Goal: Task Accomplishment & Management: Manage account settings

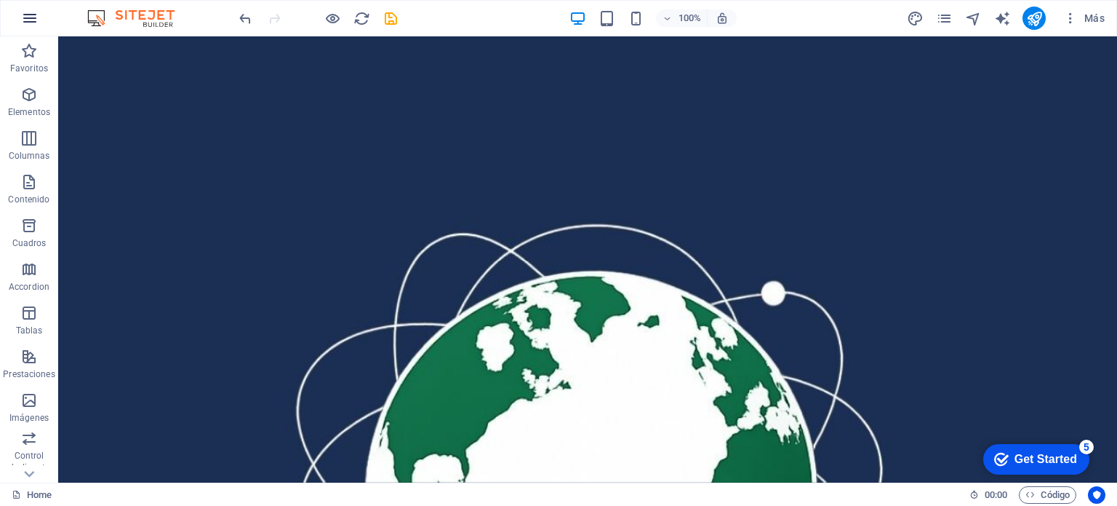
click at [29, 13] on icon "button" at bounding box center [29, 17] width 17 height 17
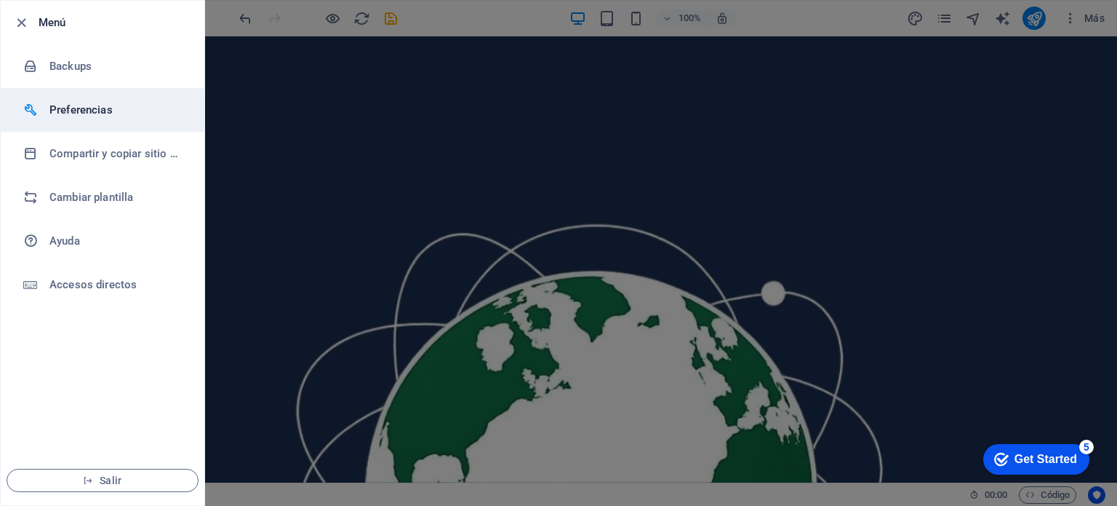
click at [86, 111] on h6 "Preferencias" at bounding box center [116, 109] width 135 height 17
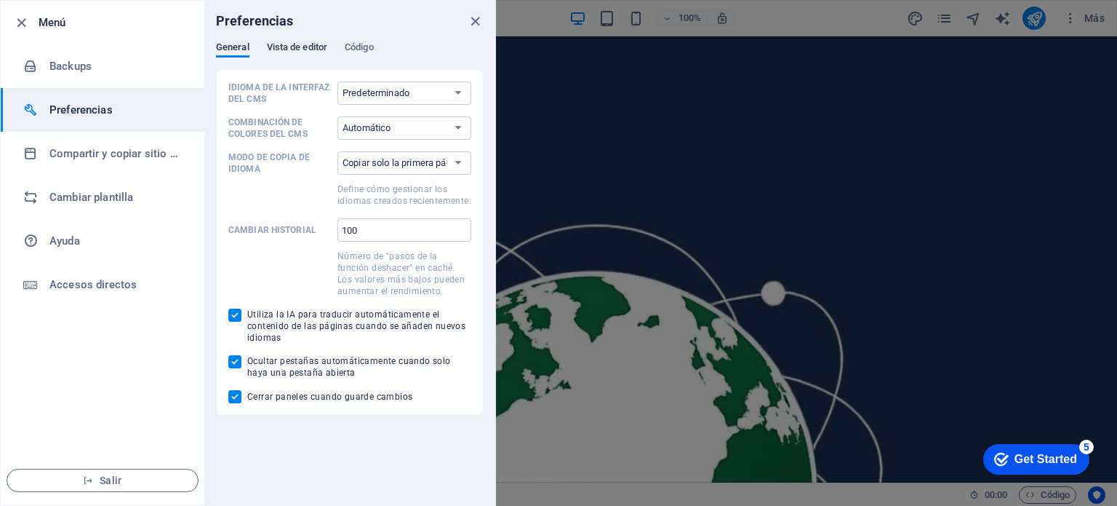
click at [308, 47] on span "Vista de editor" at bounding box center [297, 49] width 60 height 20
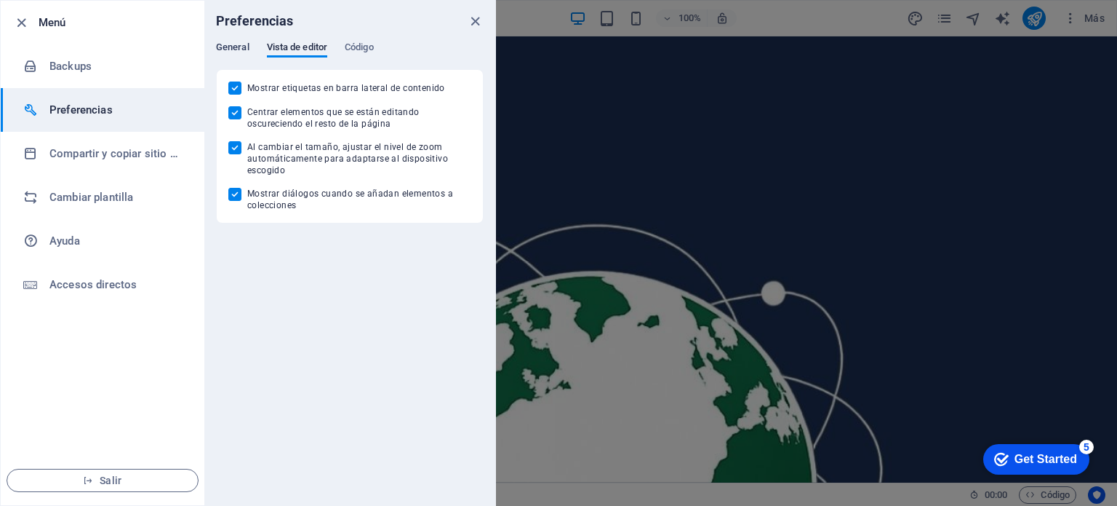
click at [244, 41] on span "General" at bounding box center [232, 49] width 33 height 20
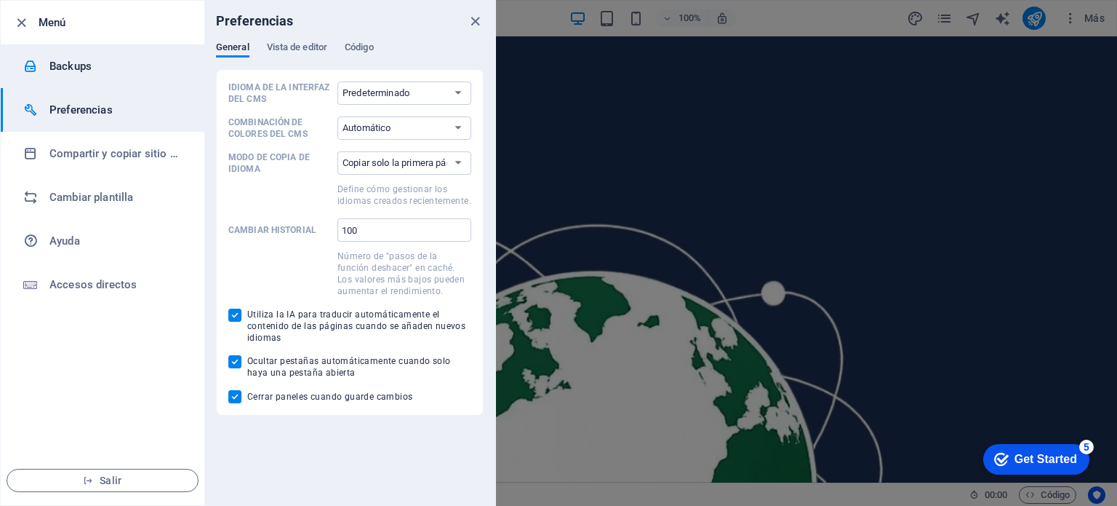
click at [49, 60] on h6 "Backups" at bounding box center [116, 65] width 135 height 17
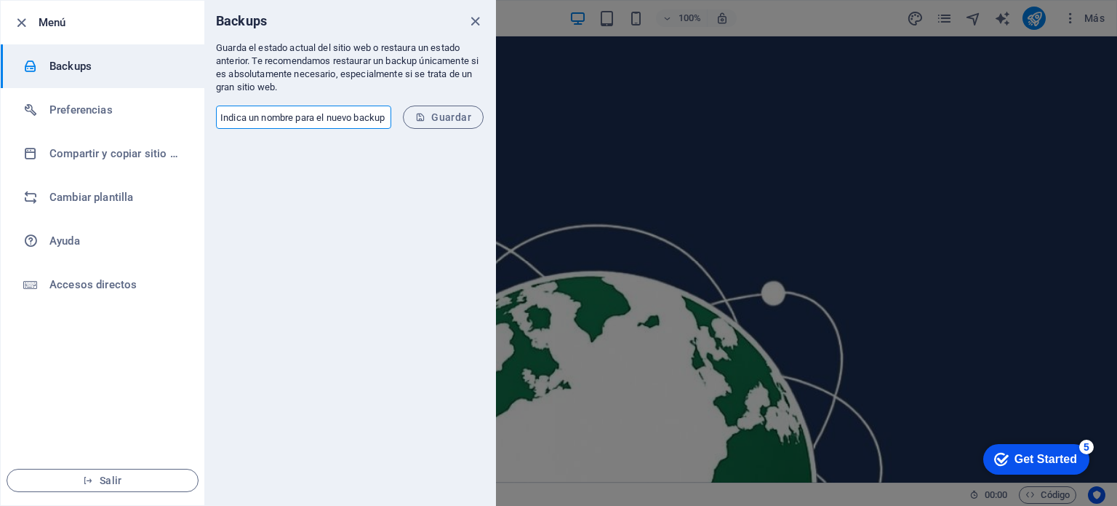
click at [259, 116] on input "text" at bounding box center [303, 116] width 175 height 23
type input "Pagina Pragma"
drag, startPoint x: 252, startPoint y: 59, endPoint x: 326, endPoint y: 76, distance: 75.5
click at [326, 76] on p "Guarda el estado actual del sitio web o restaura un estado anterior. Te recomen…" at bounding box center [350, 67] width 268 height 52
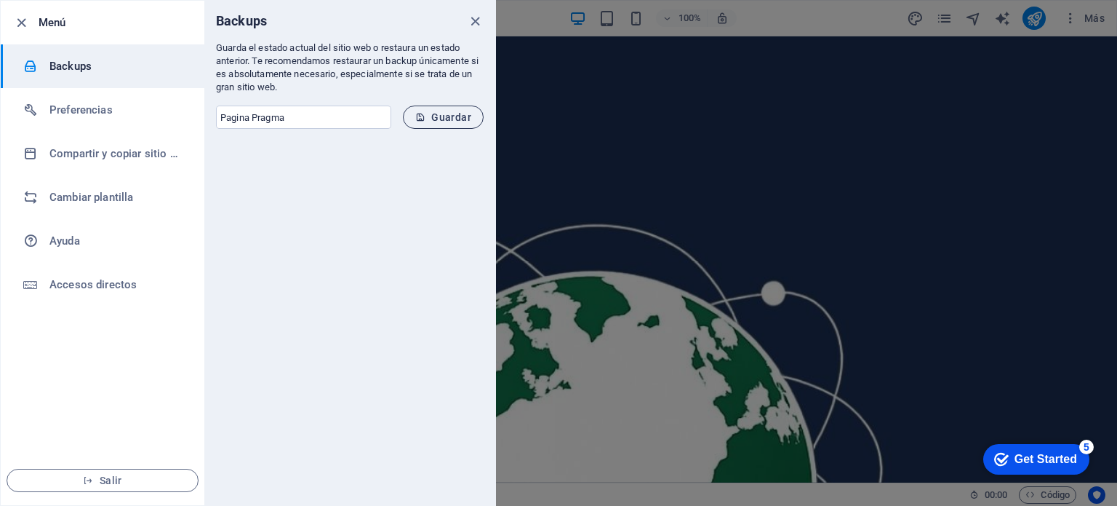
click at [440, 119] on span "Guardar" at bounding box center [443, 117] width 56 height 12
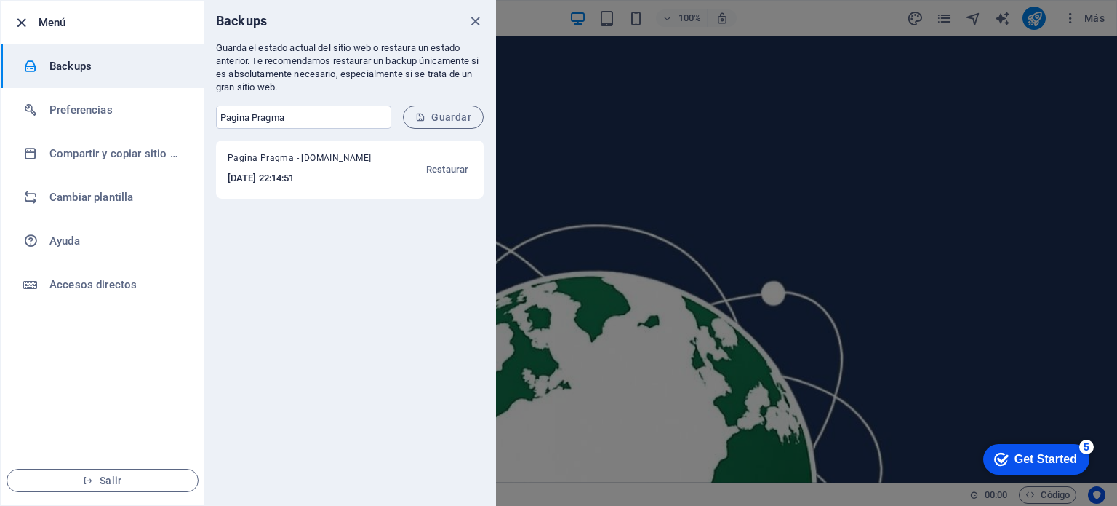
click at [27, 19] on icon "button" at bounding box center [21, 23] width 17 height 17
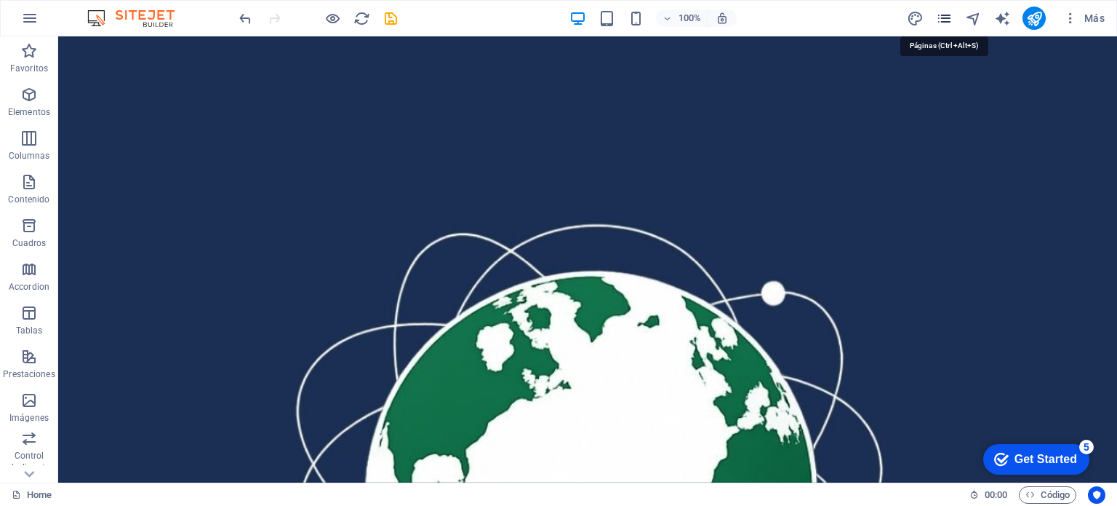
click at [948, 18] on icon "pages" at bounding box center [944, 18] width 17 height 17
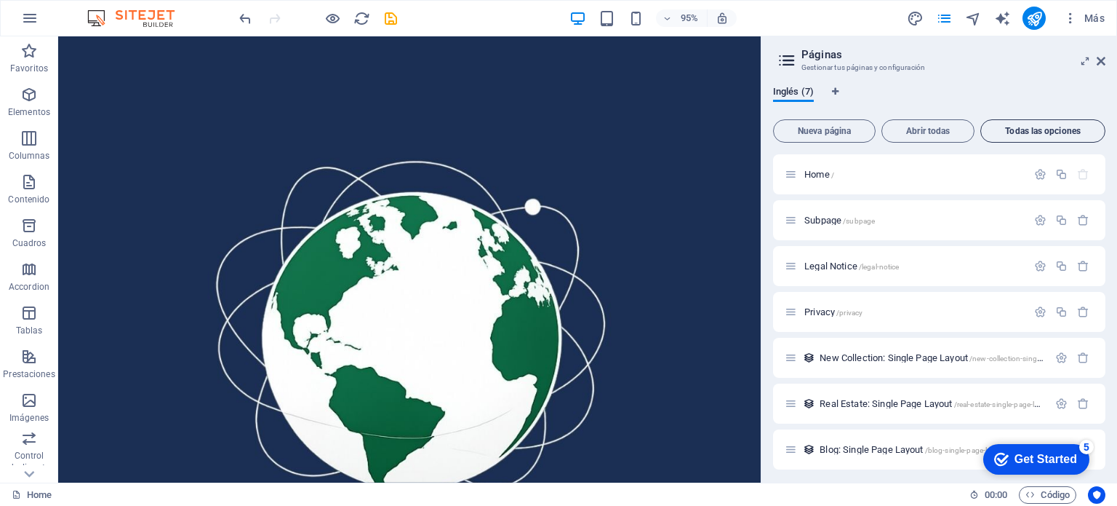
click at [1031, 128] on span "Todas las opciones" at bounding box center [1043, 131] width 112 height 9
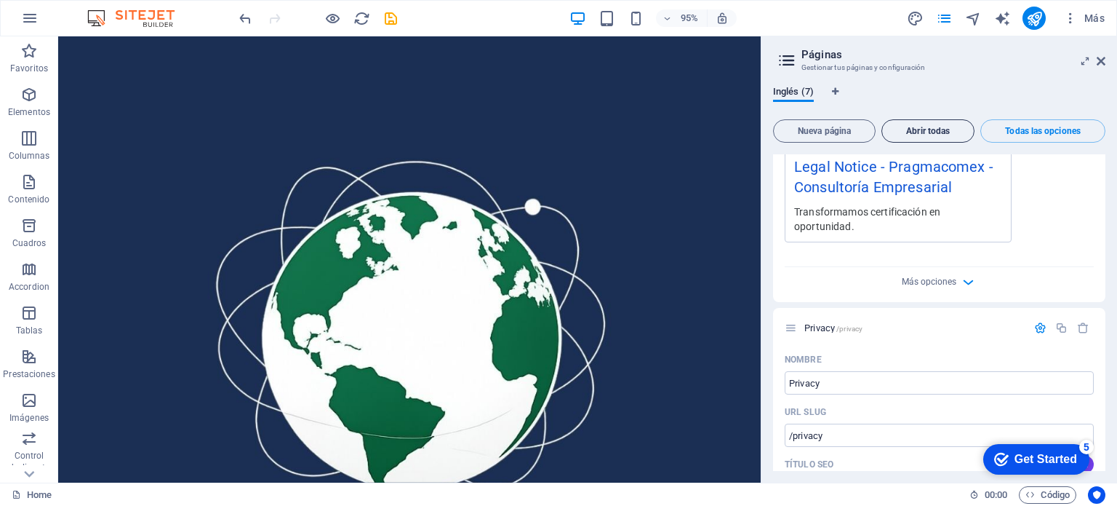
scroll to position [1735, 0]
click at [941, 121] on button "Abrir todas" at bounding box center [928, 130] width 93 height 23
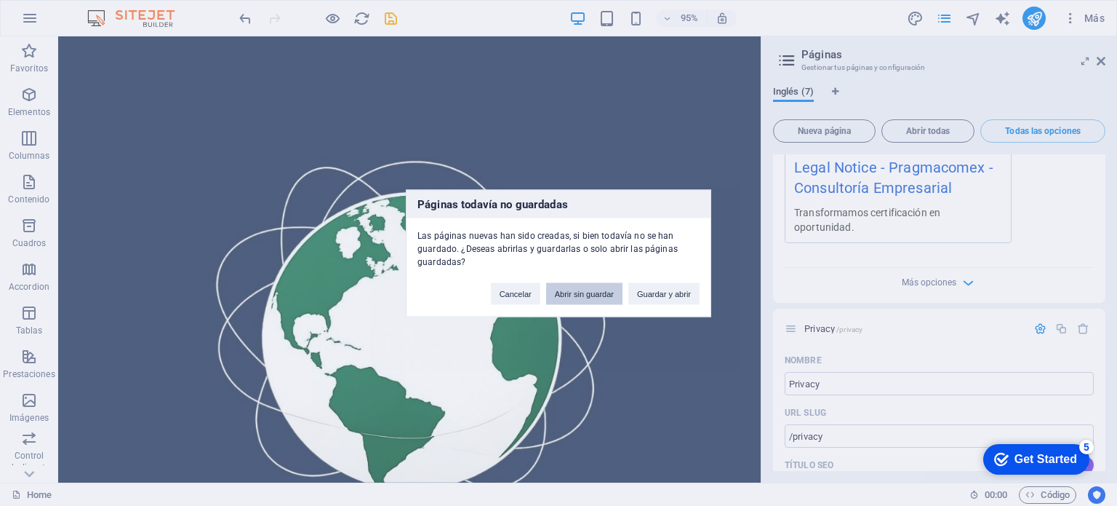
click at [575, 293] on button "Abrir sin guardar" at bounding box center [584, 293] width 76 height 22
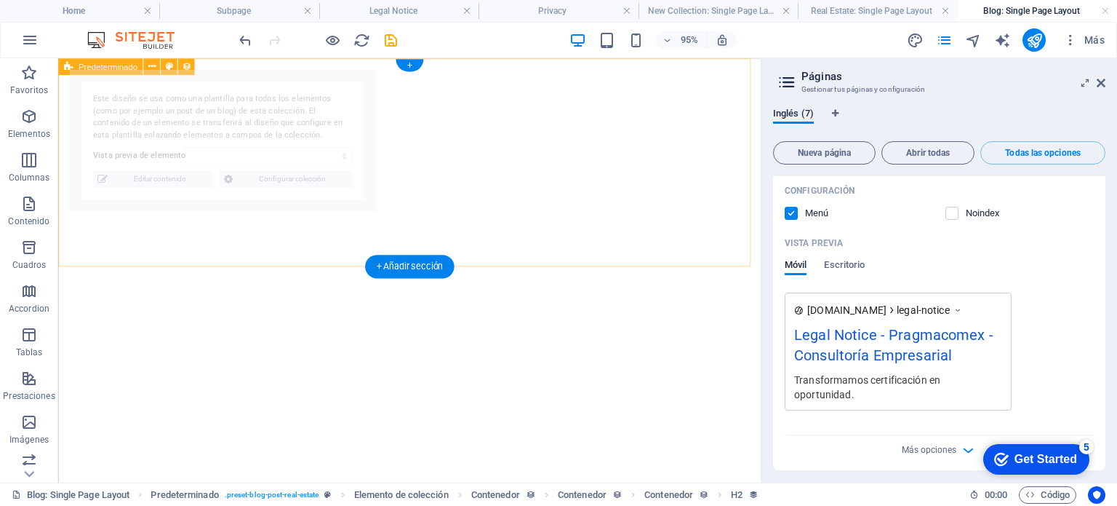
scroll to position [0, 0]
select select "68b5d40a0809feb9270b8fe9"
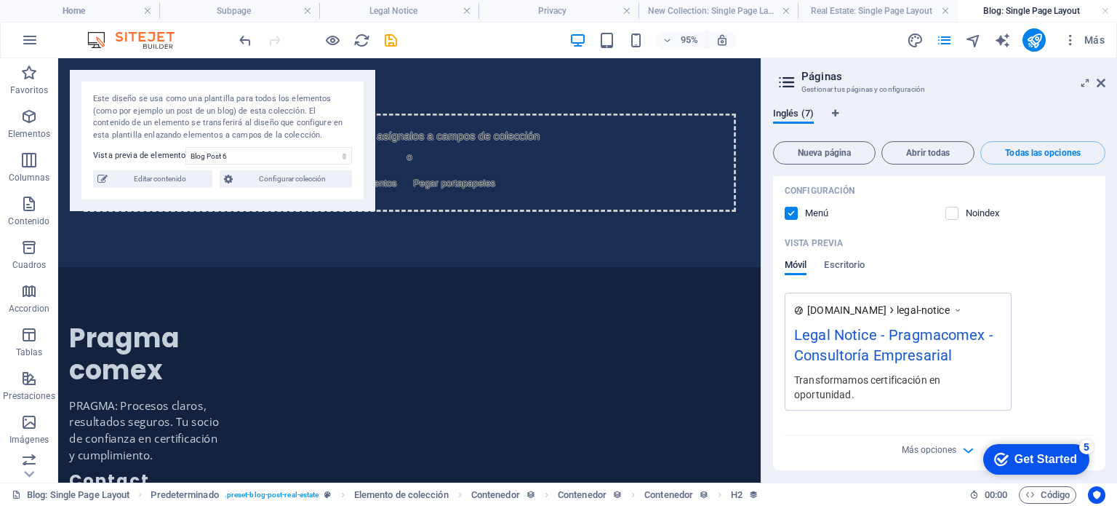
click at [1108, 82] on aside "Páginas Gestionar tus páginas y configuración Inglés (7) Nueva página Abrir tod…" at bounding box center [939, 270] width 356 height 424
click at [1104, 83] on icon at bounding box center [1101, 83] width 9 height 12
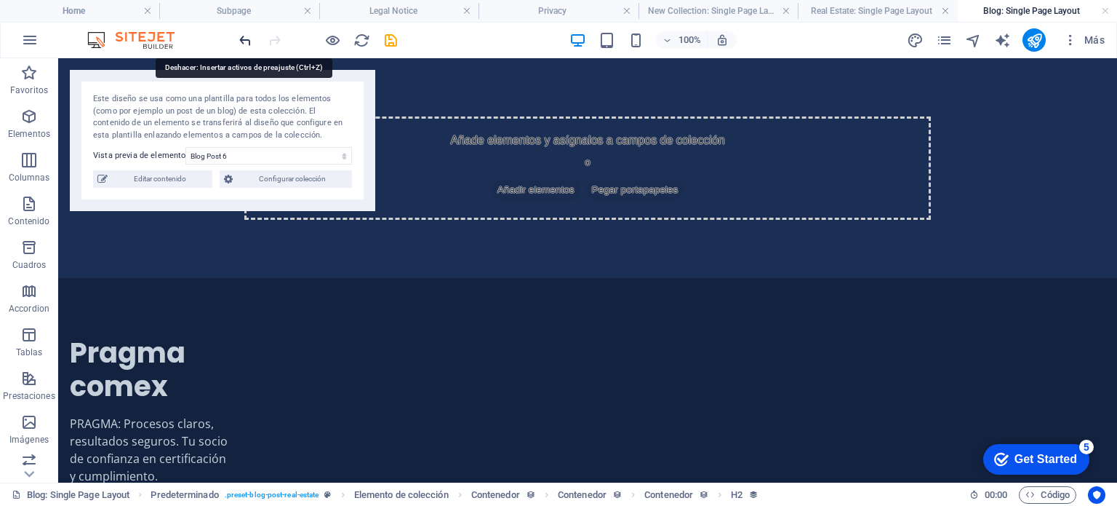
click at [251, 41] on icon "undo" at bounding box center [245, 40] width 17 height 17
click at [242, 39] on icon "undo" at bounding box center [245, 40] width 17 height 17
click at [26, 49] on button "button" at bounding box center [29, 40] width 35 height 35
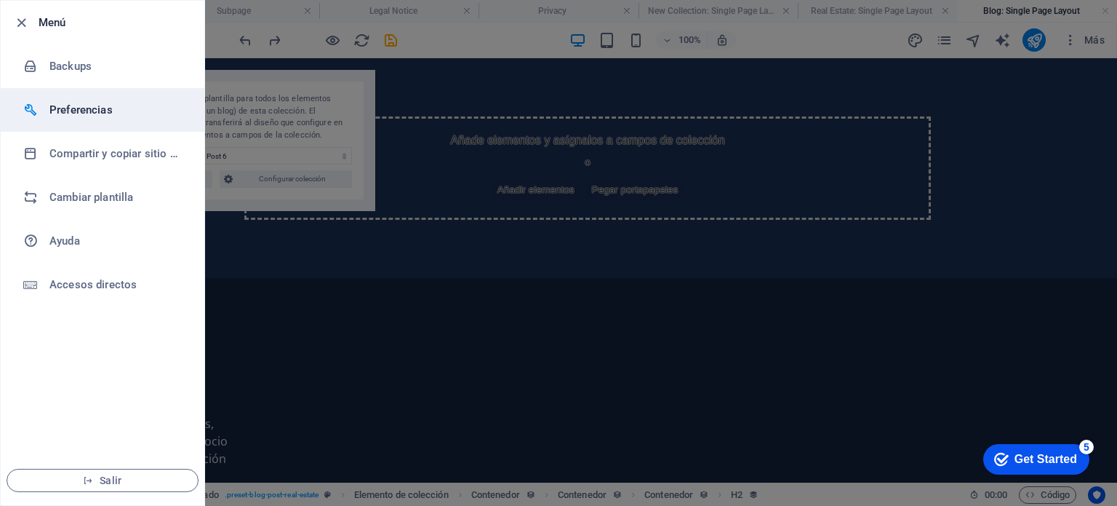
click at [95, 101] on h6 "Preferencias" at bounding box center [116, 109] width 135 height 17
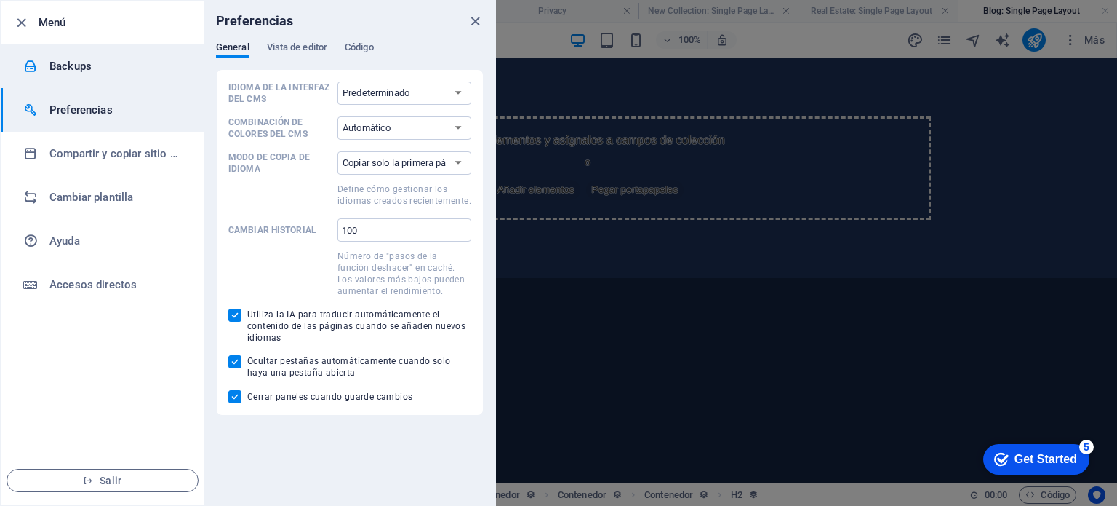
click at [73, 66] on h6 "Backups" at bounding box center [116, 65] width 135 height 17
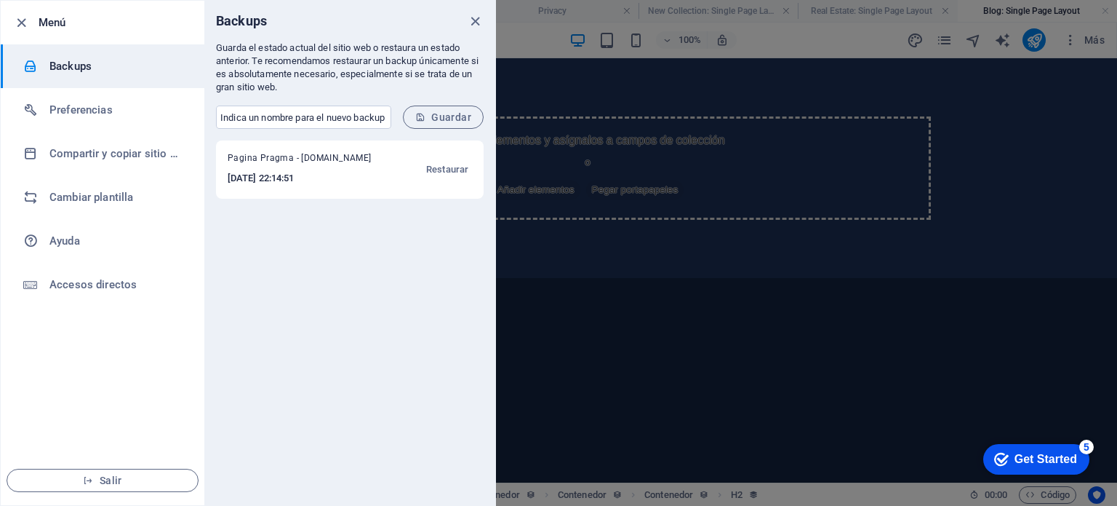
click at [298, 183] on h6 "2025-09-01 22:14:51" at bounding box center [305, 177] width 155 height 17
click at [443, 167] on span "Restaurar" at bounding box center [447, 169] width 42 height 17
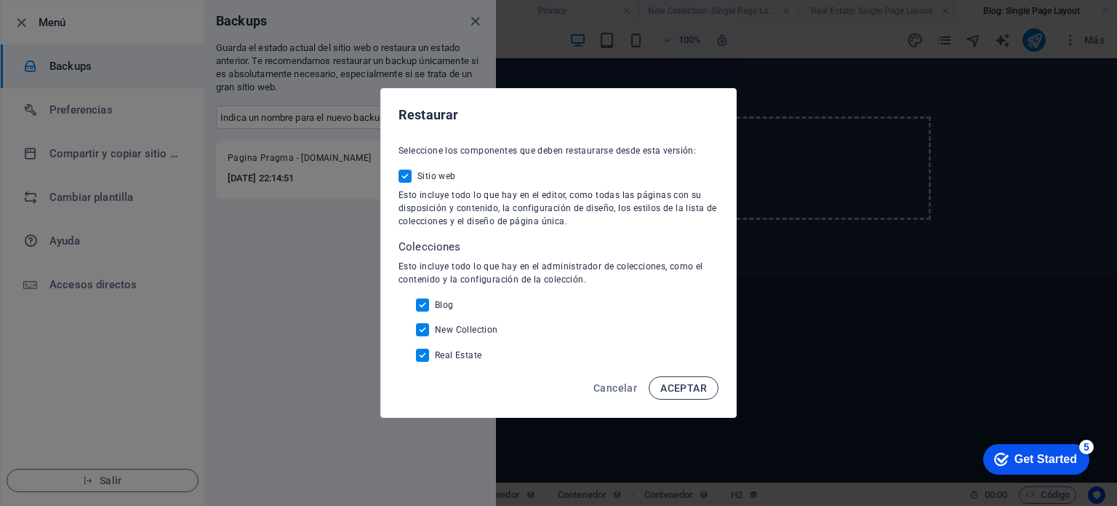
click at [690, 383] on span "ACEPTAR" at bounding box center [684, 388] width 47 height 12
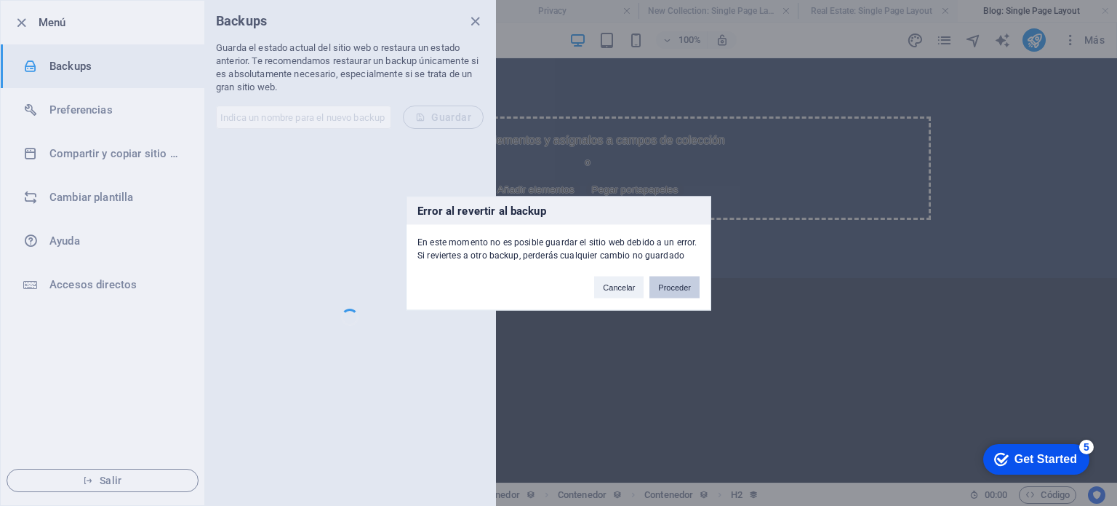
click at [677, 287] on button "Proceder" at bounding box center [675, 287] width 50 height 22
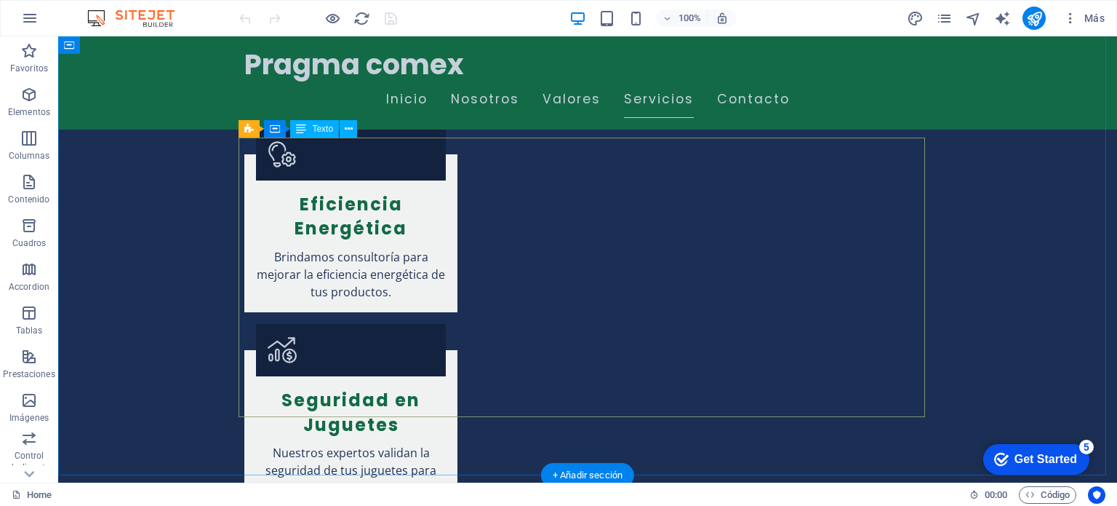
scroll to position [2110, 0]
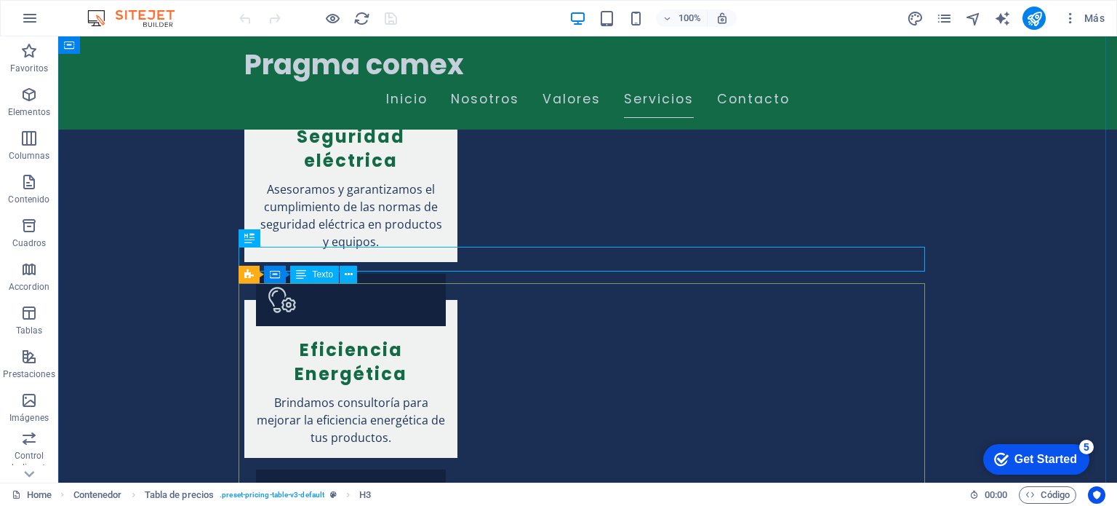
click at [348, 276] on icon at bounding box center [349, 274] width 8 height 15
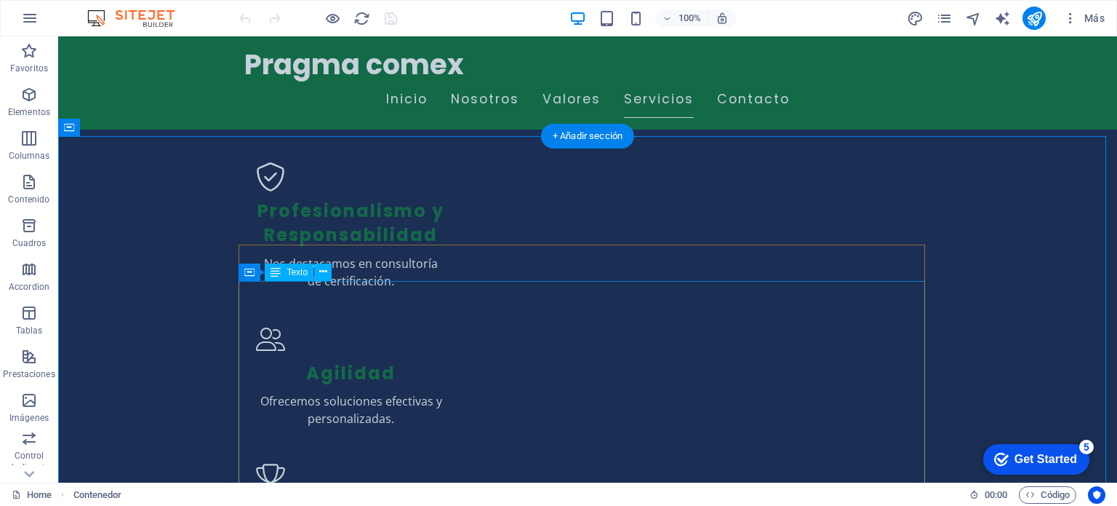
scroll to position [1382, 0]
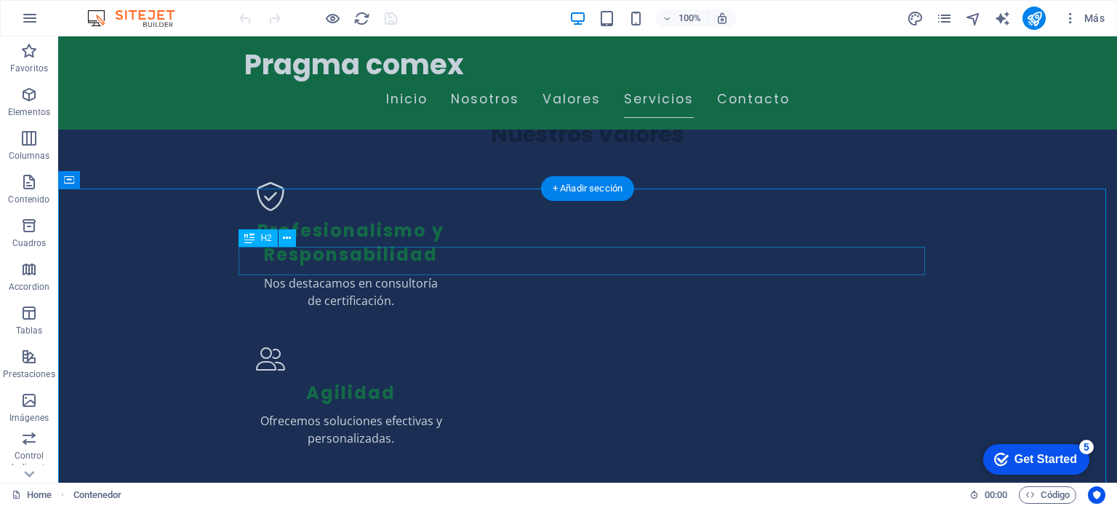
click at [287, 246] on button at bounding box center [287, 237] width 17 height 17
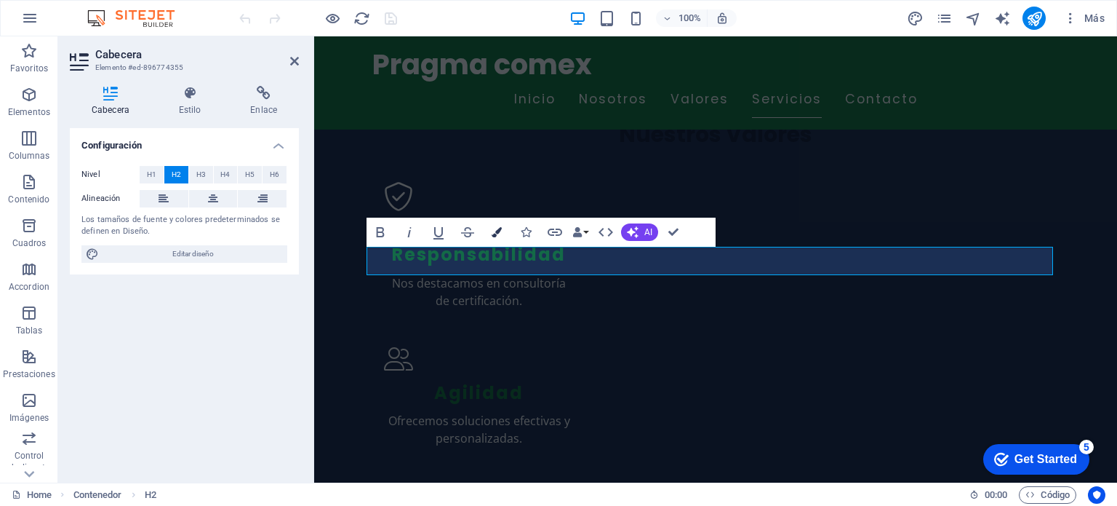
click at [502, 230] on icon "button" at bounding box center [497, 232] width 10 height 10
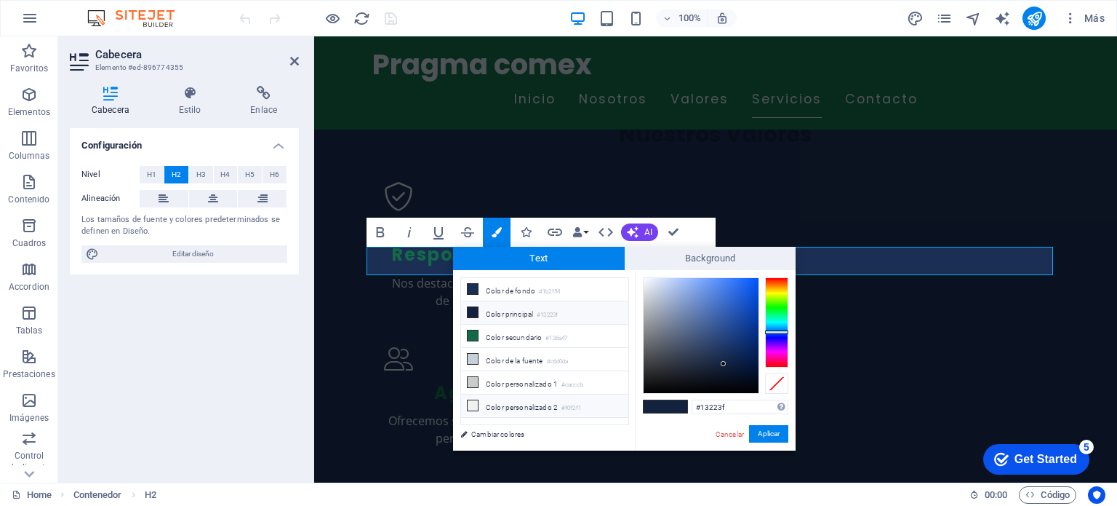
click at [503, 408] on li "Color personalizado 2 #f0f2f1" at bounding box center [544, 405] width 167 height 23
type input "#f0f2f1"
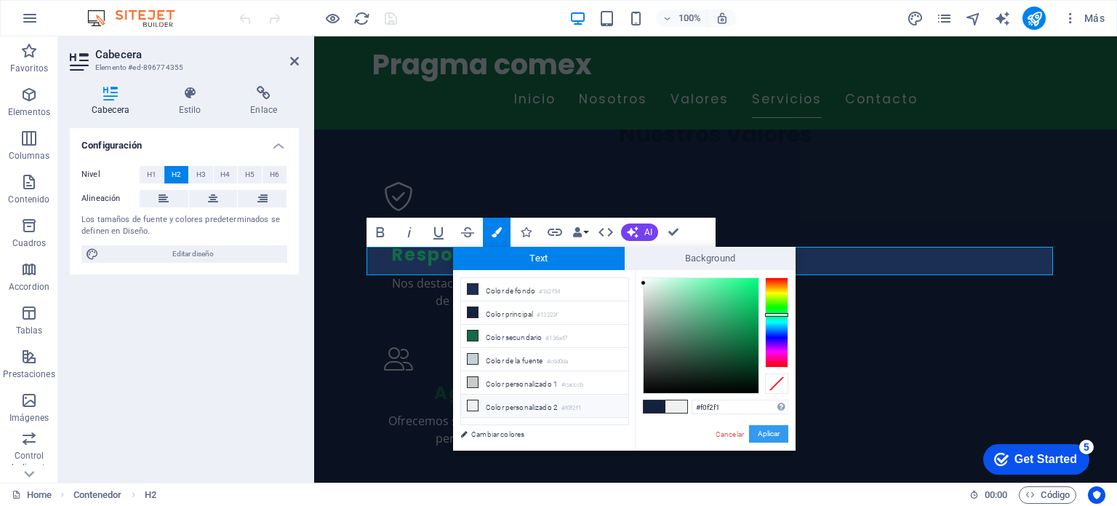
click at [765, 436] on button "Aplicar" at bounding box center [768, 433] width 39 height 17
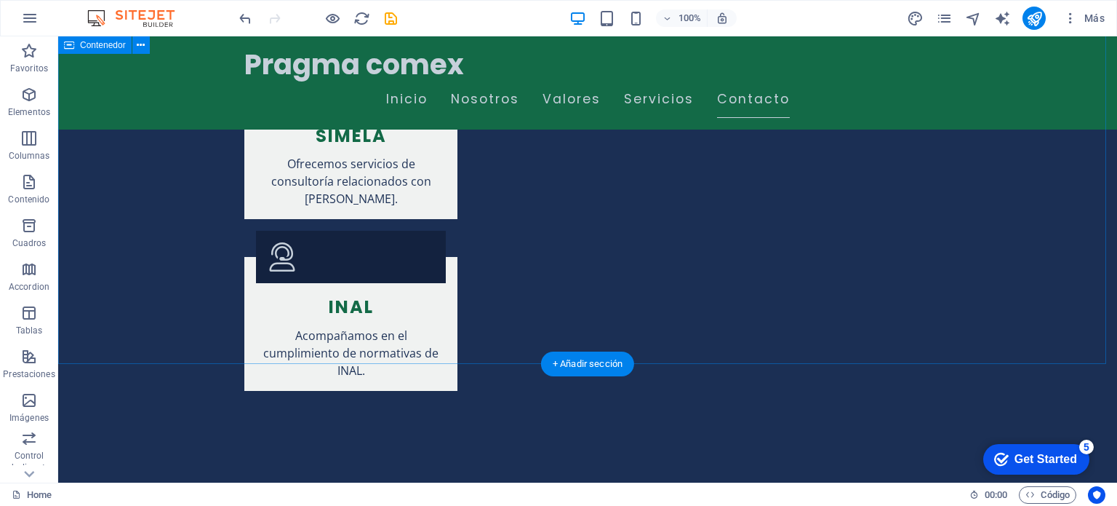
scroll to position [2910, 0]
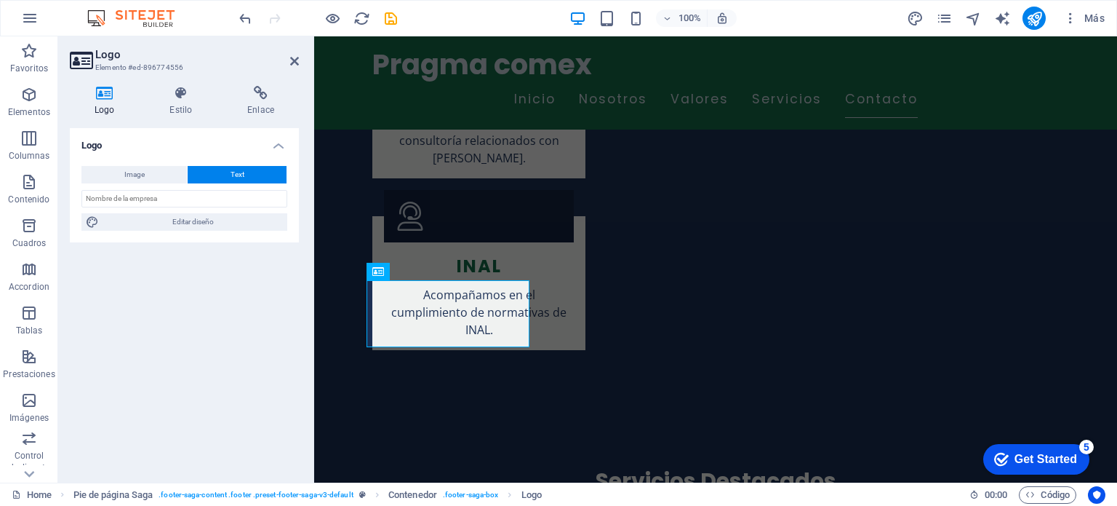
click at [180, 188] on div "Image Text Arrastra archivos aquí, haz clic para escoger archivos o selecciona …" at bounding box center [184, 198] width 229 height 88
click at [172, 203] on input "text" at bounding box center [184, 198] width 206 height 17
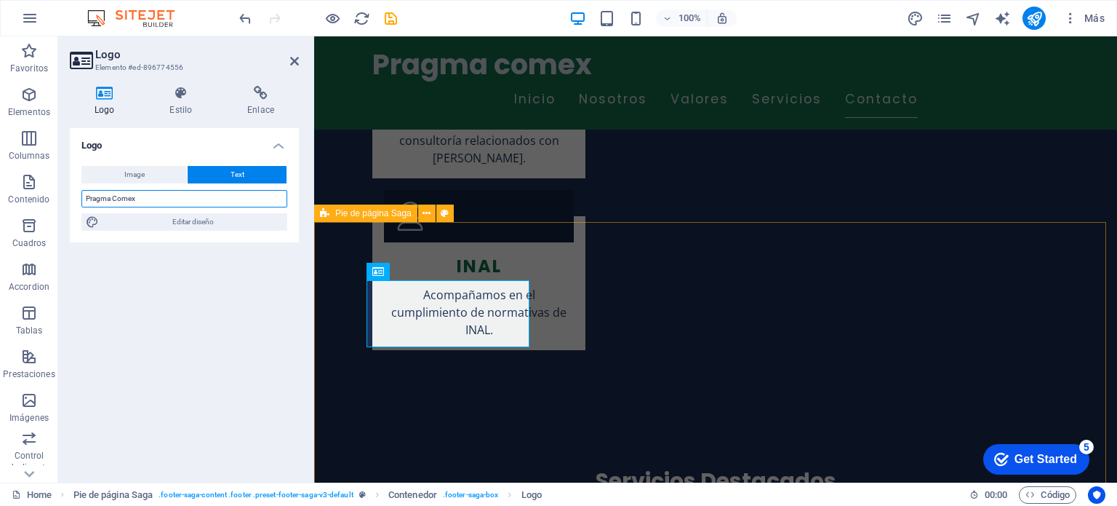
type input "Pragma Comex"
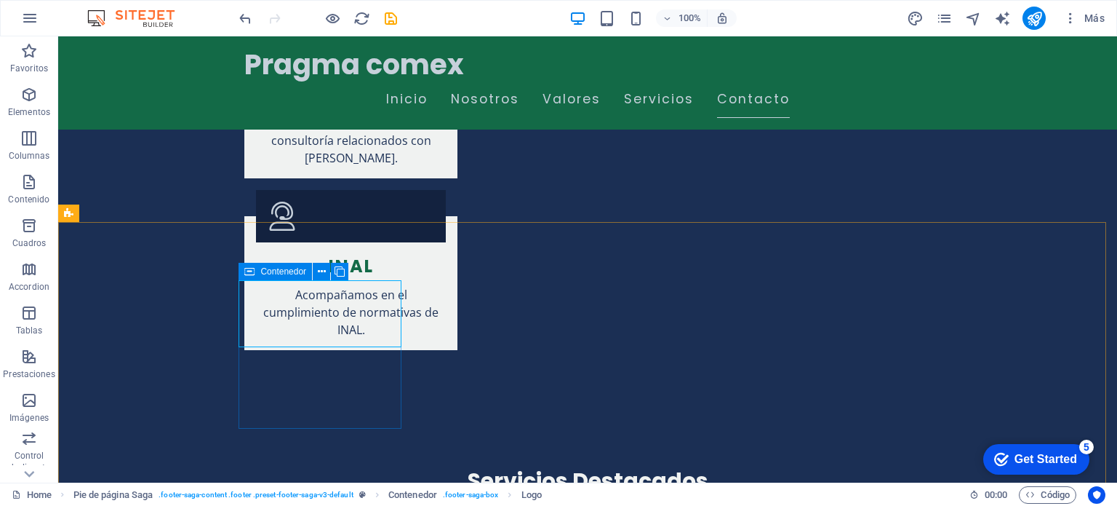
click at [271, 273] on span "Contenedor" at bounding box center [283, 271] width 46 height 9
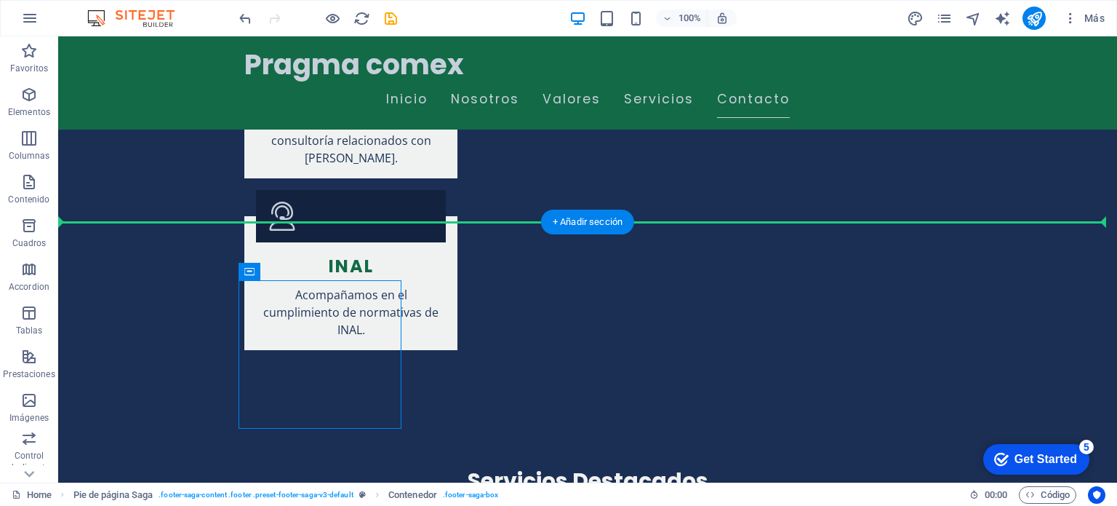
drag, startPoint x: 246, startPoint y: 281, endPoint x: 186, endPoint y: 285, distance: 59.8
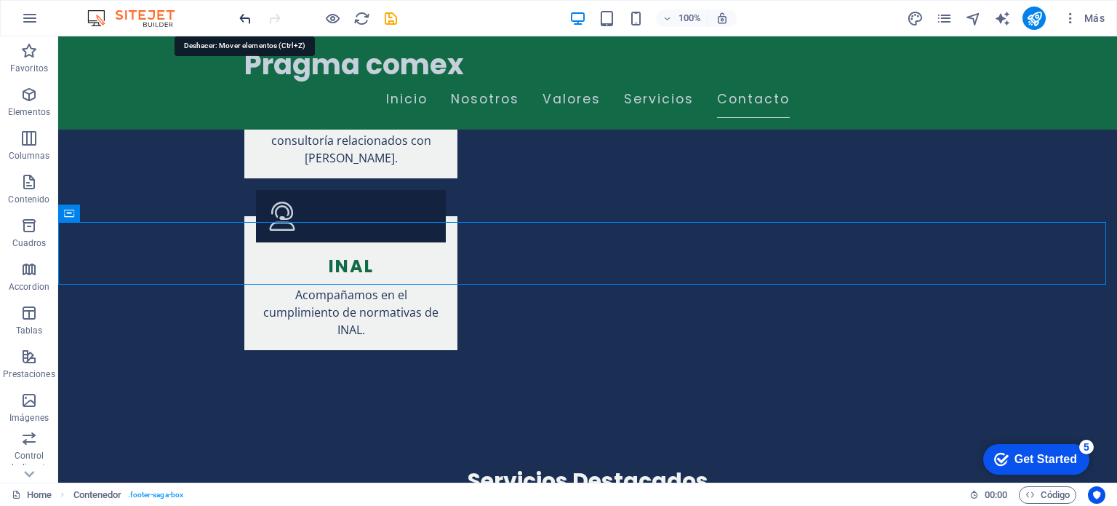
click at [244, 23] on icon "undo" at bounding box center [245, 18] width 17 height 17
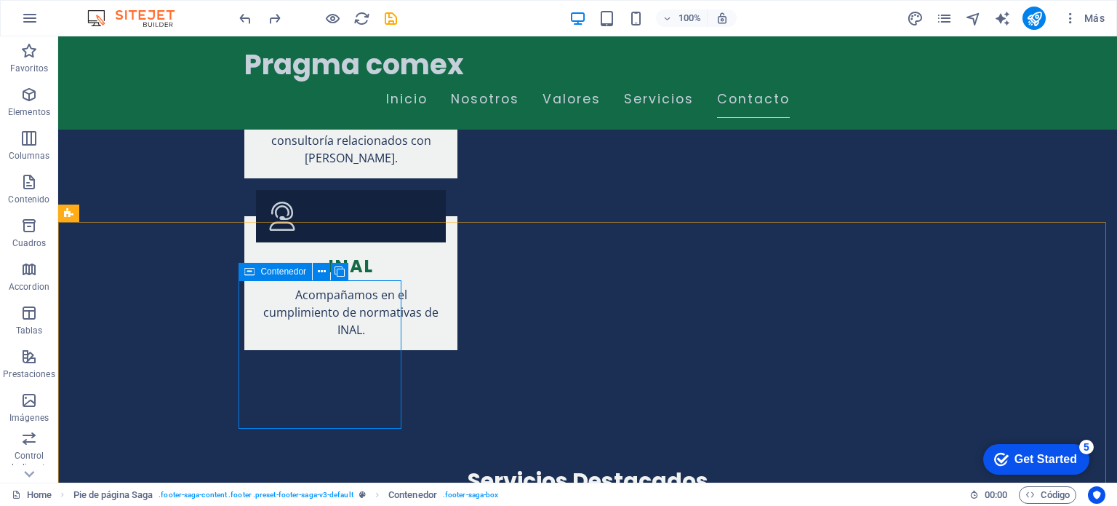
click at [271, 274] on span "Contenedor" at bounding box center [283, 271] width 46 height 9
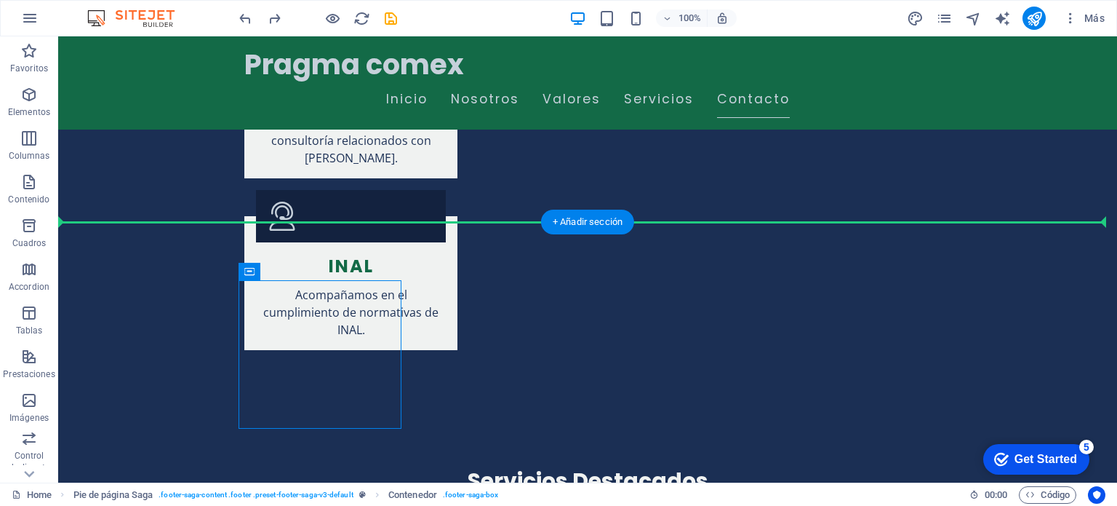
drag, startPoint x: 330, startPoint y: 311, endPoint x: 172, endPoint y: 305, distance: 157.2
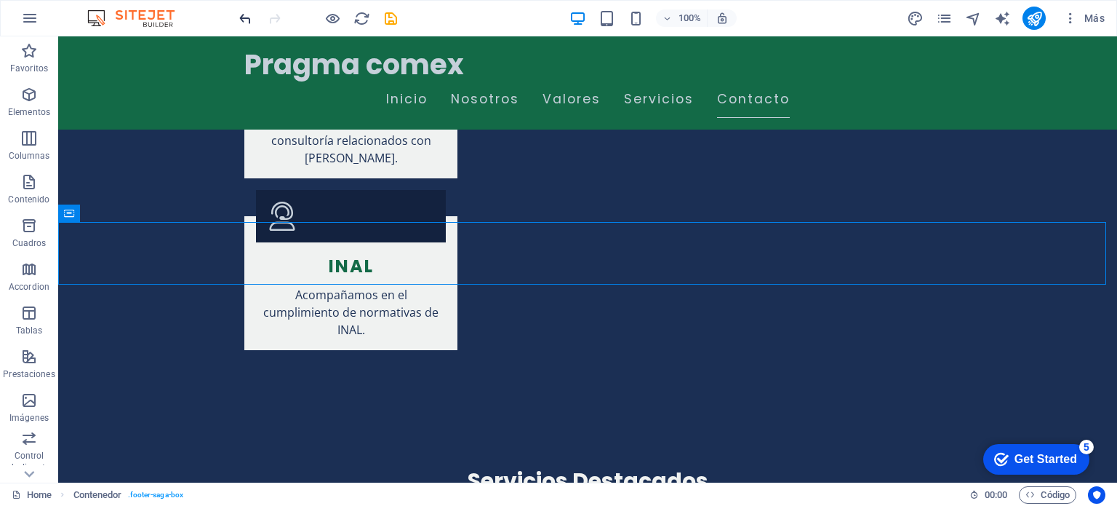
click at [241, 15] on icon "undo" at bounding box center [245, 18] width 17 height 17
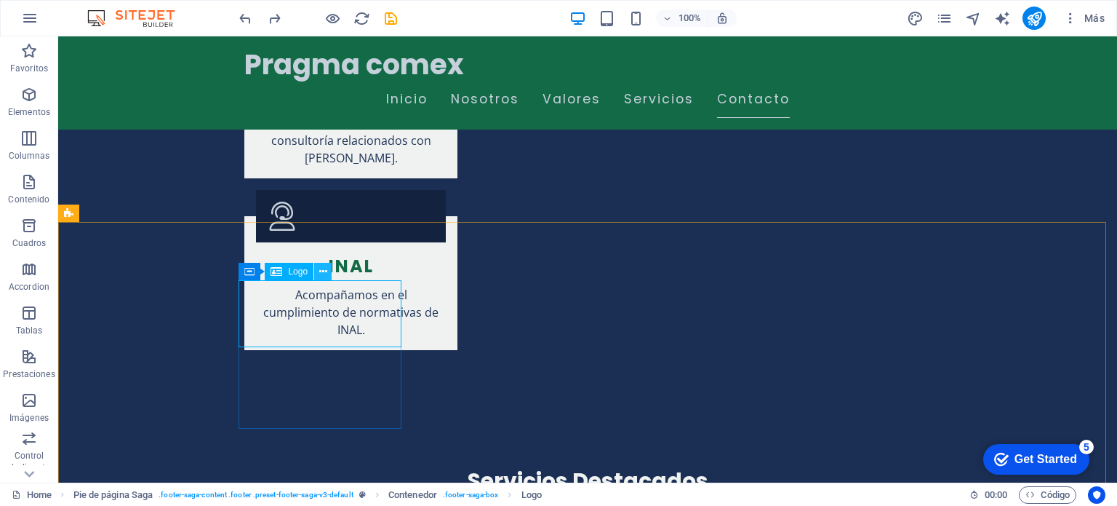
click at [326, 274] on icon at bounding box center [323, 271] width 8 height 15
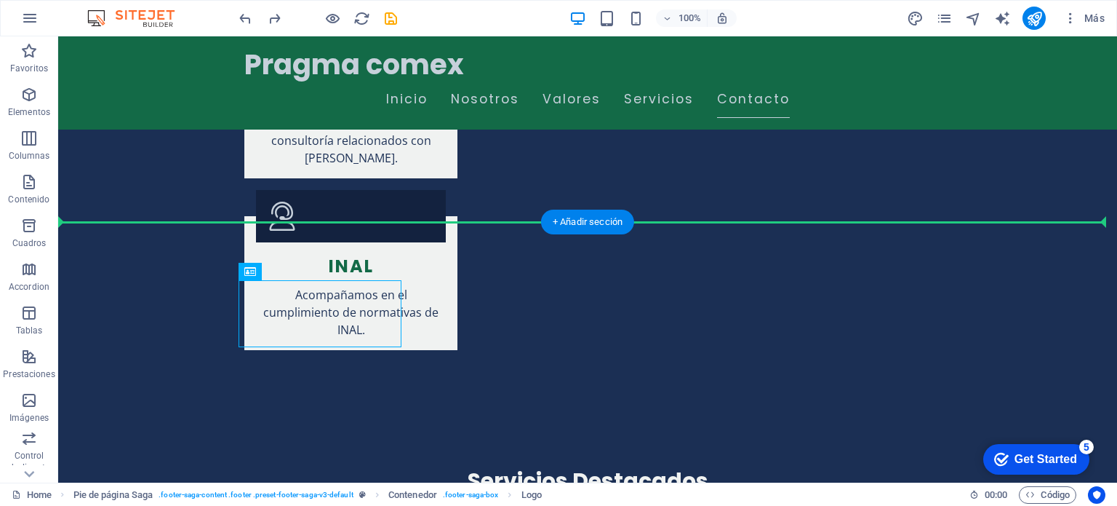
drag, startPoint x: 394, startPoint y: 330, endPoint x: 146, endPoint y: 339, distance: 247.5
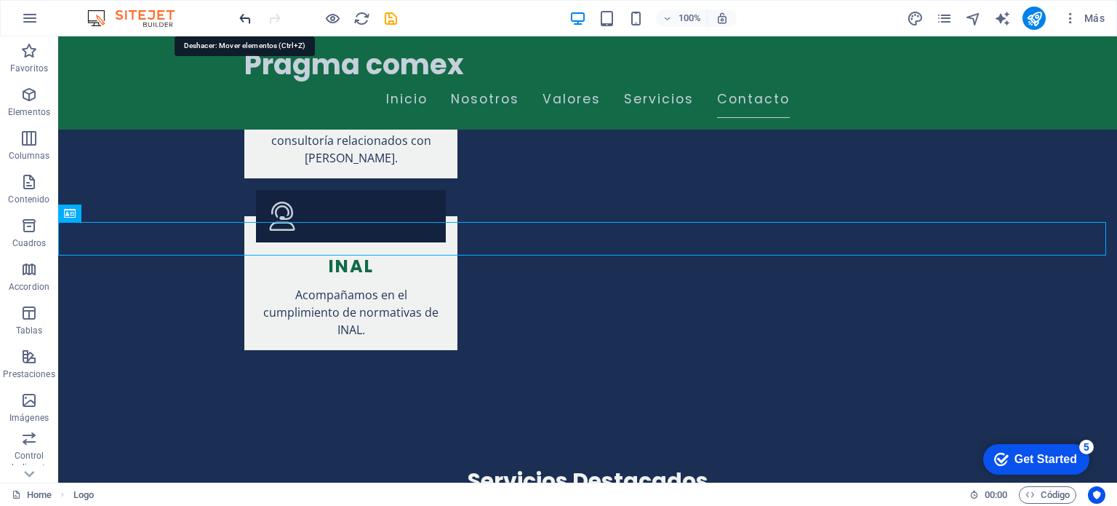
click at [242, 17] on icon "undo" at bounding box center [245, 18] width 17 height 17
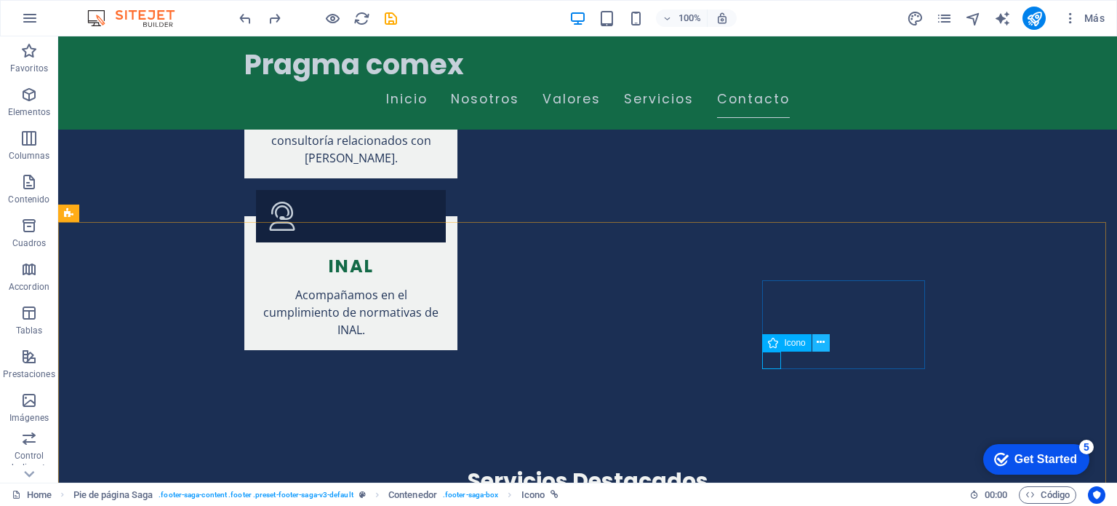
click at [822, 343] on icon at bounding box center [821, 342] width 8 height 15
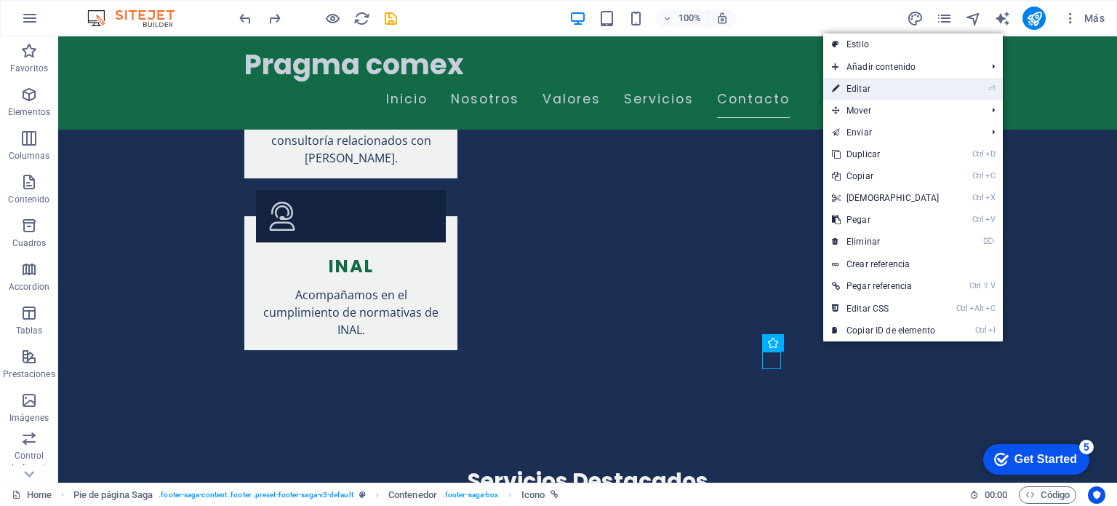
click at [867, 84] on link "⏎ Editar" at bounding box center [885, 89] width 125 height 22
select select "xMidYMid"
select select "px"
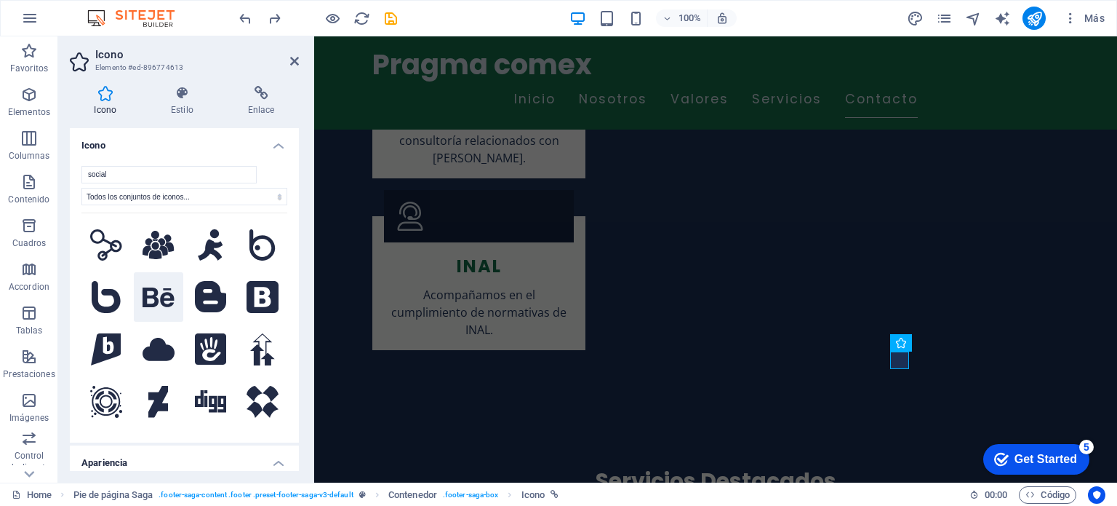
click at [167, 284] on button at bounding box center [158, 296] width 49 height 49
click at [142, 199] on select "Todos los conjuntos de iconos... IcoFont Ionicons FontAwesome Brands FontAwesom…" at bounding box center [184, 196] width 206 height 17
click at [132, 200] on select "Todos los conjuntos de iconos... IcoFont Ionicons FontAwesome Brands FontAwesom…" at bounding box center [184, 196] width 206 height 17
click at [140, 171] on input "social" at bounding box center [168, 174] width 175 height 17
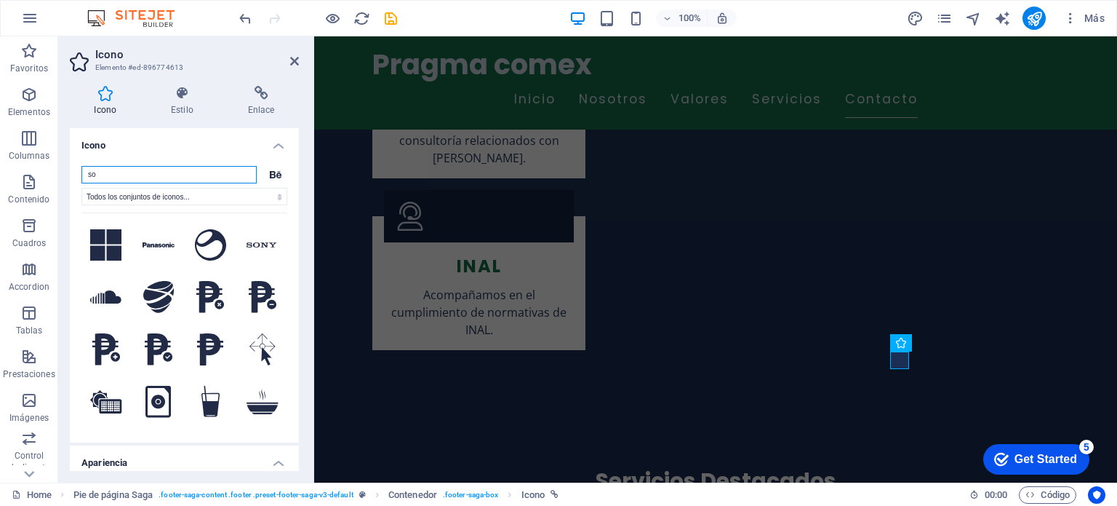
type input "s"
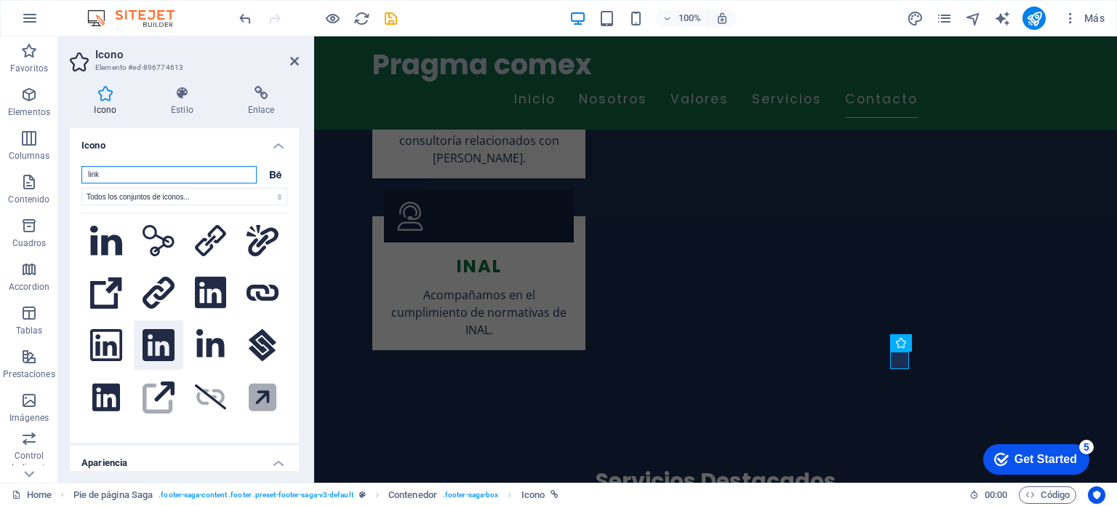
scroll to position [0, 0]
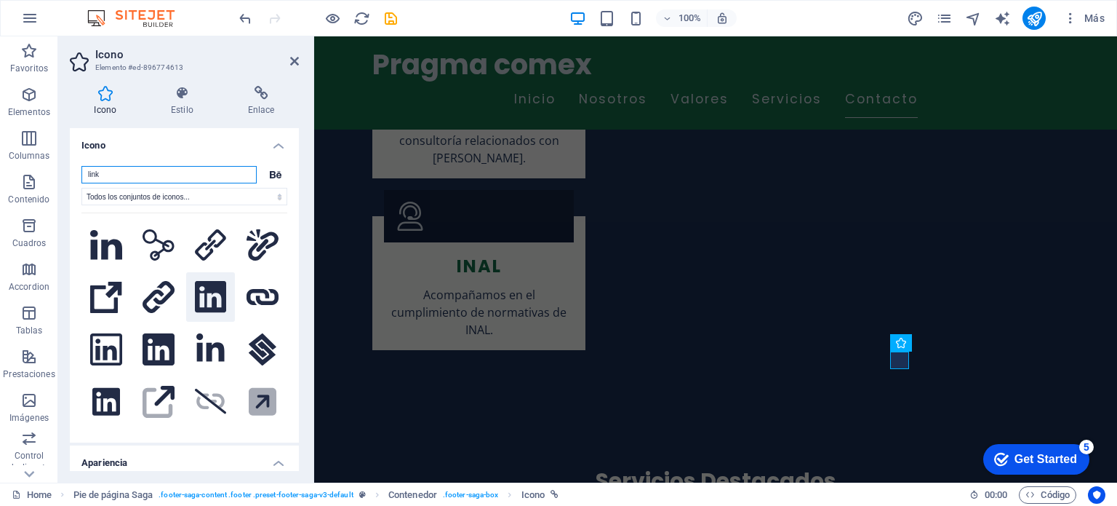
type input "link"
click at [199, 305] on icon at bounding box center [210, 297] width 31 height 32
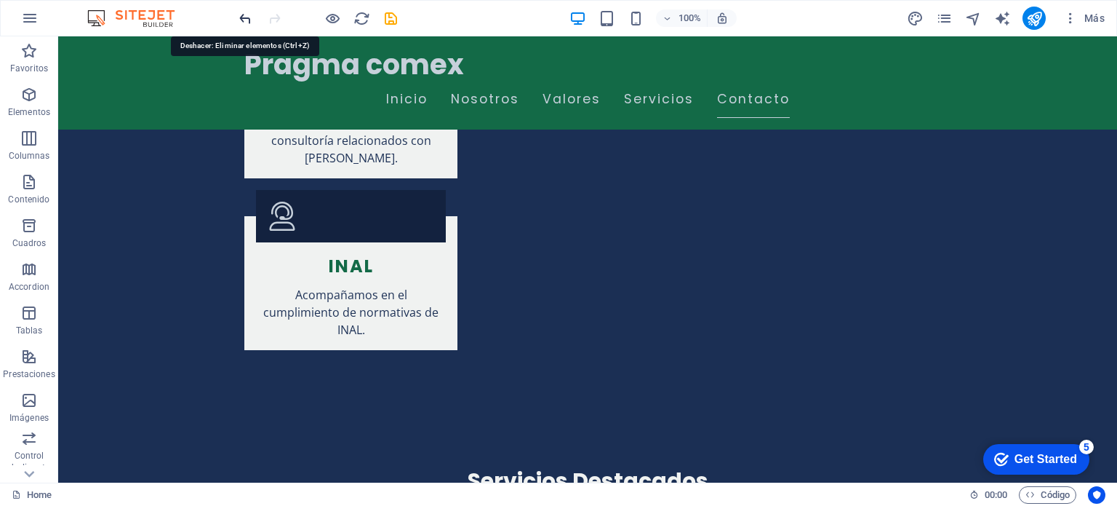
click at [244, 20] on icon "undo" at bounding box center [245, 18] width 17 height 17
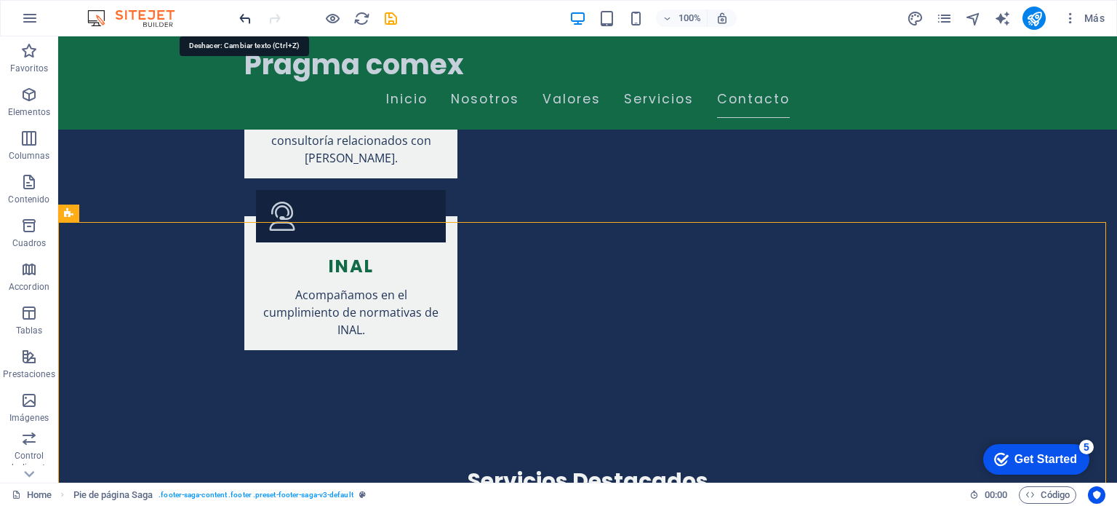
click at [237, 25] on icon "undo" at bounding box center [245, 18] width 17 height 17
click at [247, 18] on icon "undo" at bounding box center [245, 18] width 17 height 17
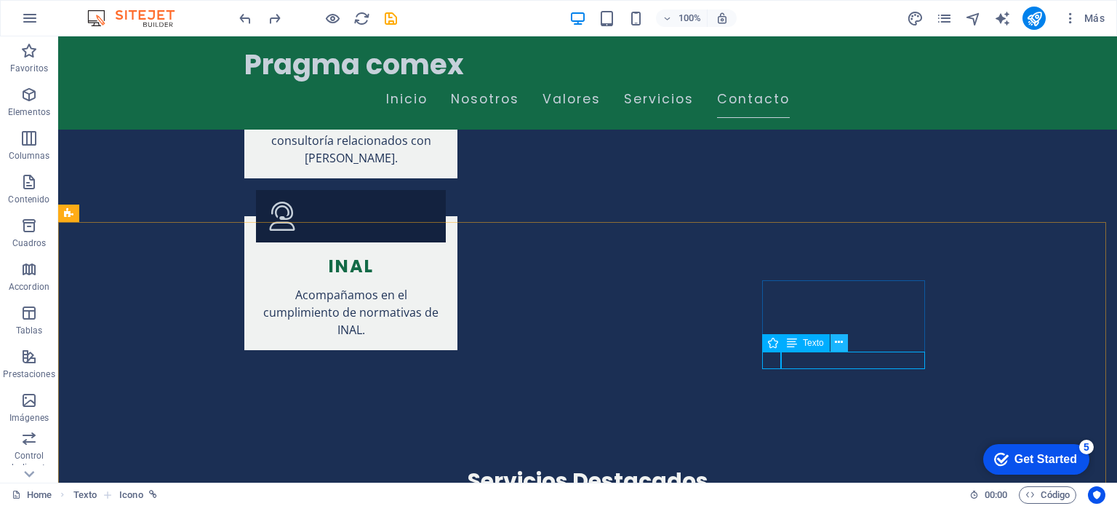
click at [841, 346] on icon at bounding box center [839, 342] width 8 height 15
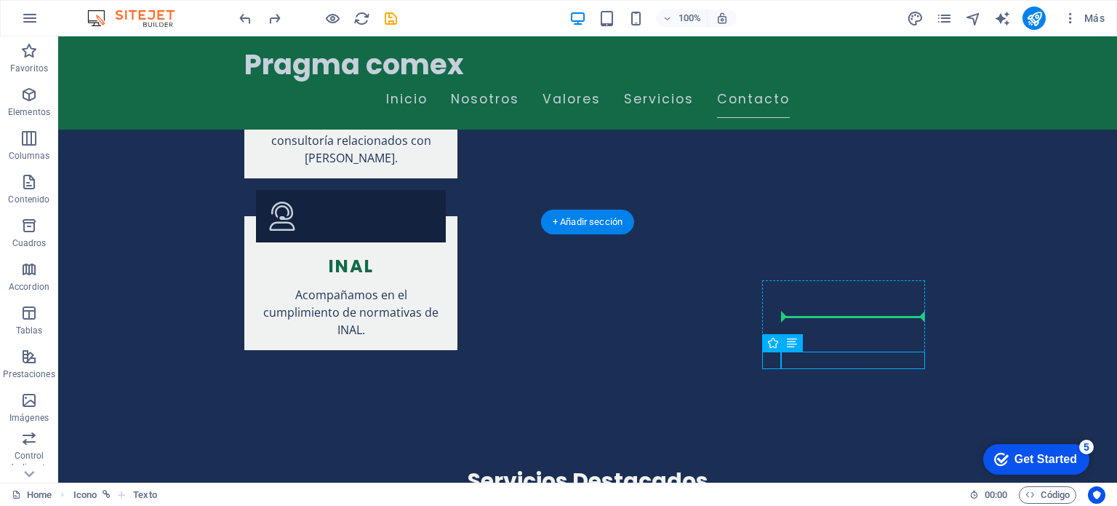
drag, startPoint x: 815, startPoint y: 363, endPoint x: 818, endPoint y: 322, distance: 40.8
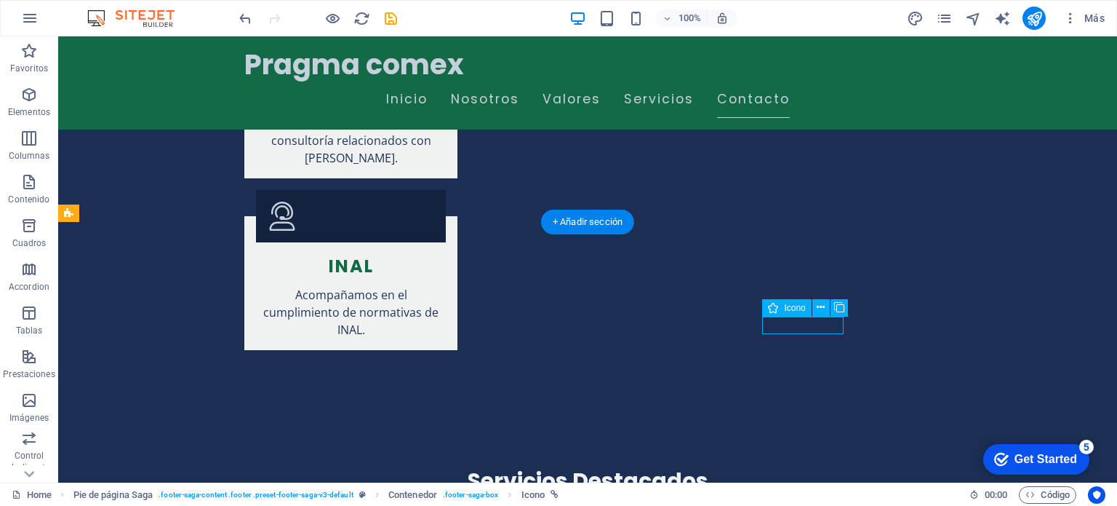
select select "xMidYMid"
select select "px"
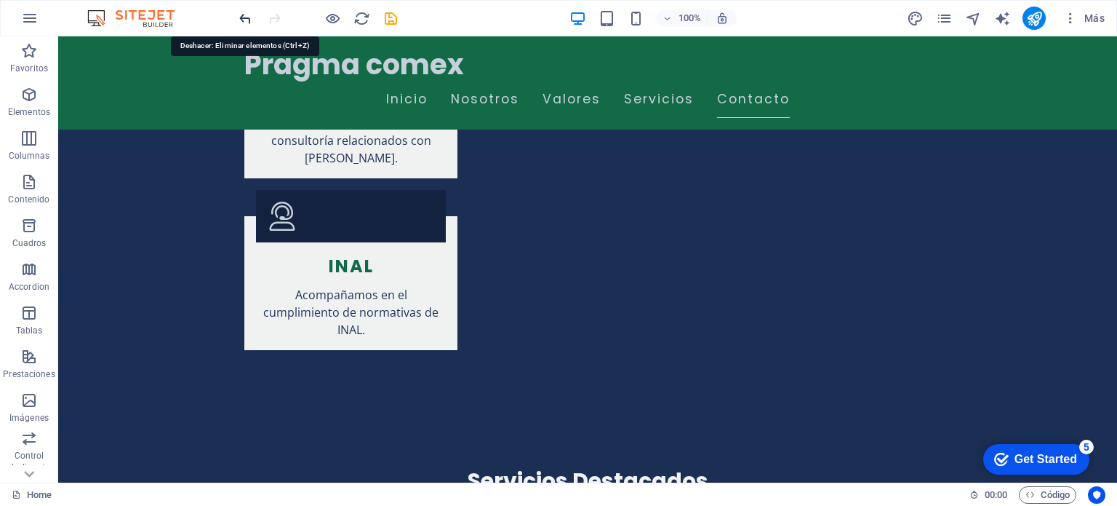
click at [237, 16] on icon "undo" at bounding box center [245, 18] width 17 height 17
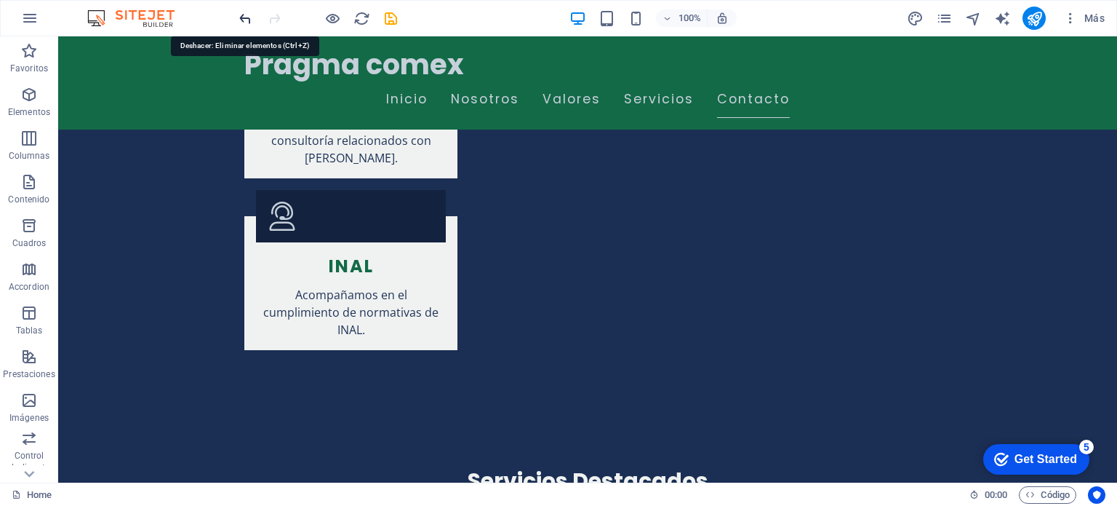
click at [245, 17] on icon "undo" at bounding box center [245, 18] width 17 height 17
click at [246, 13] on icon "undo" at bounding box center [245, 18] width 17 height 17
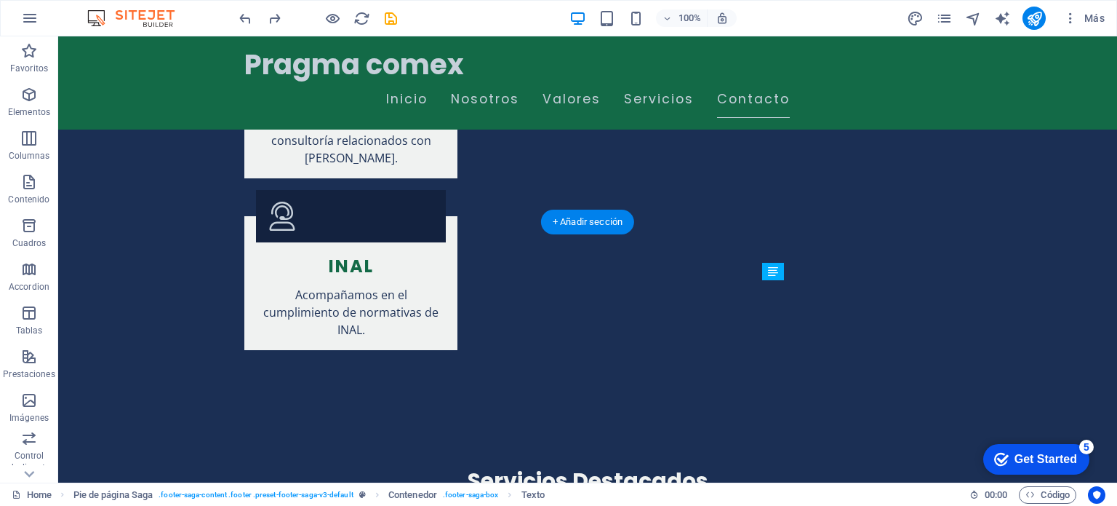
drag, startPoint x: 885, startPoint y: 321, endPoint x: 778, endPoint y: 331, distance: 106.7
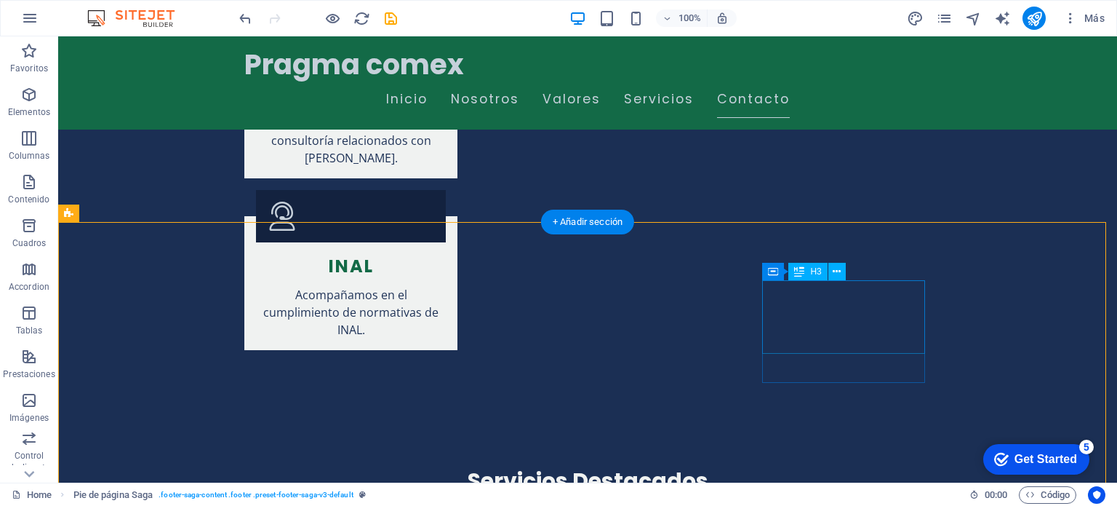
click at [832, 272] on button at bounding box center [837, 271] width 17 height 17
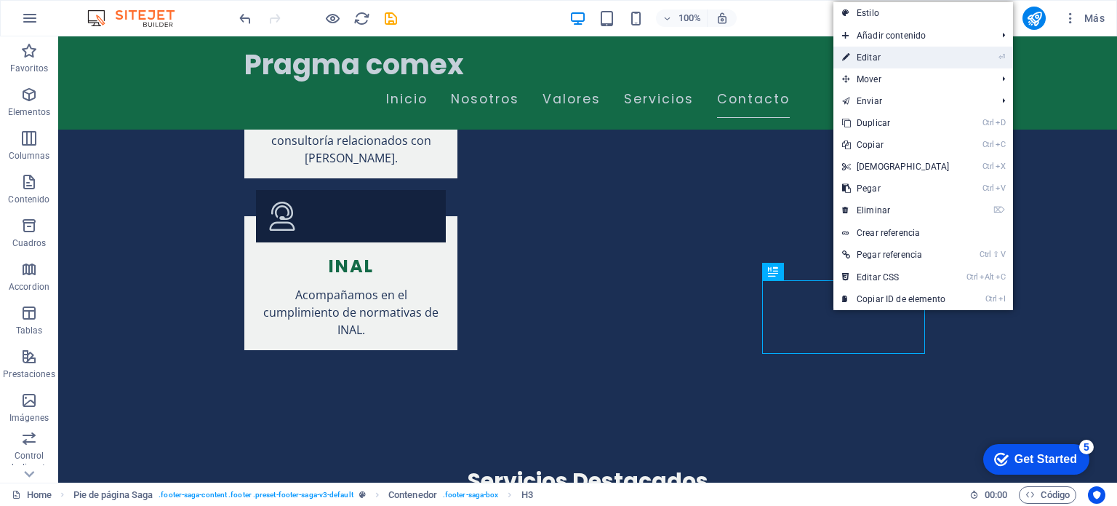
click at [874, 55] on link "⏎ Editar" at bounding box center [896, 58] width 125 height 22
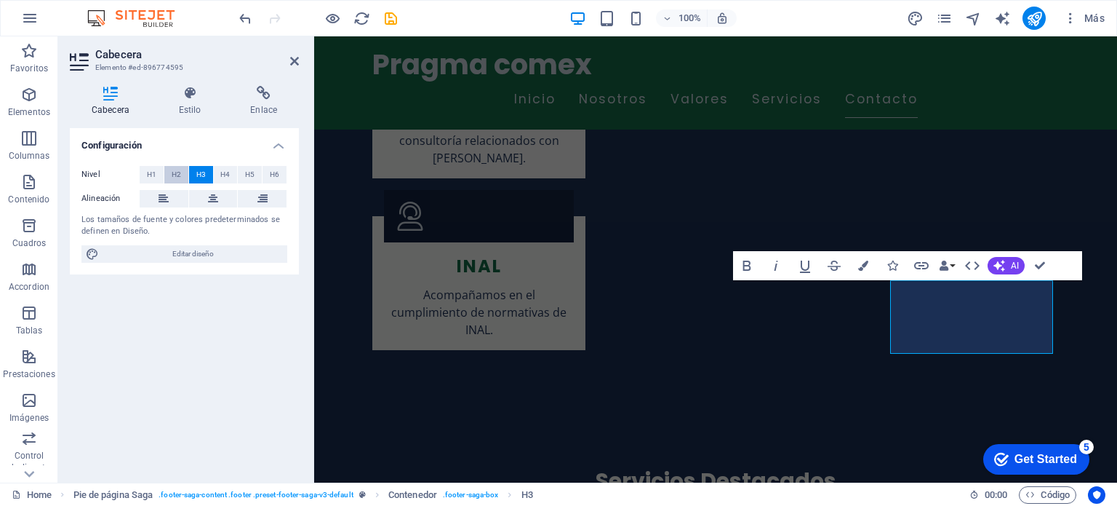
click at [181, 172] on button "H2" at bounding box center [176, 174] width 24 height 17
click at [220, 173] on span "H4" at bounding box center [224, 174] width 9 height 17
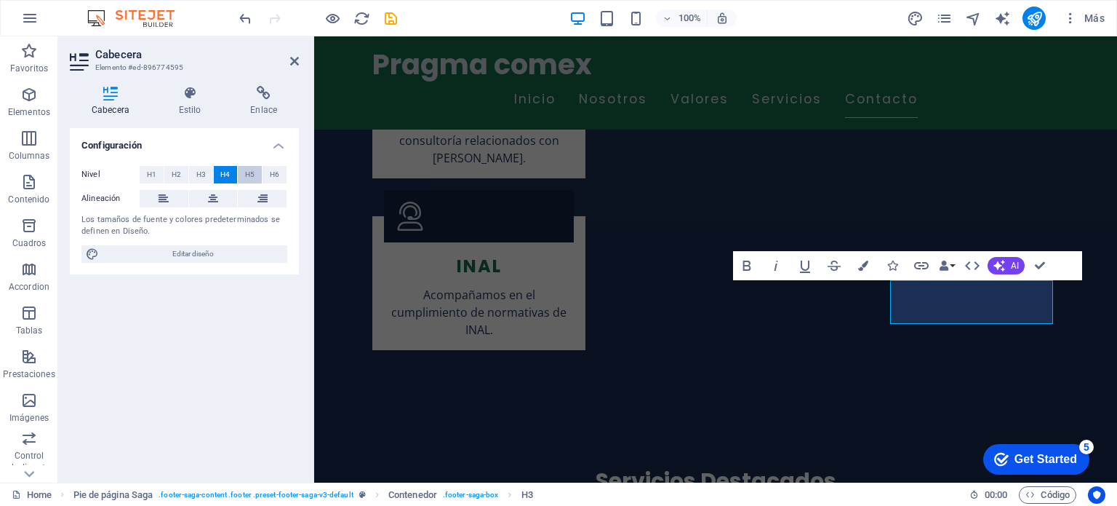
click at [250, 174] on span "H5" at bounding box center [249, 174] width 9 height 17
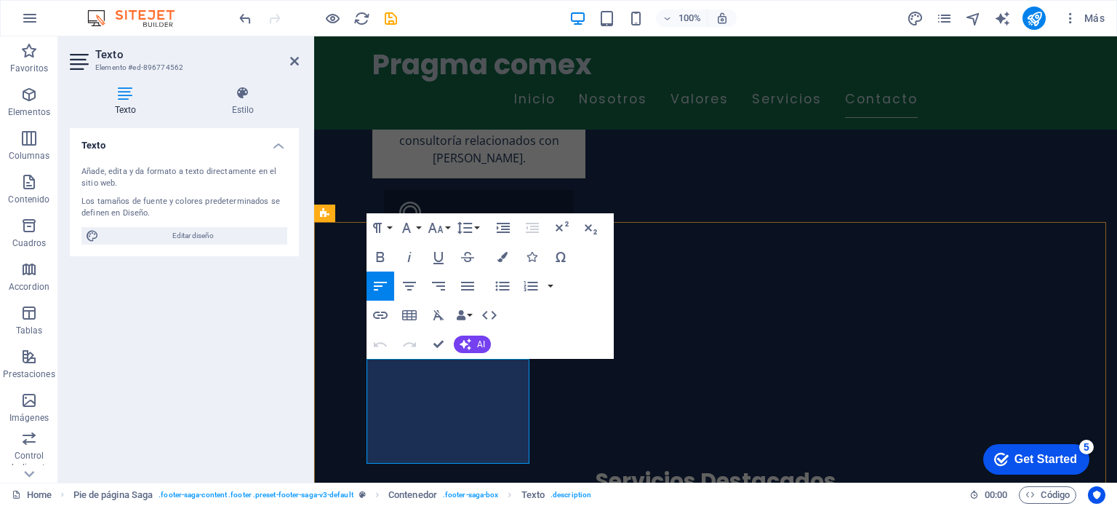
drag, startPoint x: 419, startPoint y: 370, endPoint x: 361, endPoint y: 372, distance: 58.2
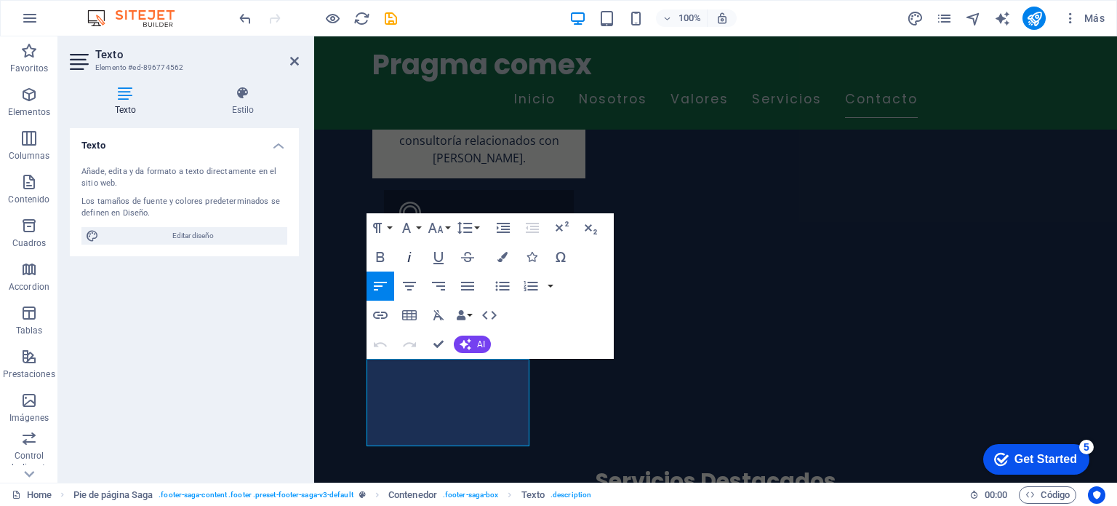
click at [407, 263] on icon "button" at bounding box center [409, 256] width 17 height 17
drag, startPoint x: 450, startPoint y: 442, endPoint x: 365, endPoint y: 389, distance: 99.9
click at [405, 254] on icon "button" at bounding box center [409, 256] width 17 height 17
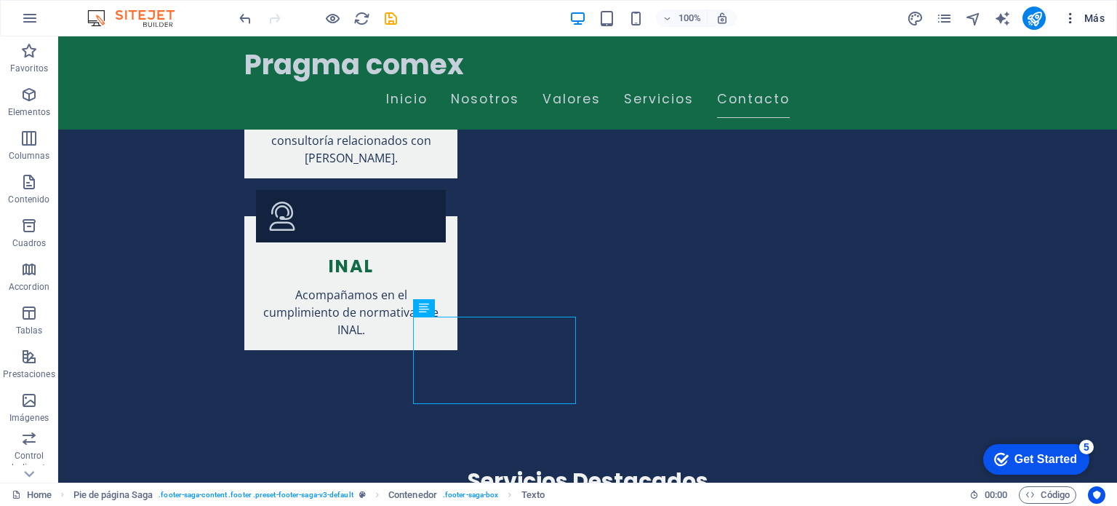
click at [1066, 20] on icon "button" at bounding box center [1071, 18] width 15 height 15
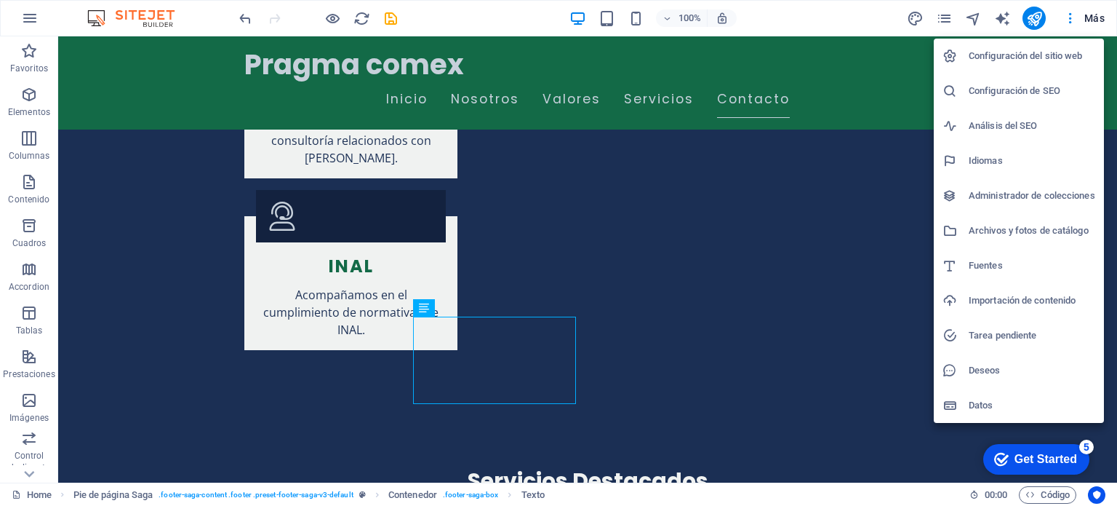
click at [998, 255] on li "Fuentes" at bounding box center [1019, 265] width 170 height 35
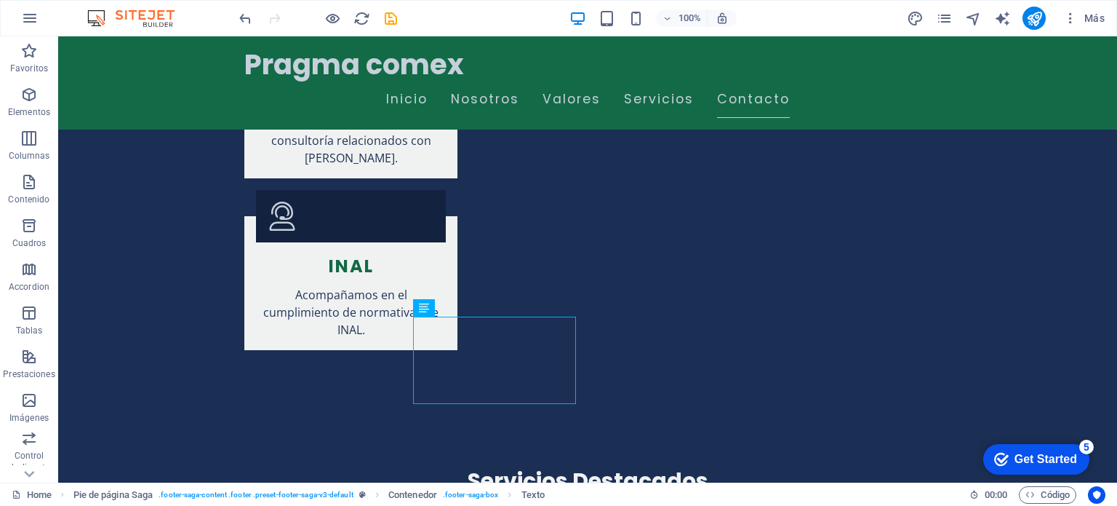
scroll to position [2927, 0]
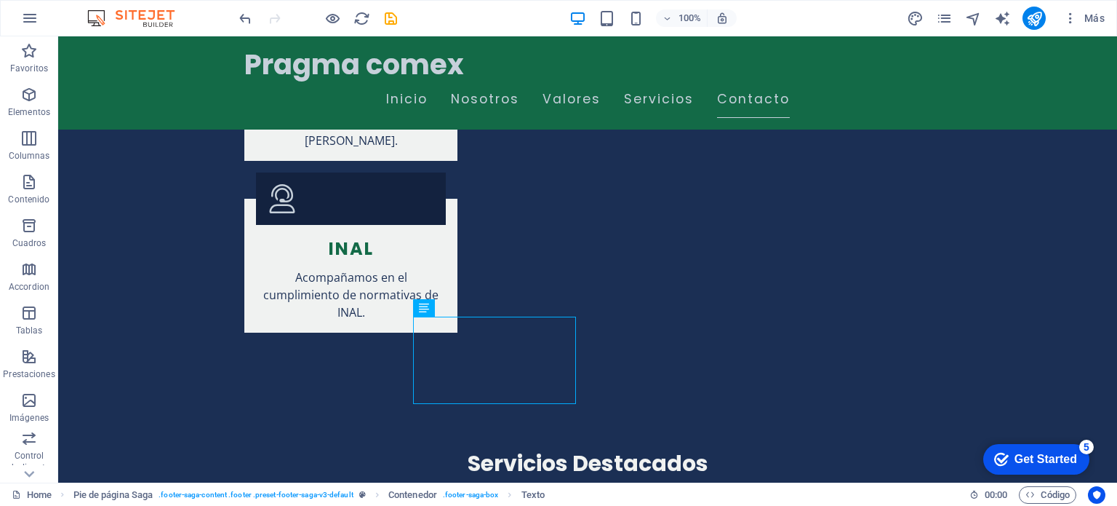
select select "popularity"
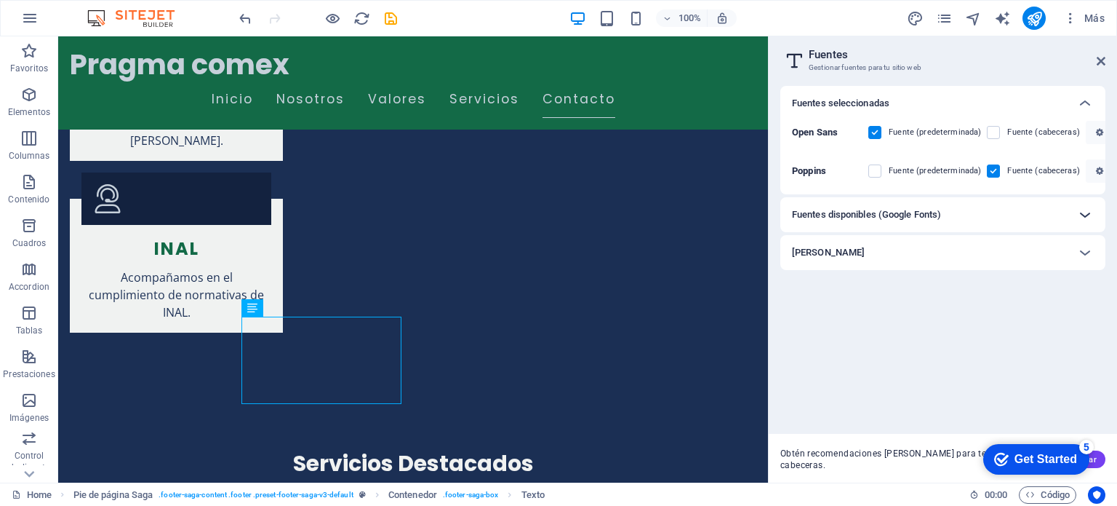
click at [1083, 212] on icon at bounding box center [1085, 214] width 17 height 17
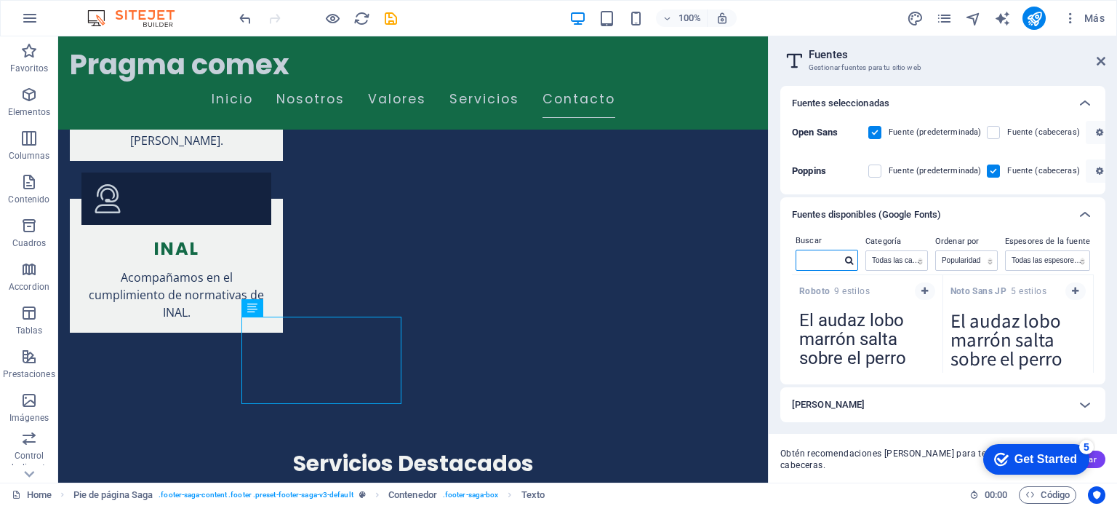
click at [818, 262] on input "text" at bounding box center [819, 259] width 45 height 19
type input "h"
click at [1070, 17] on icon "button" at bounding box center [1071, 18] width 15 height 15
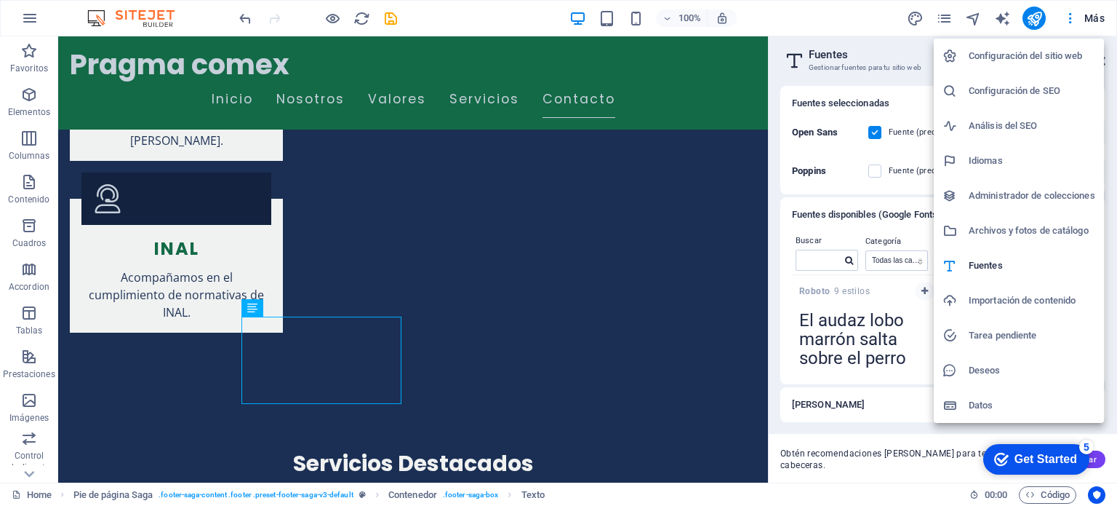
click at [997, 51] on h6 "Configuración del sitio web" at bounding box center [1032, 55] width 127 height 17
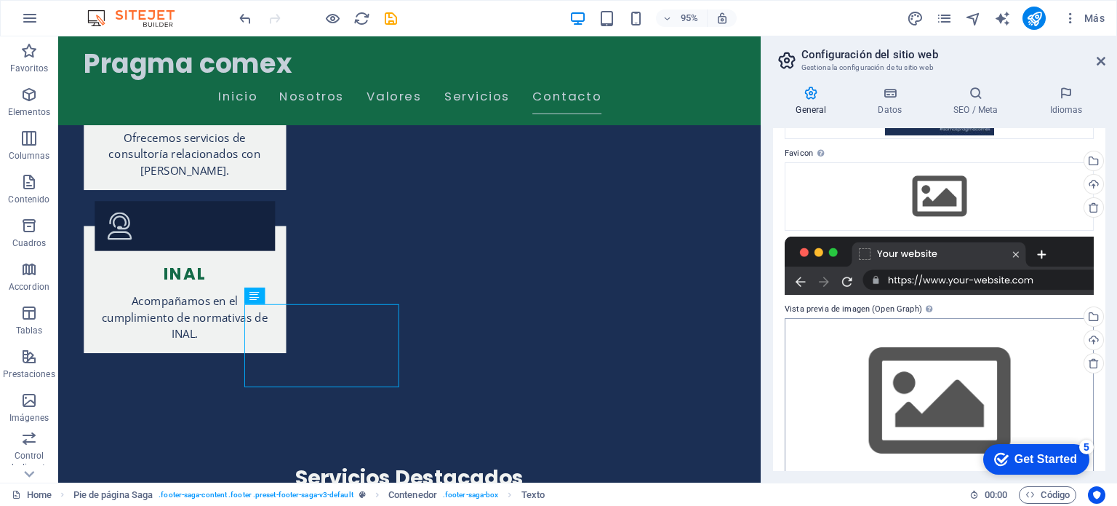
scroll to position [201, 0]
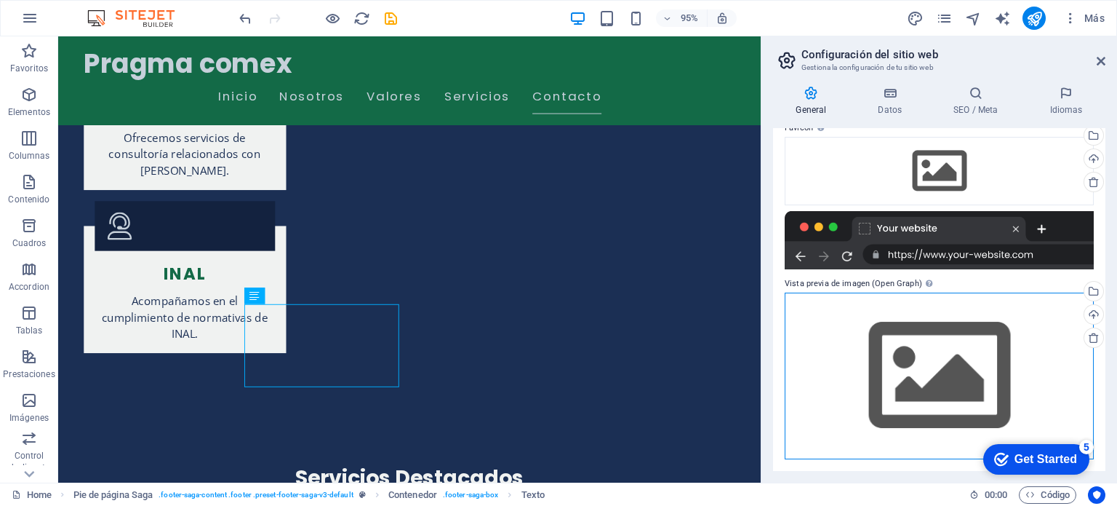
click at [925, 375] on div "Arrastra archivos aquí, haz clic para escoger archivos o selecciona archivos de…" at bounding box center [939, 375] width 309 height 167
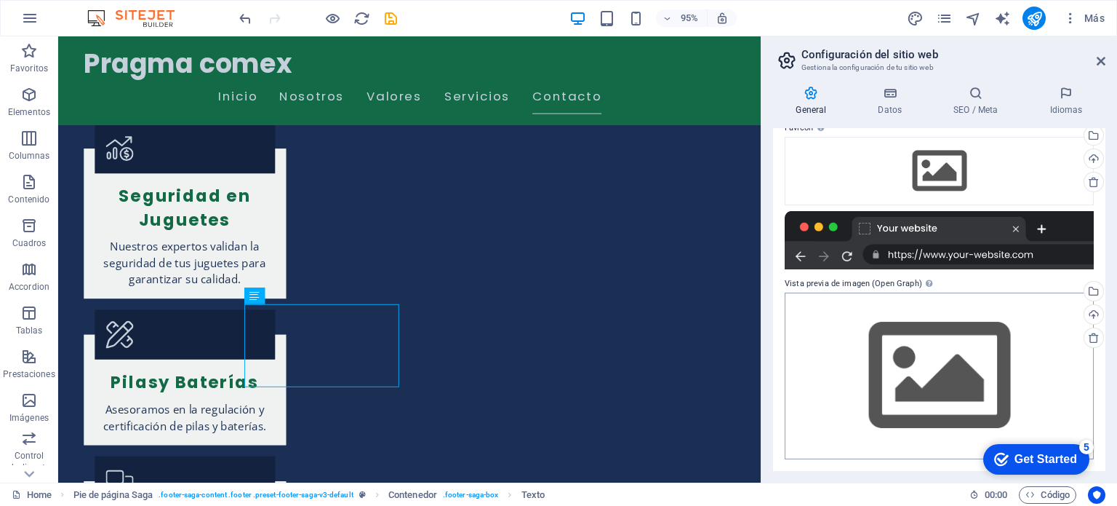
scroll to position [2583, 0]
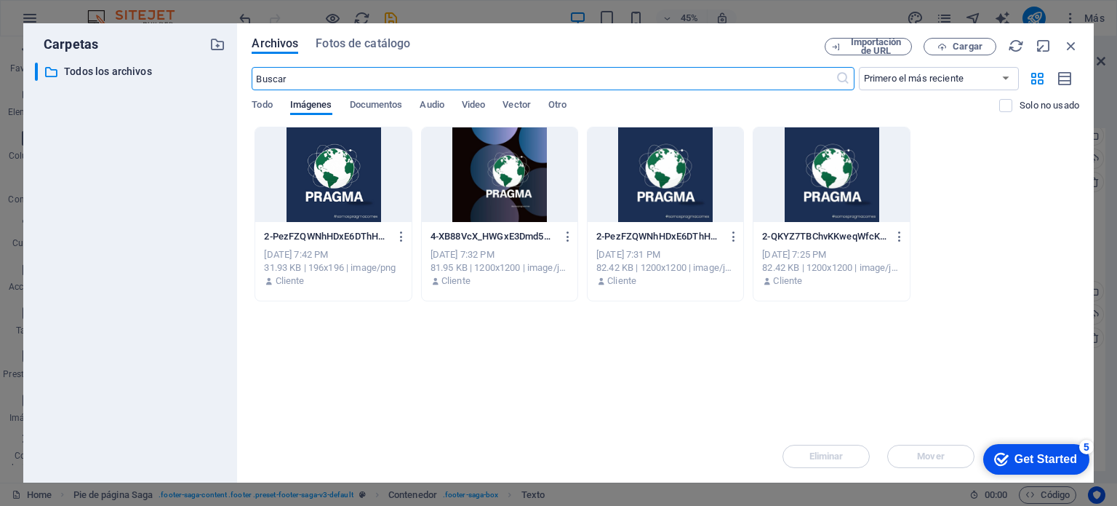
click at [319, 178] on div at bounding box center [333, 174] width 156 height 95
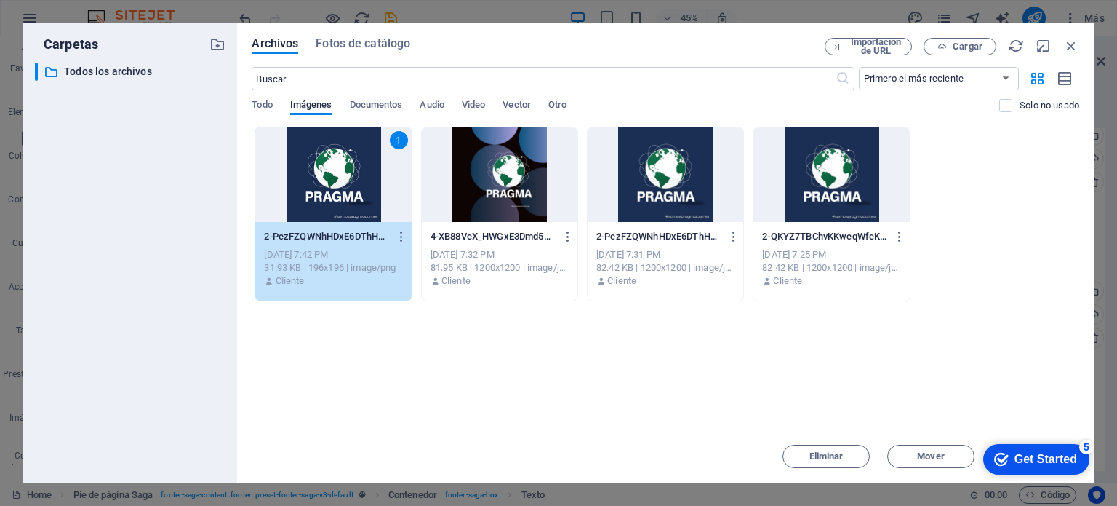
click at [319, 178] on div "1" at bounding box center [333, 174] width 156 height 95
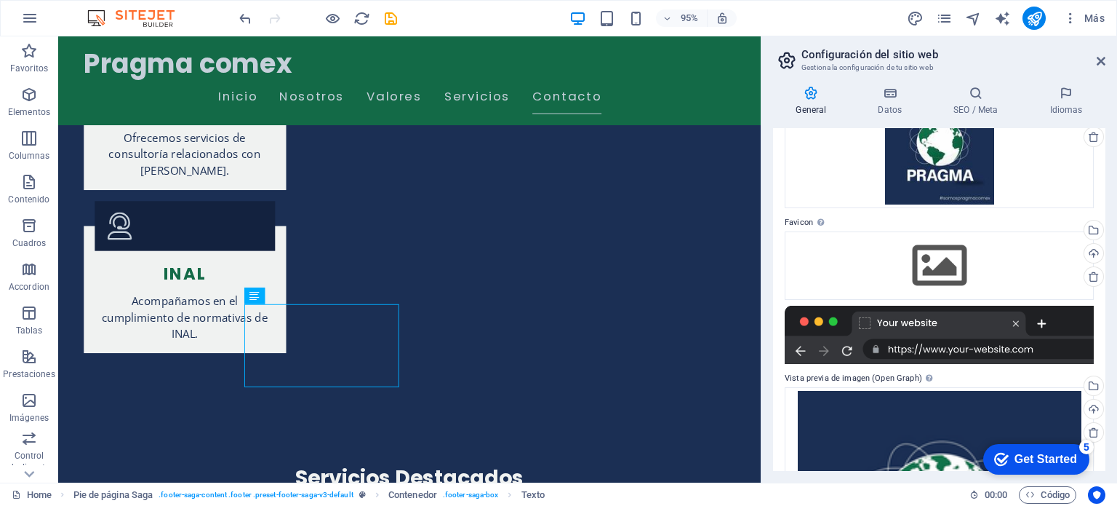
scroll to position [33, 0]
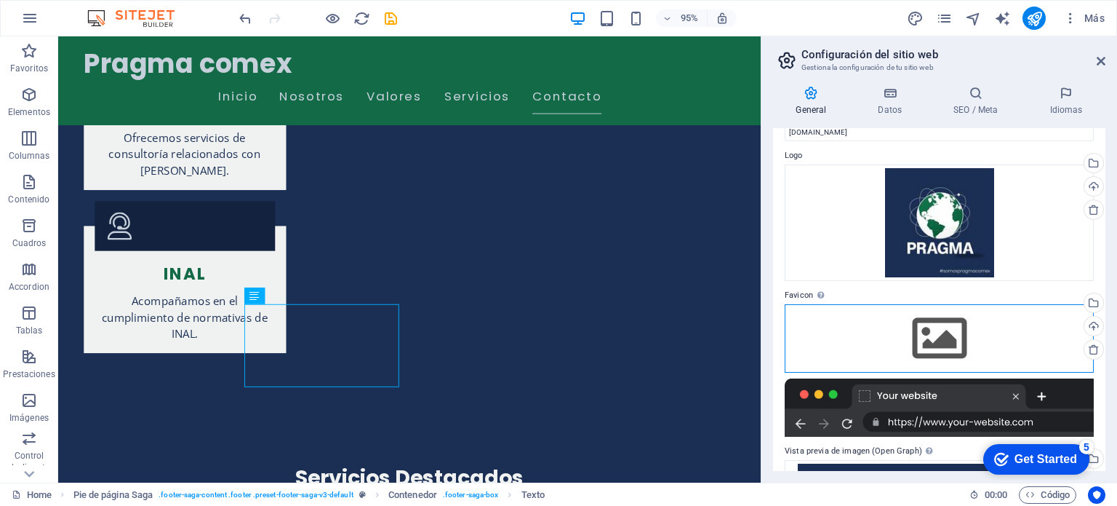
click at [922, 347] on div "Arrastra archivos aquí, haz clic para escoger archivos o selecciona archivos de…" at bounding box center [939, 338] width 309 height 68
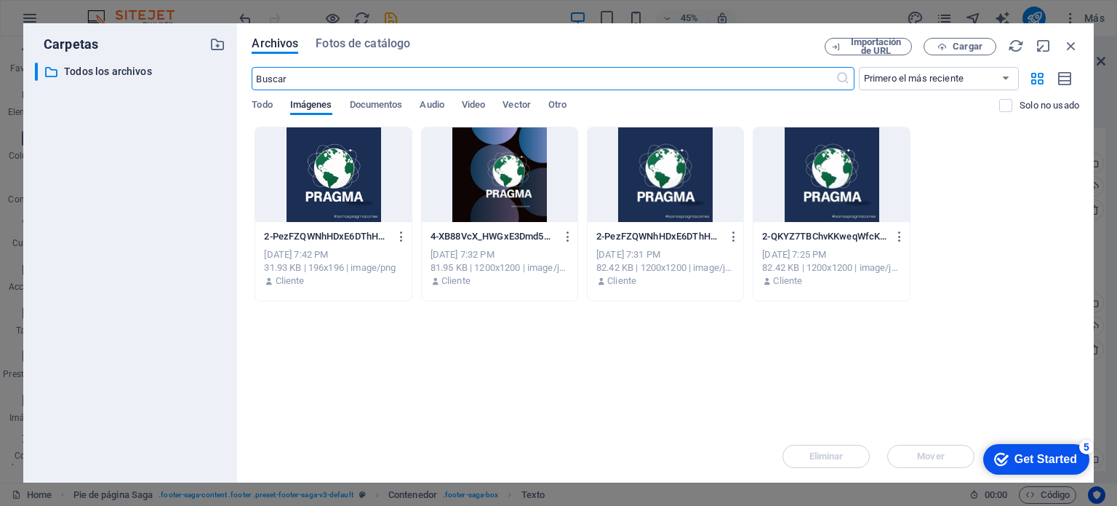
scroll to position [2583, 0]
click at [332, 188] on div at bounding box center [333, 174] width 156 height 95
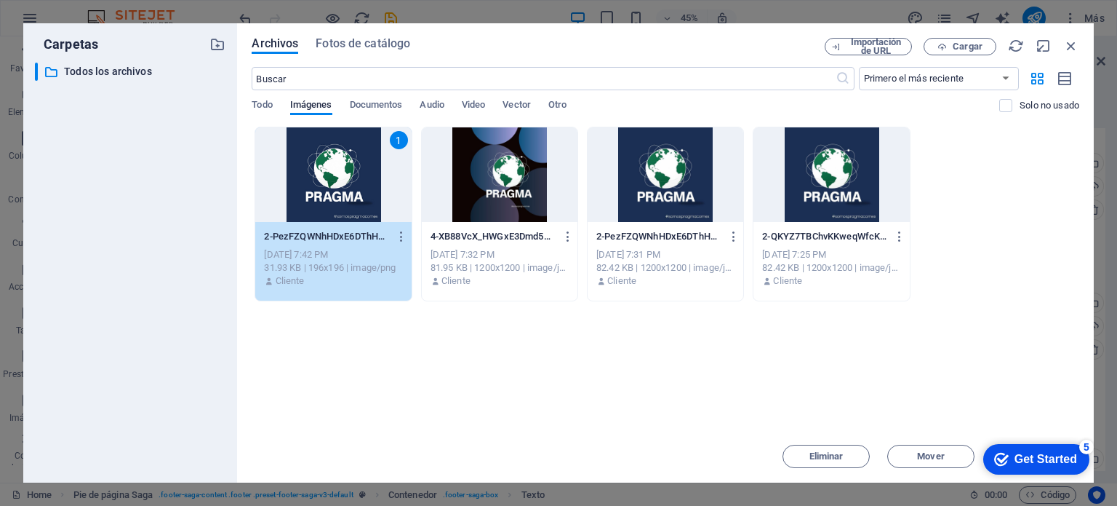
click at [338, 181] on div "1" at bounding box center [333, 174] width 156 height 95
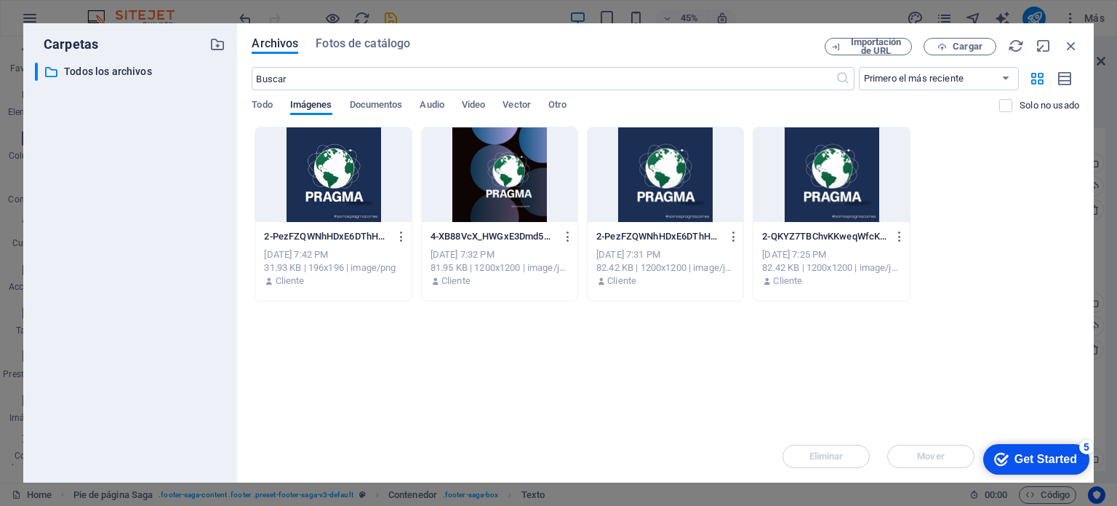
click at [338, 181] on div at bounding box center [333, 174] width 156 height 95
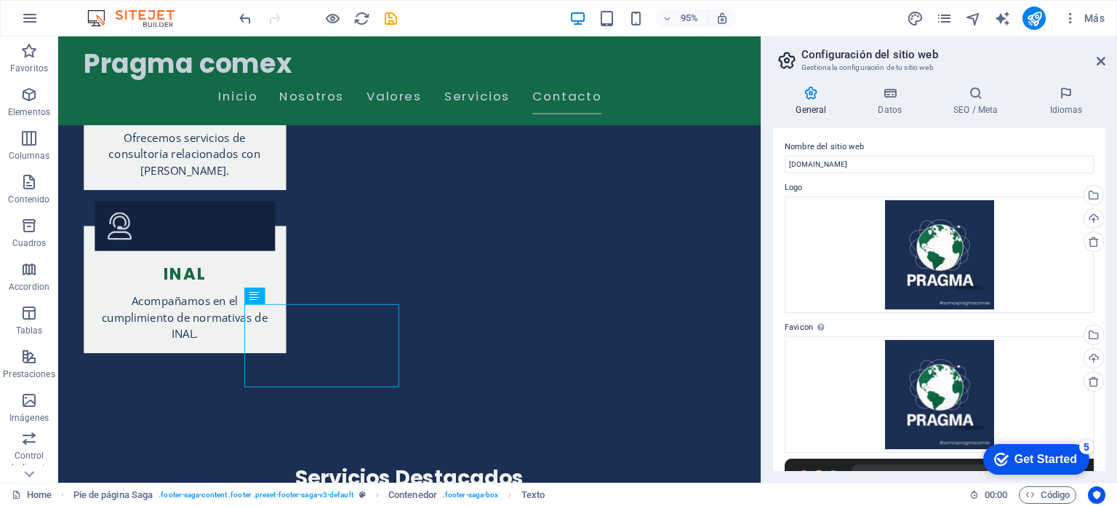
scroll to position [0, 0]
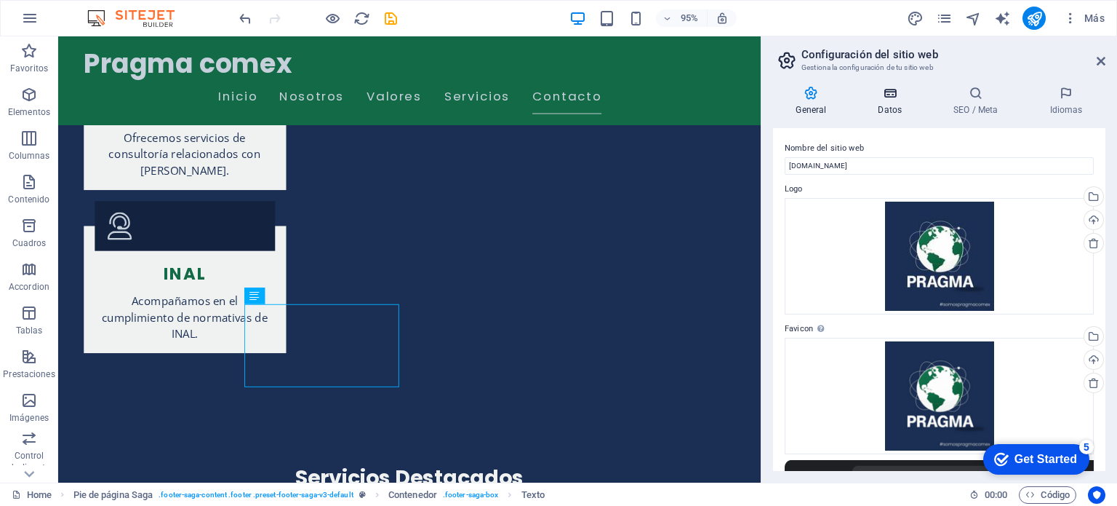
click at [882, 92] on icon at bounding box center [890, 93] width 70 height 15
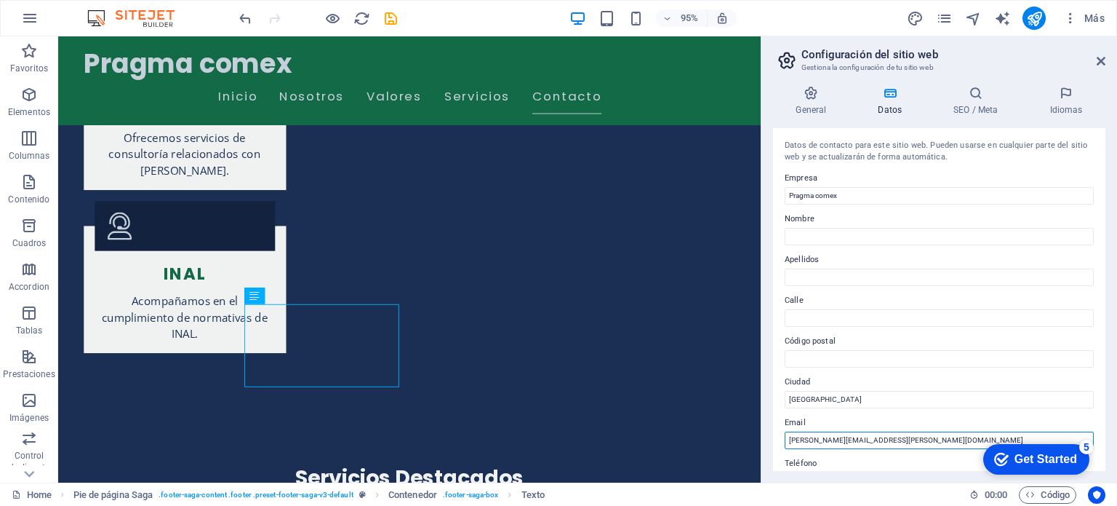
click at [831, 441] on input "[PERSON_NAME][EMAIL_ADDRESS][PERSON_NAME][DOMAIN_NAME]" at bounding box center [939, 439] width 309 height 17
click at [890, 441] on input "[EMAIL_ADDRESS][DOMAIN_NAME]" at bounding box center [939, 439] width 309 height 17
type input "[EMAIL_ADDRESS][DOMAIN_NAME]"
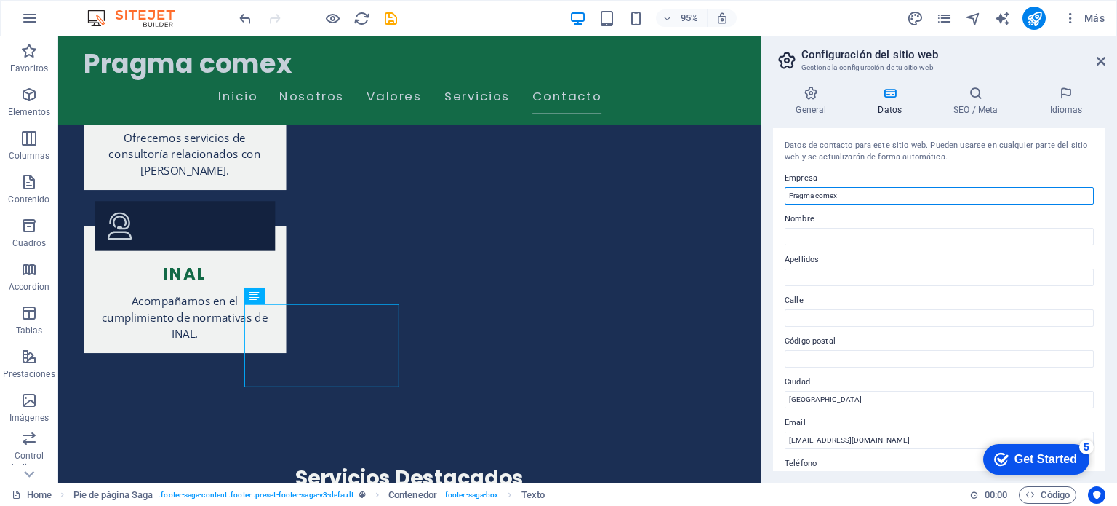
click at [821, 195] on input "Pragma comex" at bounding box center [939, 195] width 309 height 17
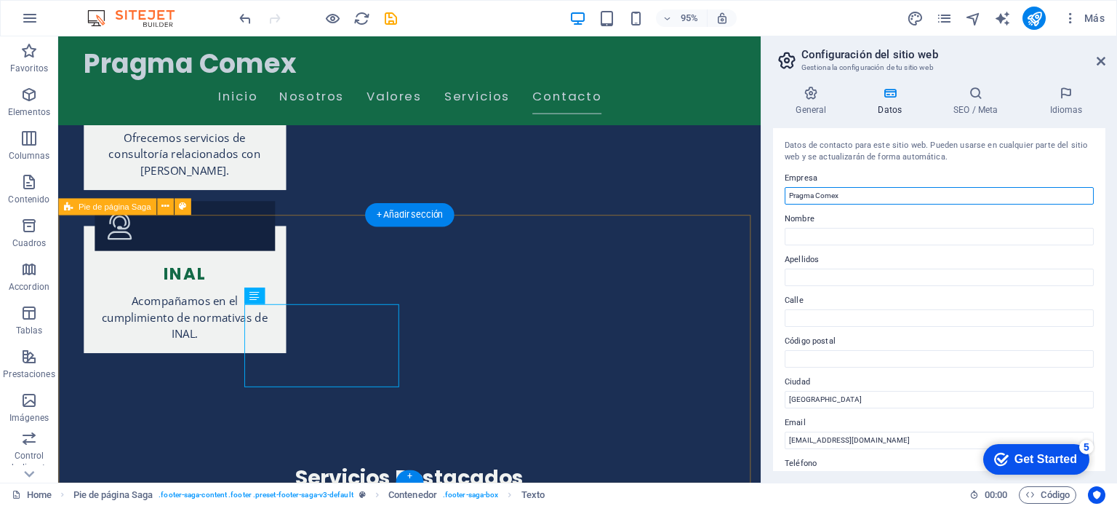
type input "Pragma Comex"
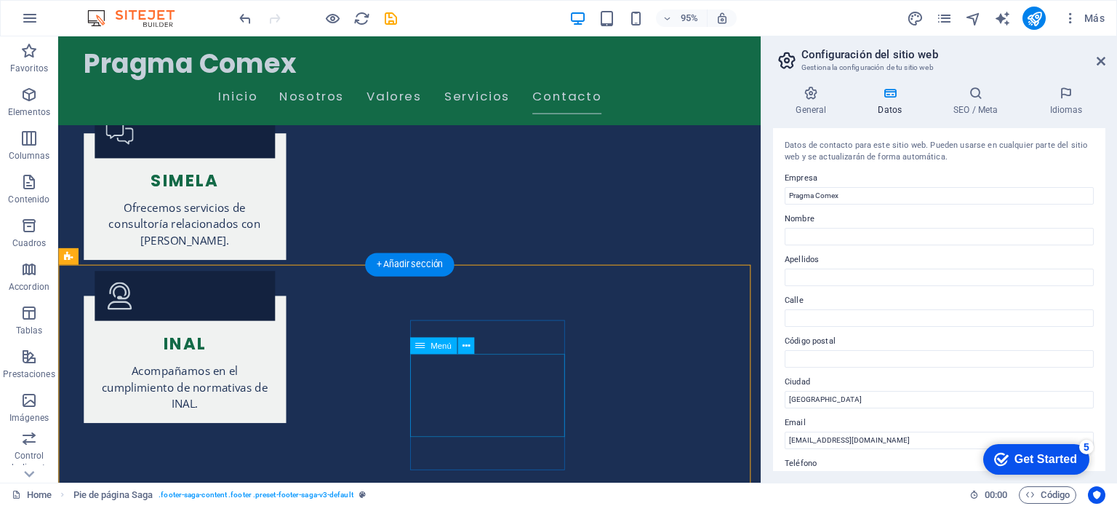
scroll to position [2908, 0]
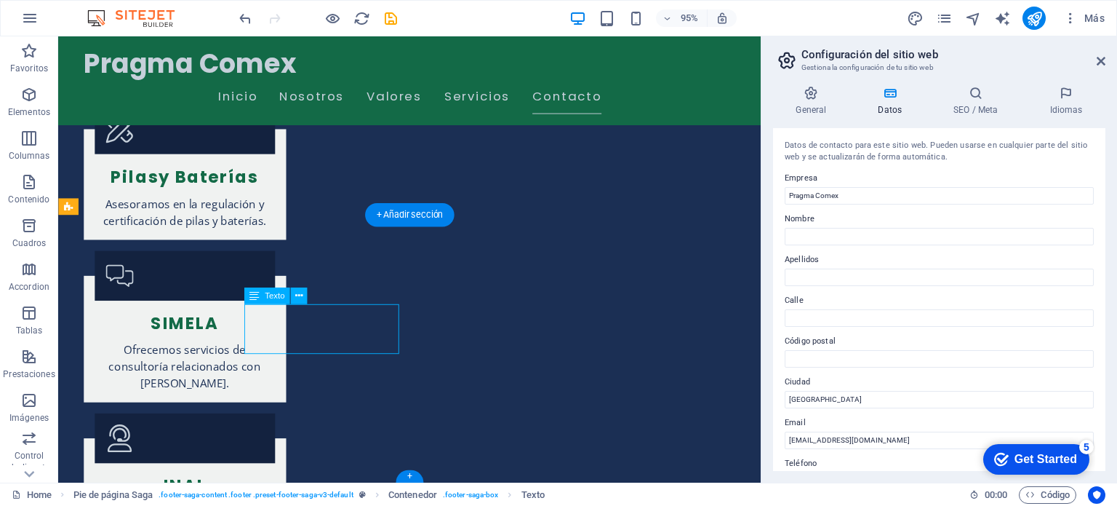
scroll to position [2707, 0]
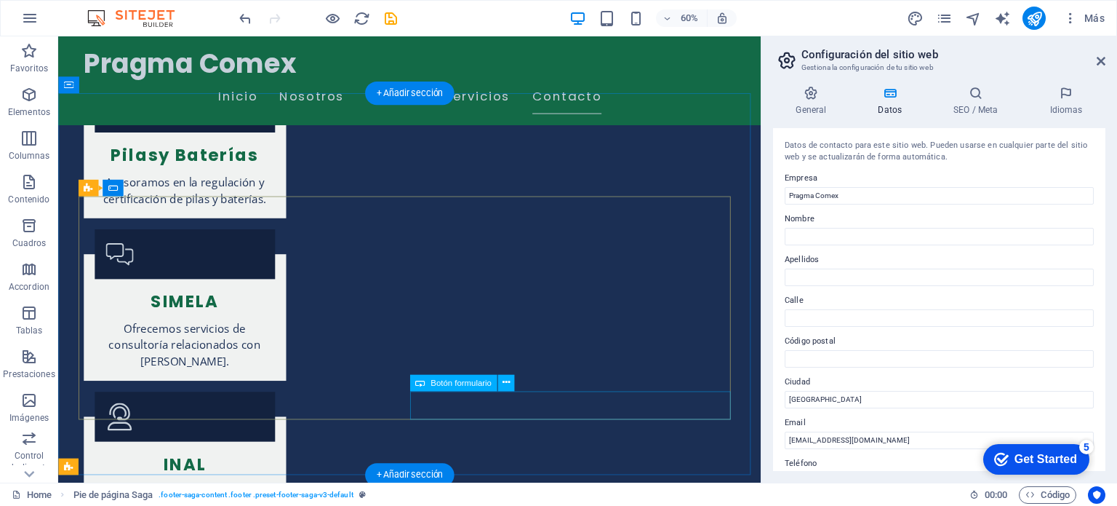
scroll to position [2908, 0]
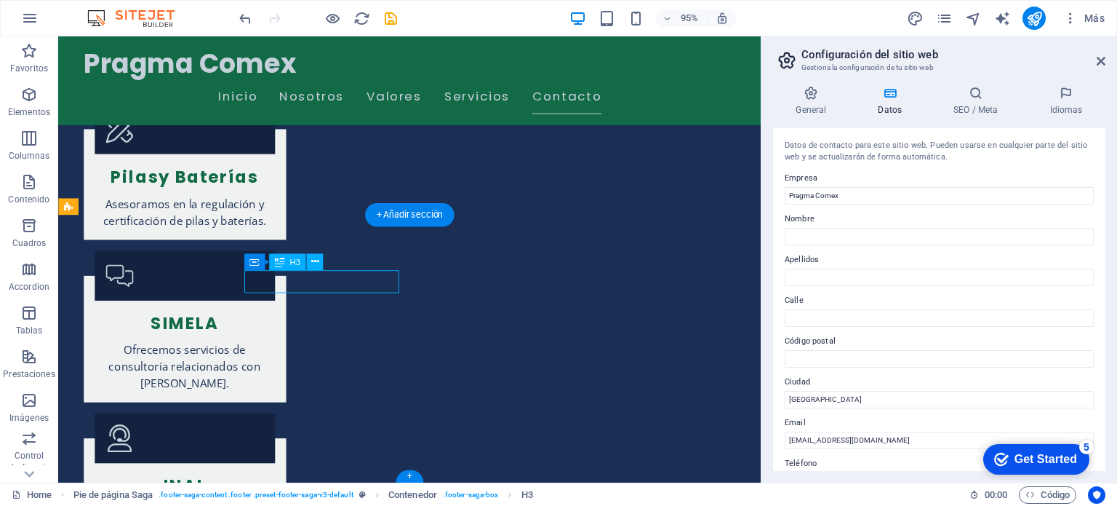
scroll to position [2707, 0]
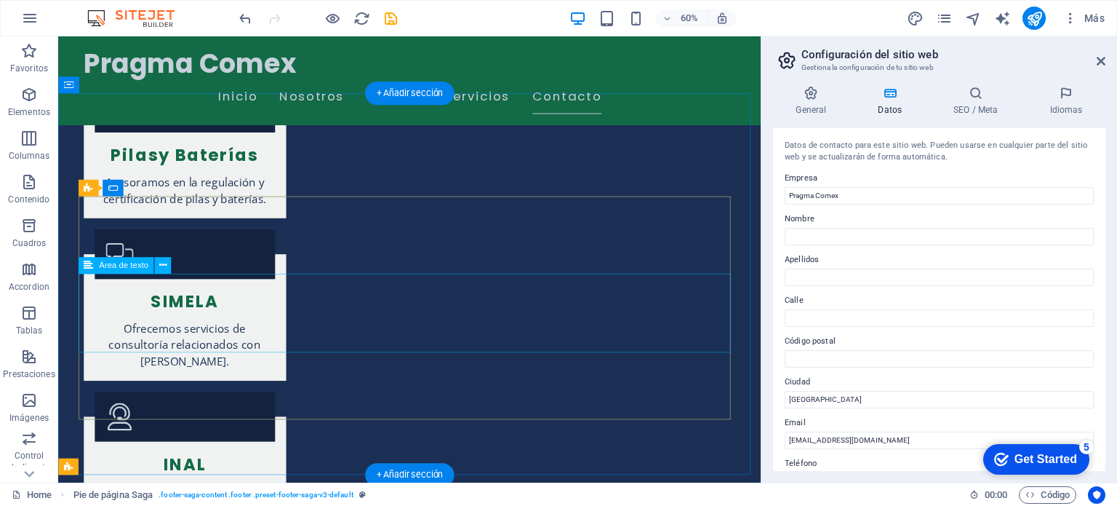
scroll to position [2633, 0]
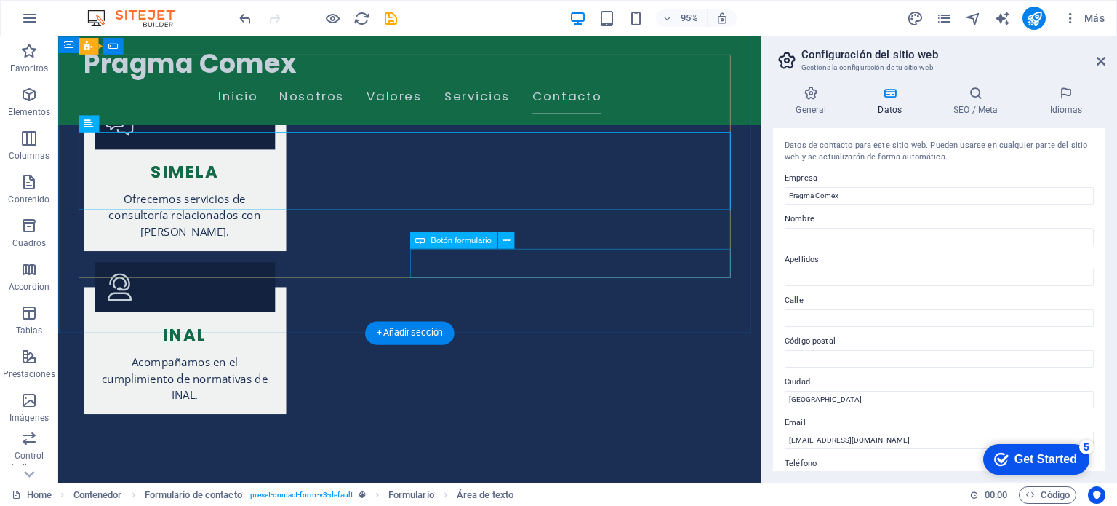
scroll to position [2908, 0]
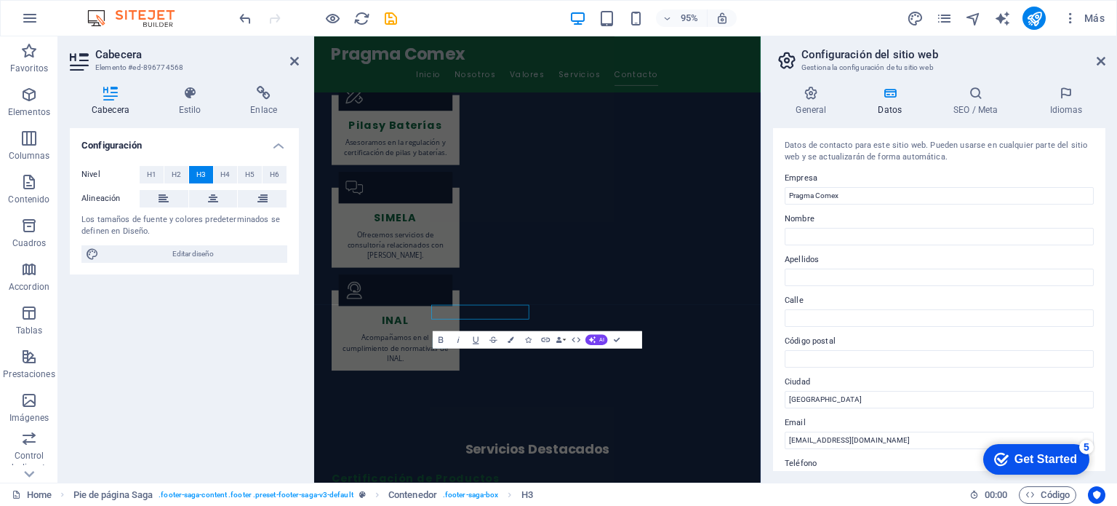
scroll to position [2707, 0]
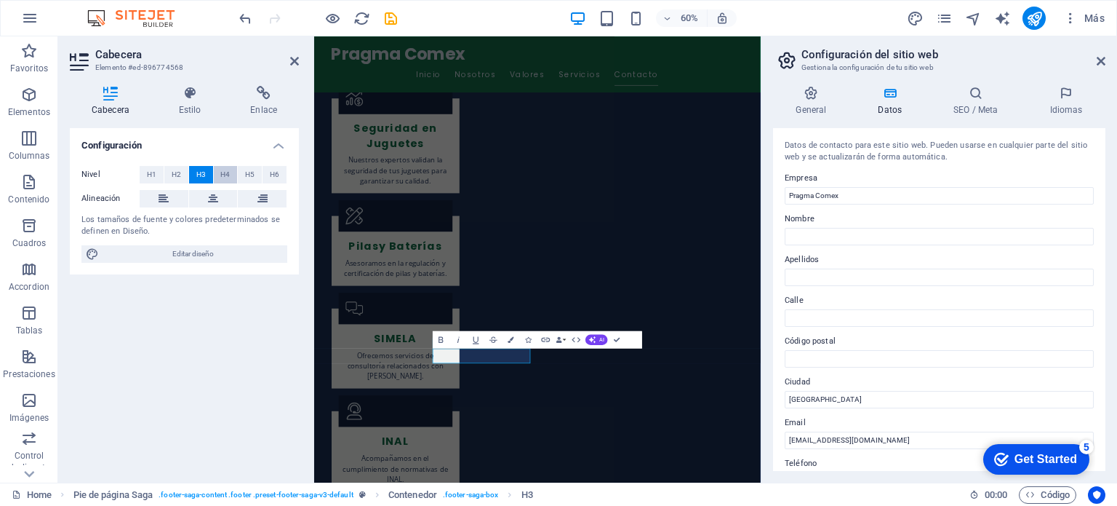
click at [222, 172] on span "H4" at bounding box center [224, 174] width 9 height 17
click at [1105, 60] on icon at bounding box center [1101, 61] width 9 height 12
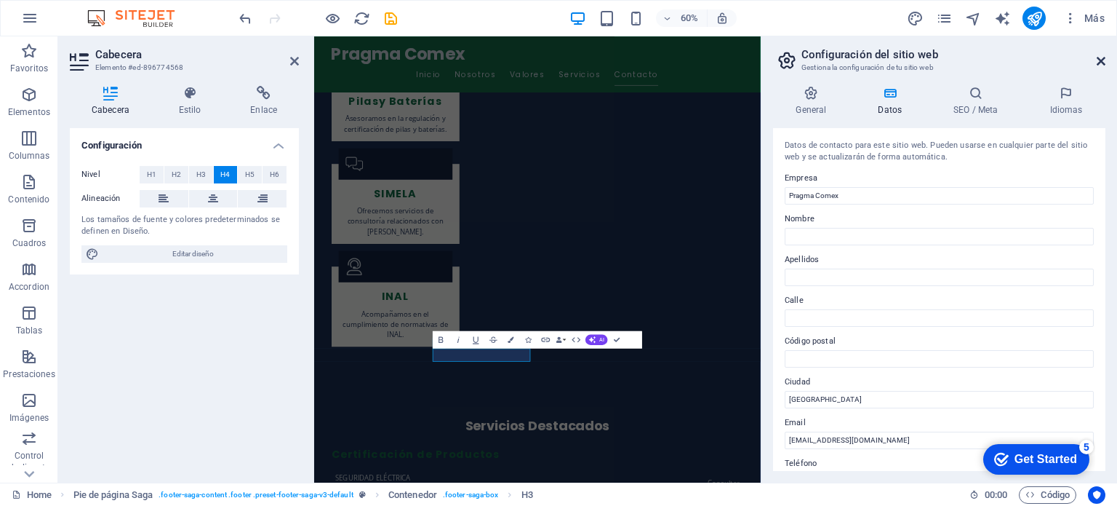
scroll to position [2931, 0]
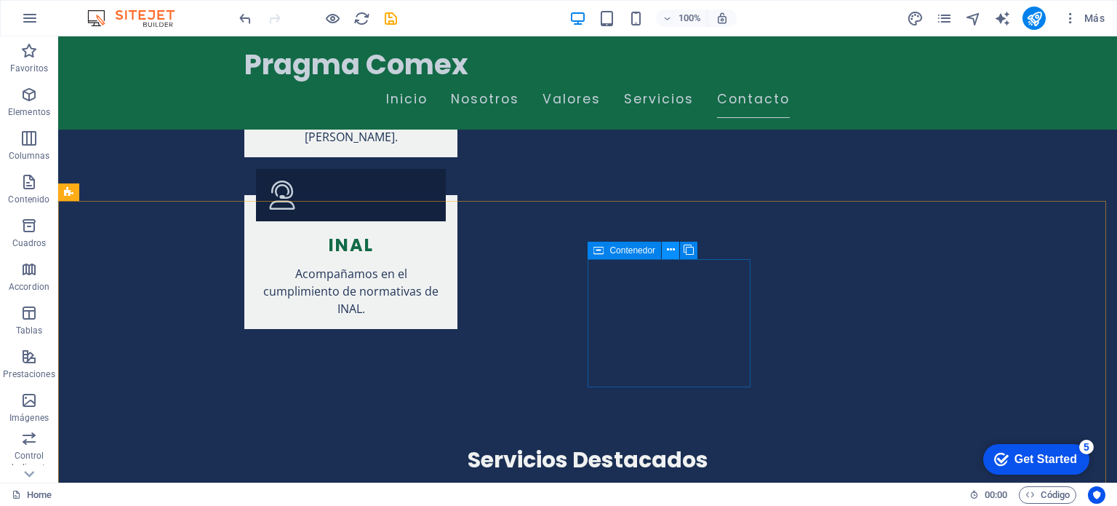
click at [673, 249] on icon at bounding box center [671, 249] width 8 height 15
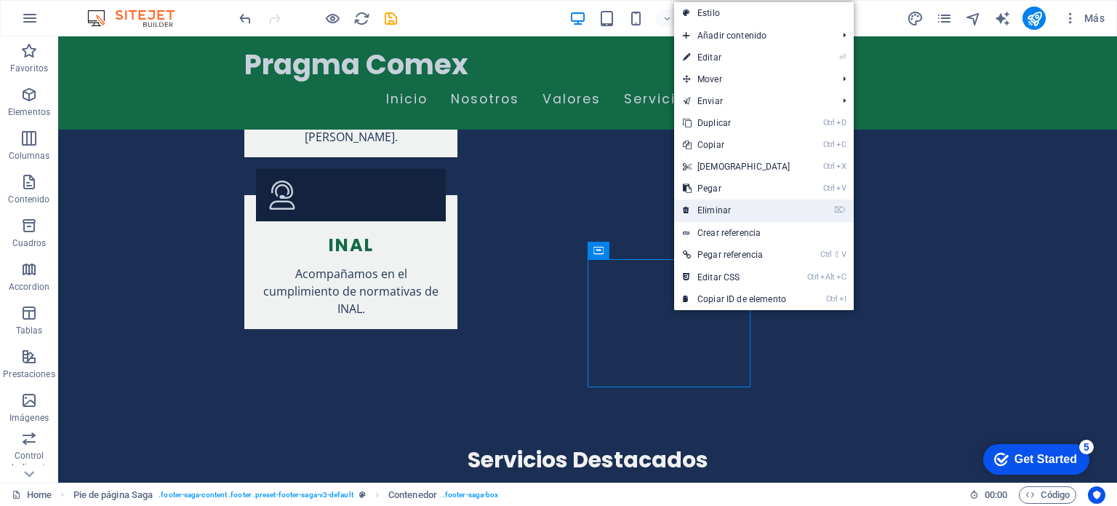
click at [720, 210] on link "⌦ Eliminar" at bounding box center [736, 210] width 125 height 22
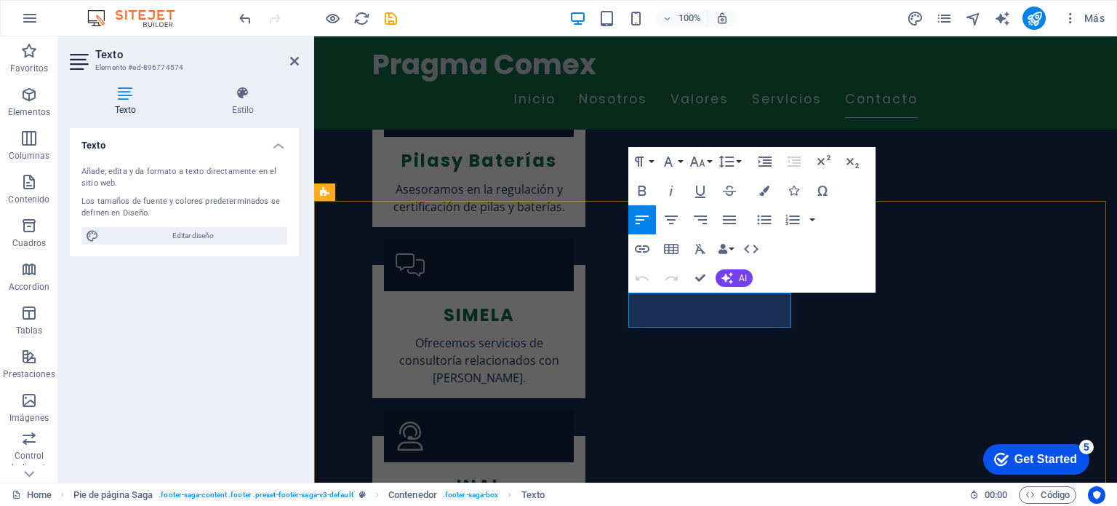
scroll to position [2707, 0]
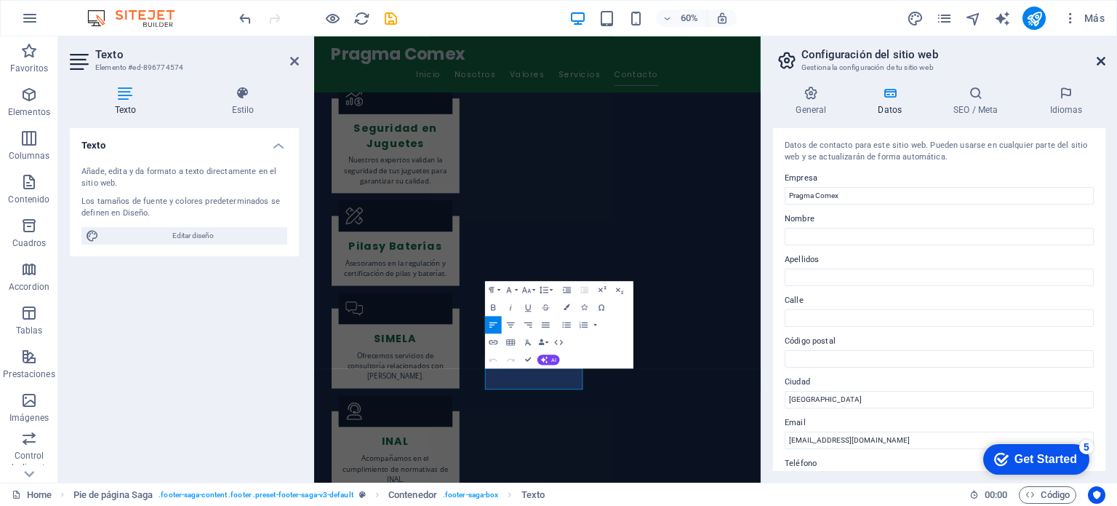
click at [1098, 59] on icon at bounding box center [1101, 61] width 9 height 12
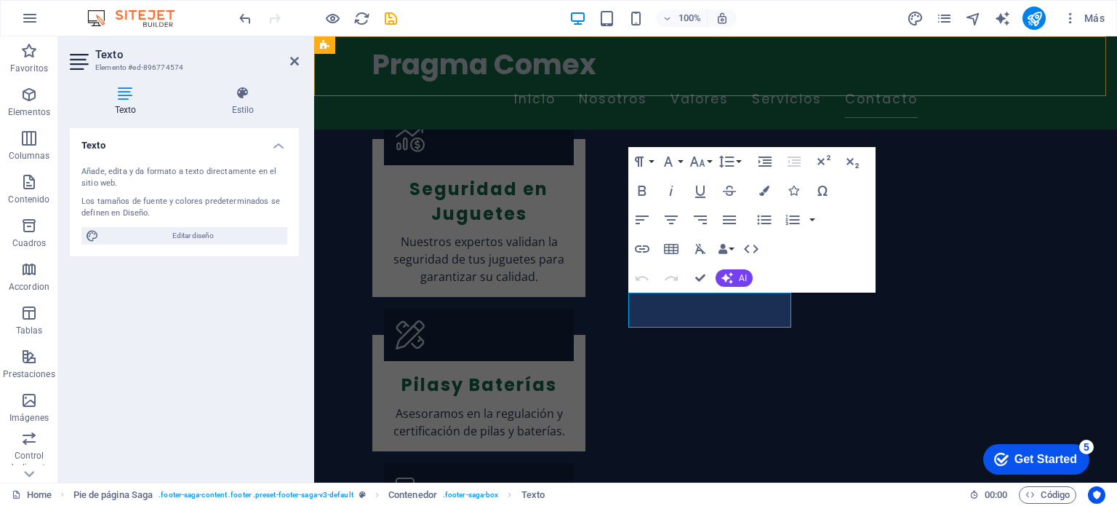
scroll to position [2931, 0]
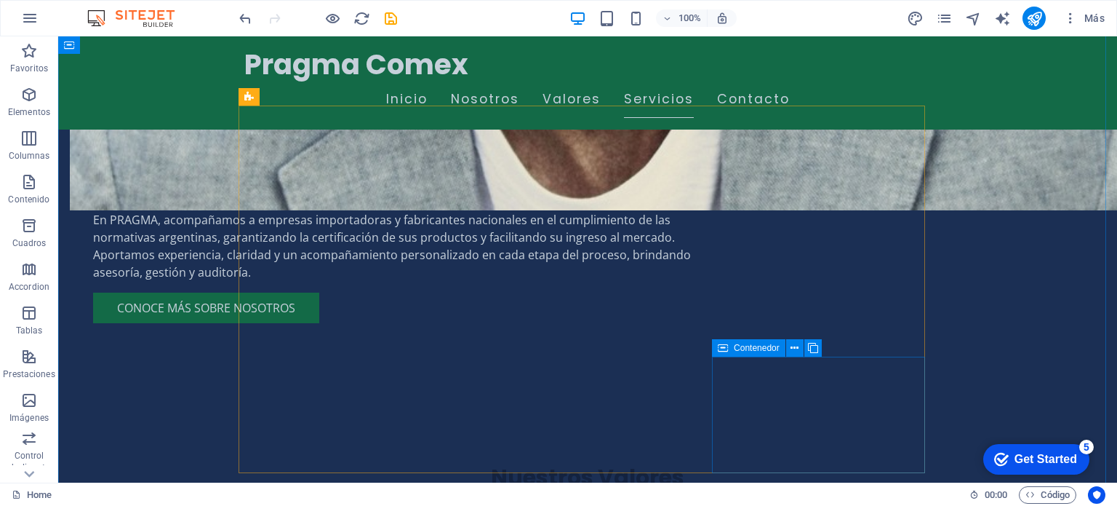
scroll to position [894, 0]
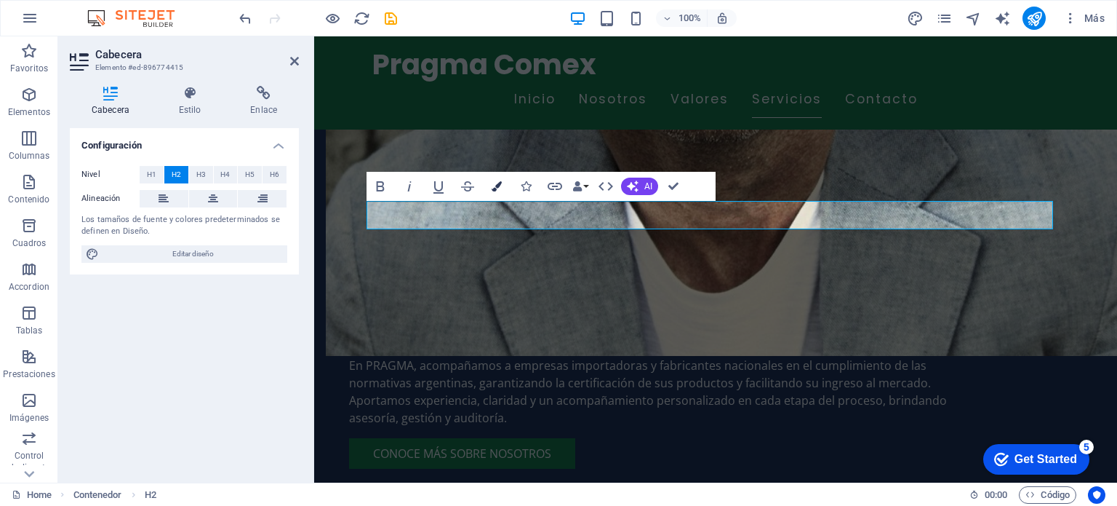
click at [494, 179] on button "Colors" at bounding box center [497, 186] width 28 height 29
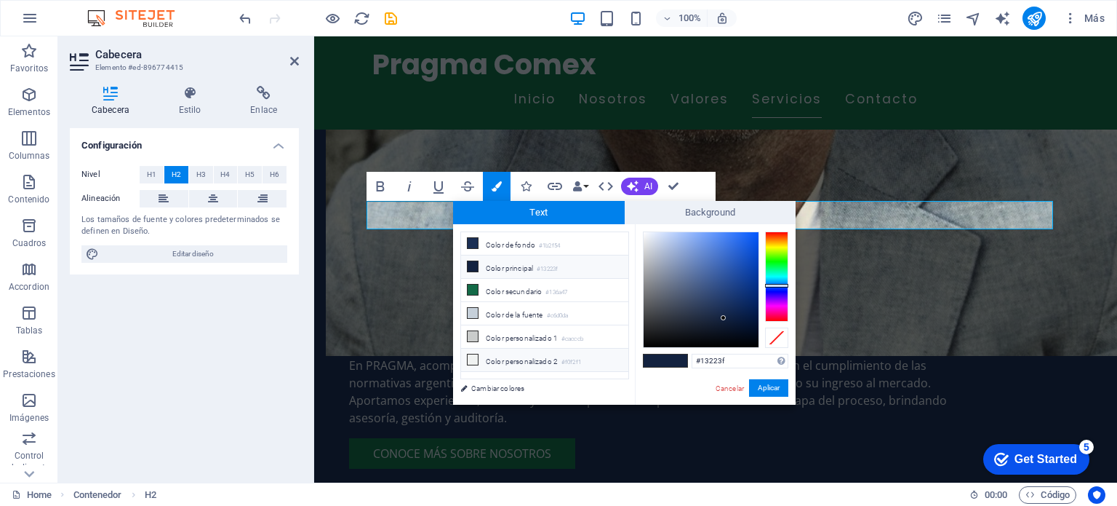
click at [531, 362] on li "Color personalizado 2 #f0f2f1" at bounding box center [544, 359] width 167 height 23
type input "#f0f2f1"
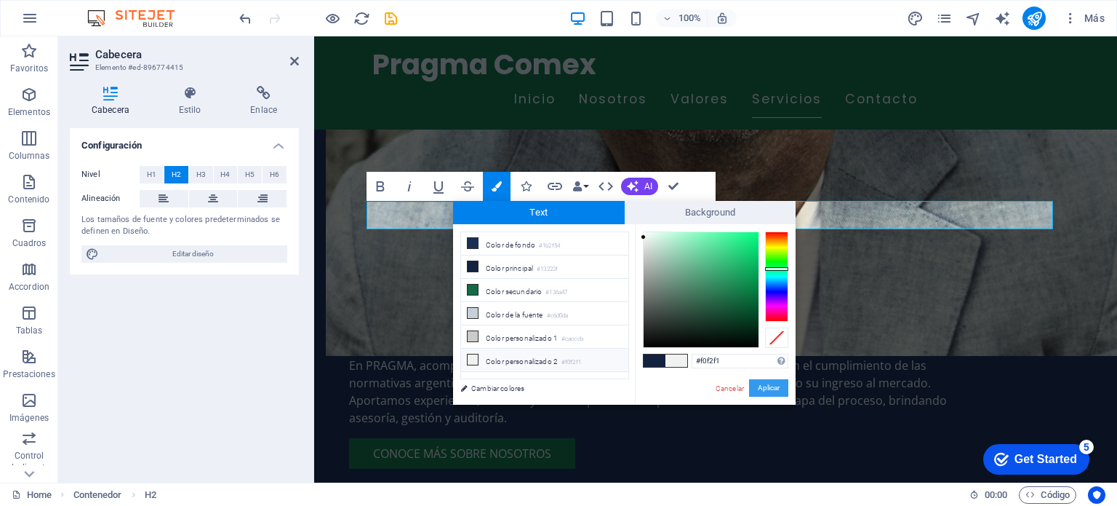
click at [778, 389] on button "Aplicar" at bounding box center [768, 387] width 39 height 17
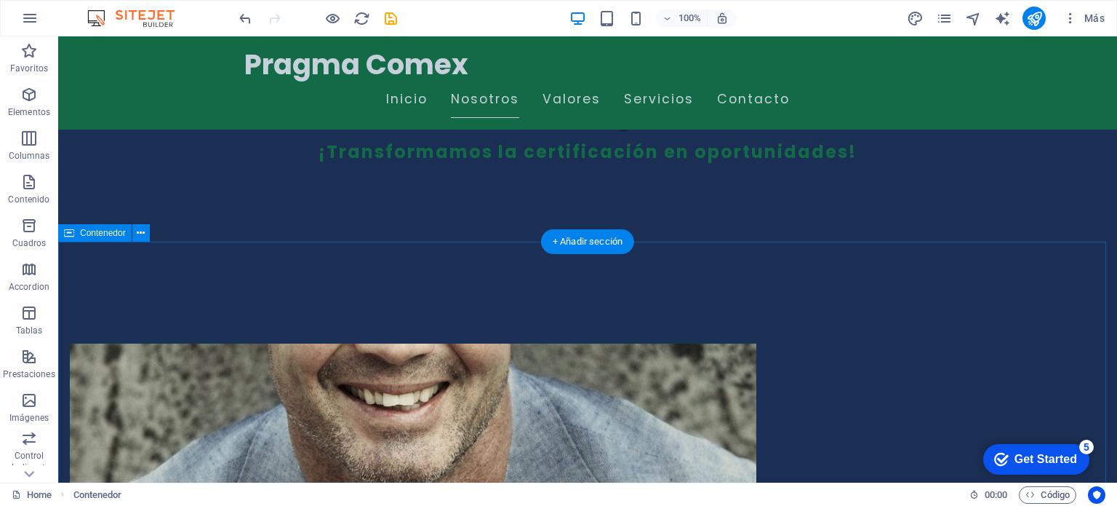
scroll to position [458, 0]
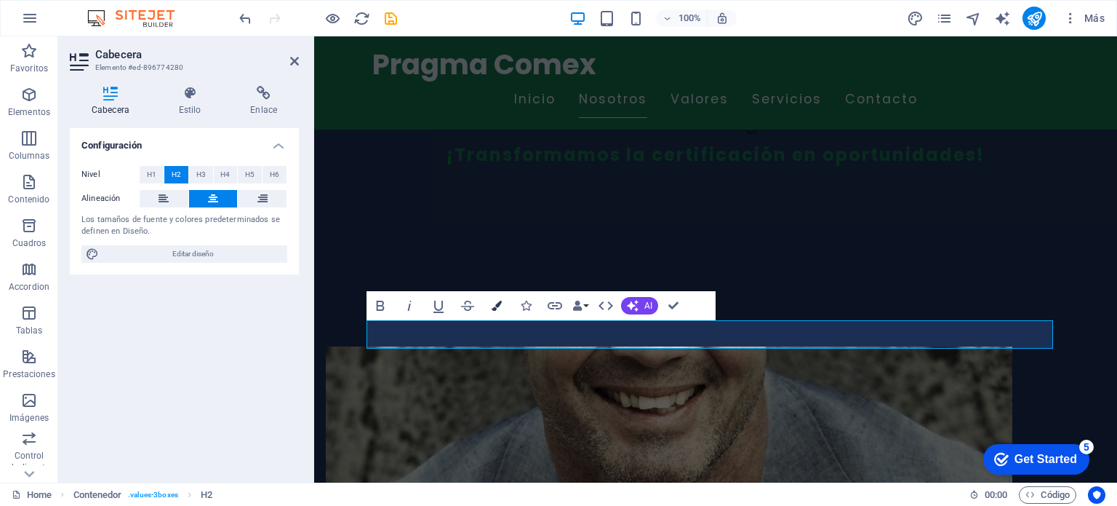
click at [492, 302] on icon "button" at bounding box center [497, 305] width 10 height 10
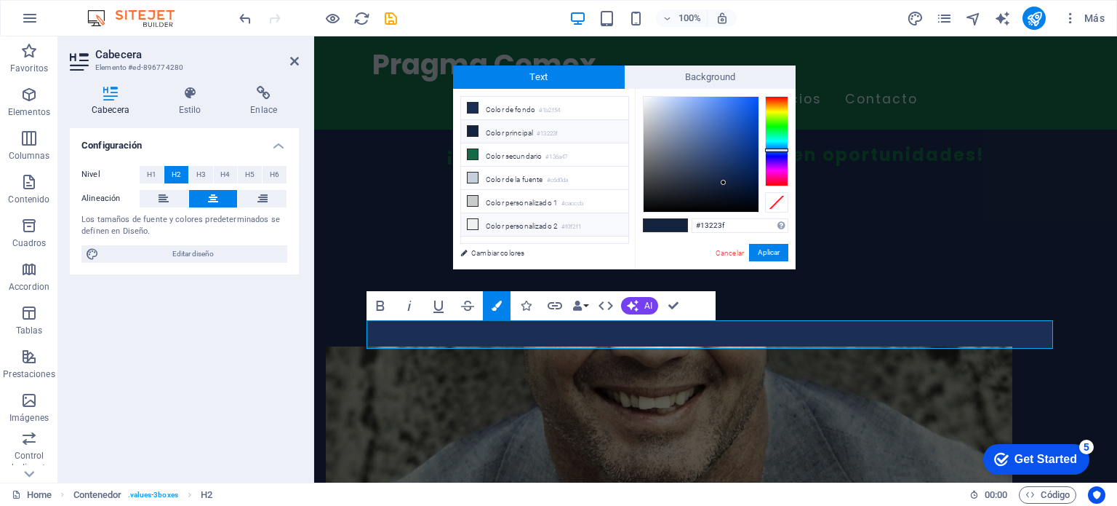
click at [527, 218] on li "Color personalizado 2 #f0f2f1" at bounding box center [544, 224] width 167 height 23
type input "#f0f2f1"
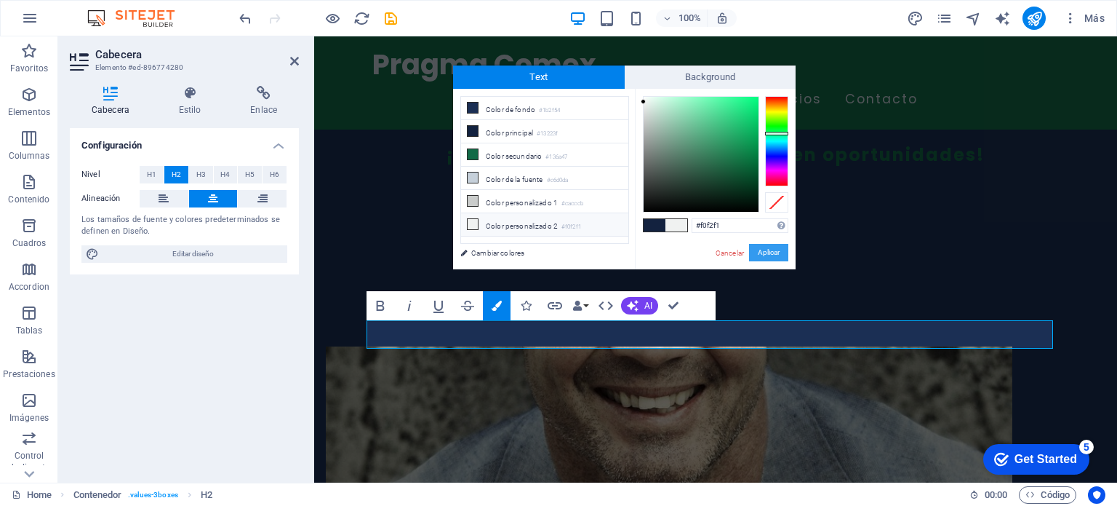
click at [762, 253] on button "Aplicar" at bounding box center [768, 252] width 39 height 17
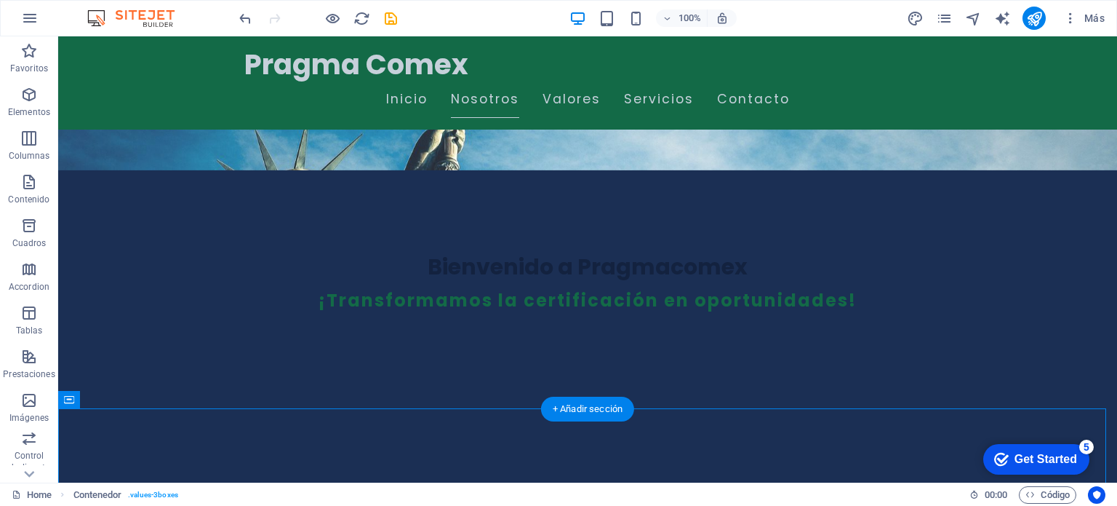
scroll to position [239, 0]
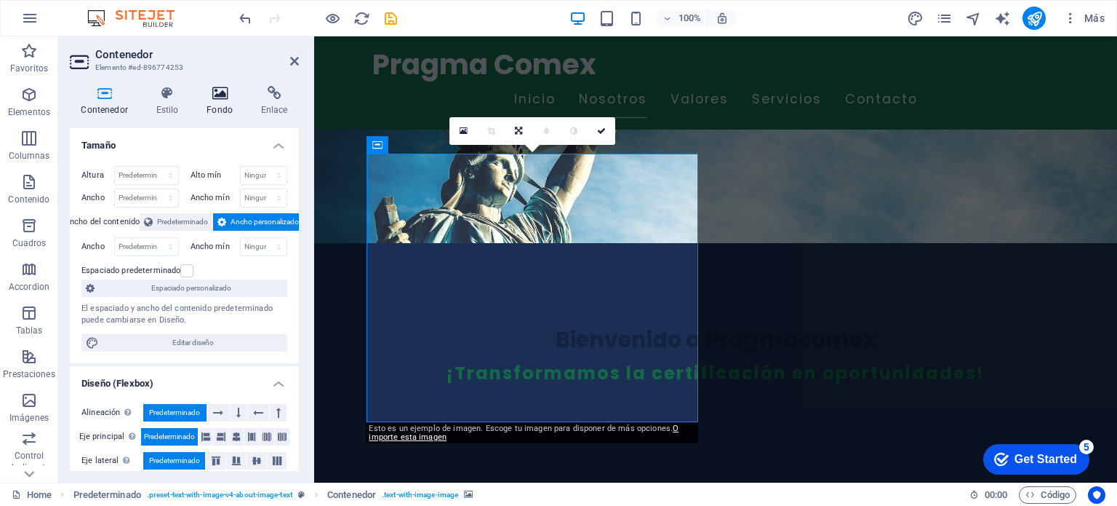
click at [227, 108] on h4 "Fondo" at bounding box center [223, 101] width 55 height 31
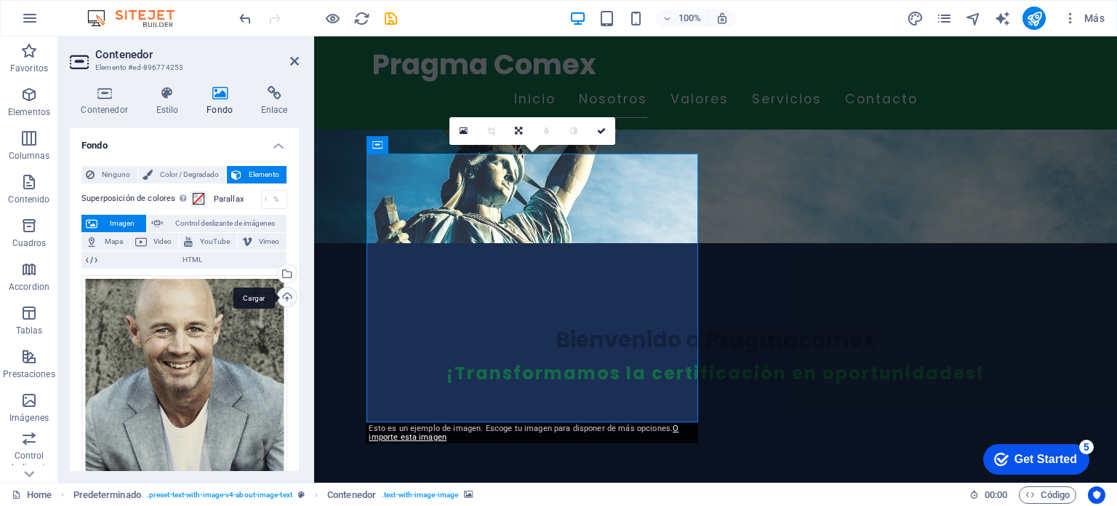
click at [282, 296] on div "Cargar" at bounding box center [286, 298] width 22 height 22
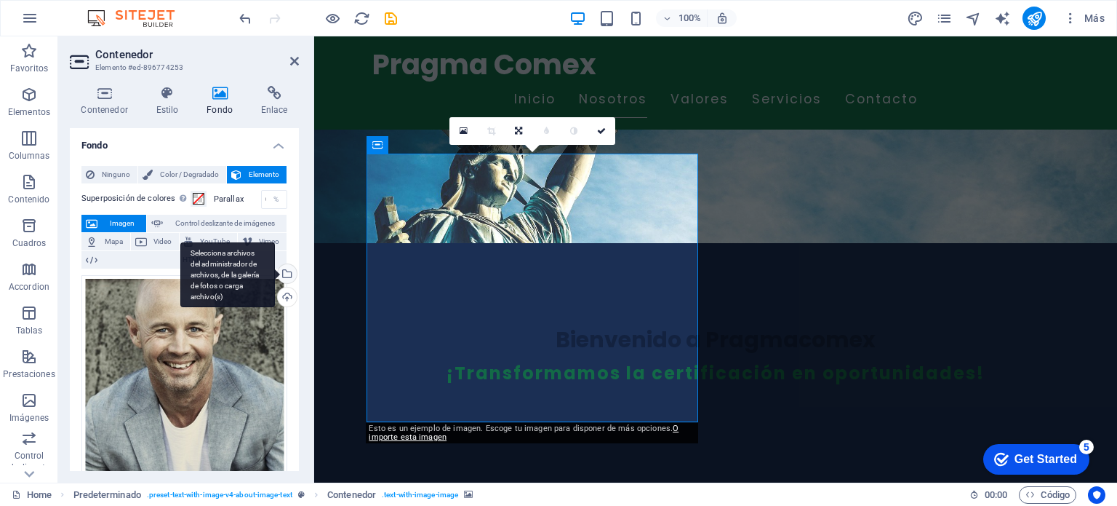
click at [284, 273] on div "Selecciona archivos del administrador de archivos, de la galería de fotos o car…" at bounding box center [286, 275] width 22 height 22
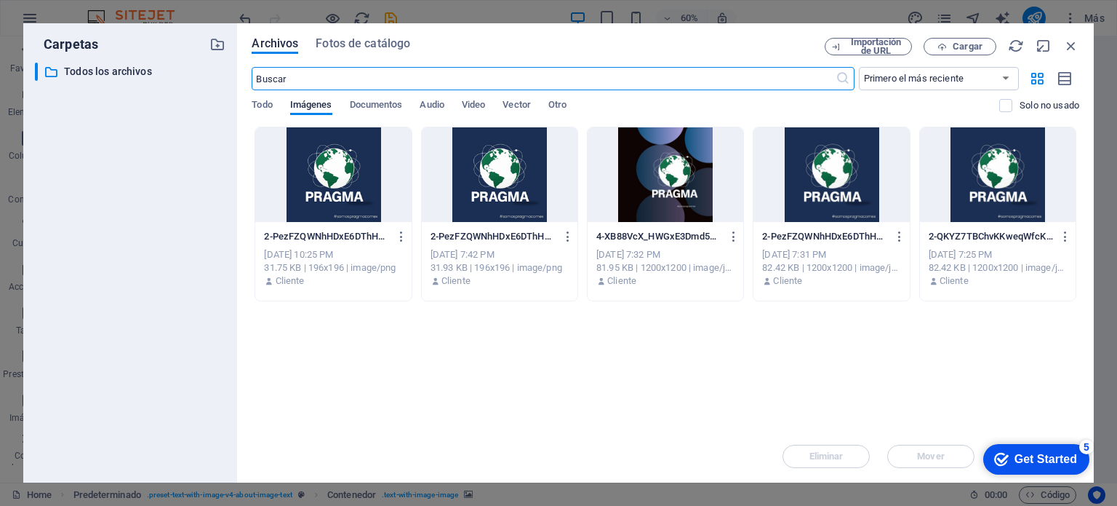
click at [661, 179] on div at bounding box center [666, 174] width 156 height 95
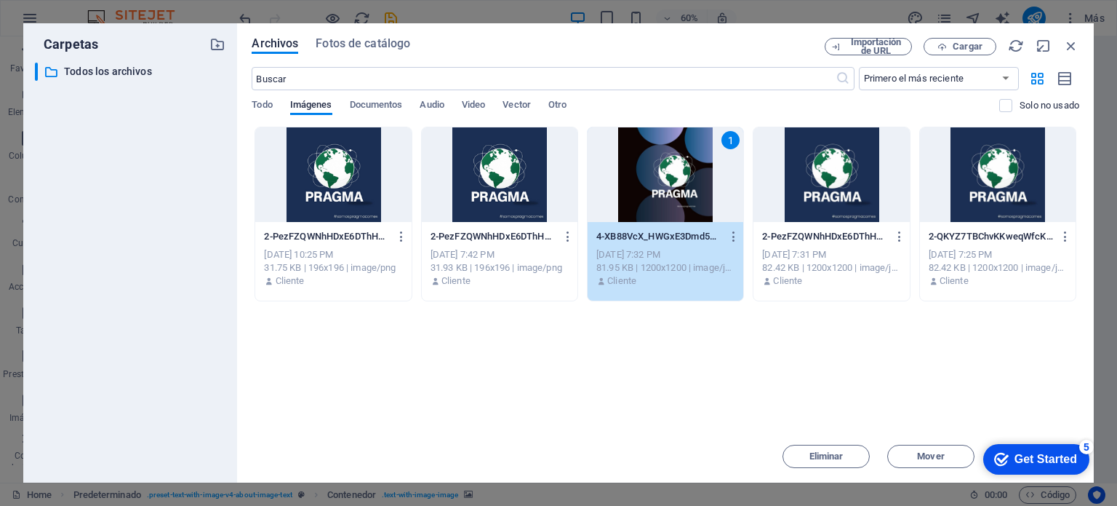
click at [666, 183] on div "1" at bounding box center [666, 174] width 156 height 95
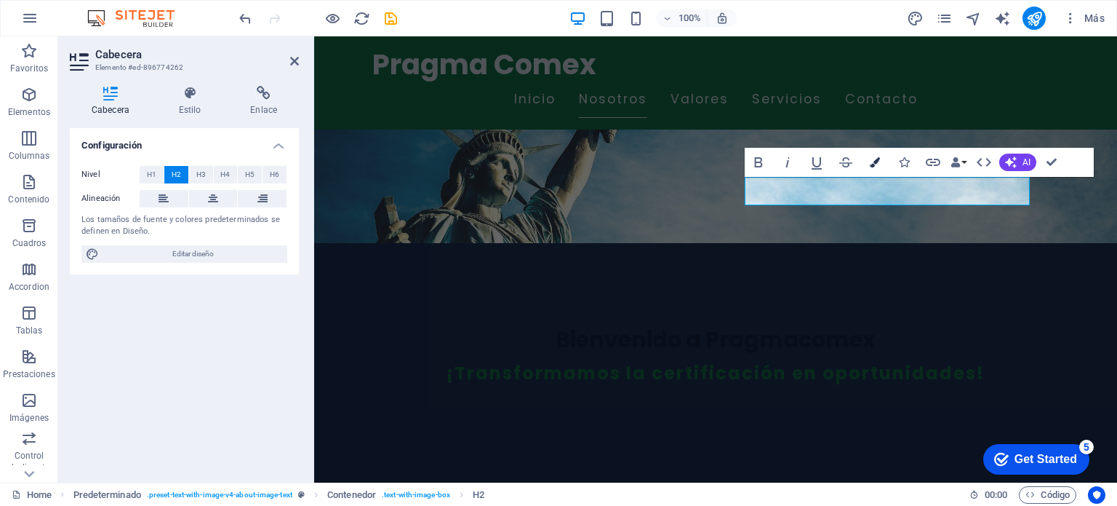
click at [870, 154] on button "Colors" at bounding box center [875, 162] width 28 height 29
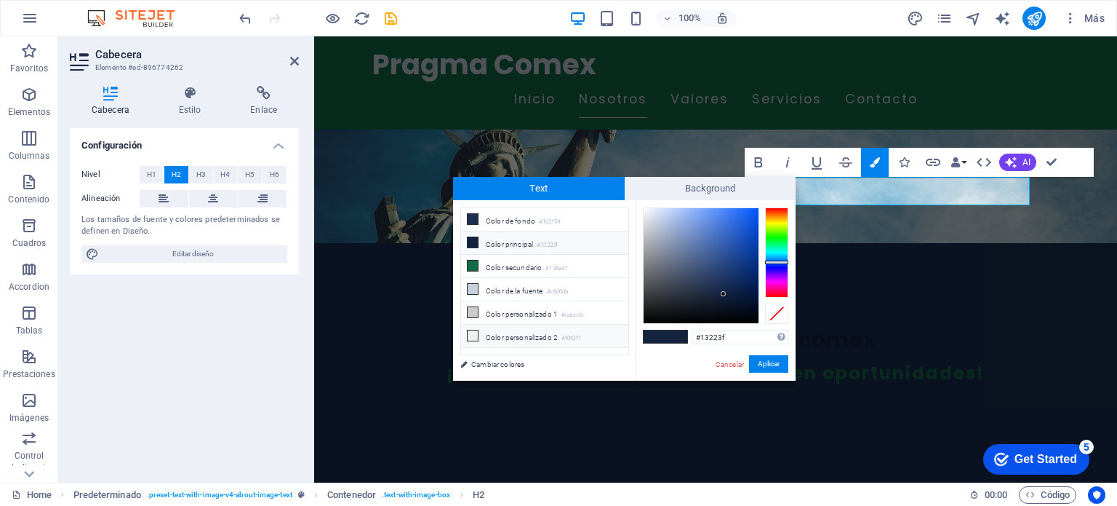
click at [534, 335] on li "Color personalizado 2 #f0f2f1" at bounding box center [544, 335] width 167 height 23
type input "#f0f2f1"
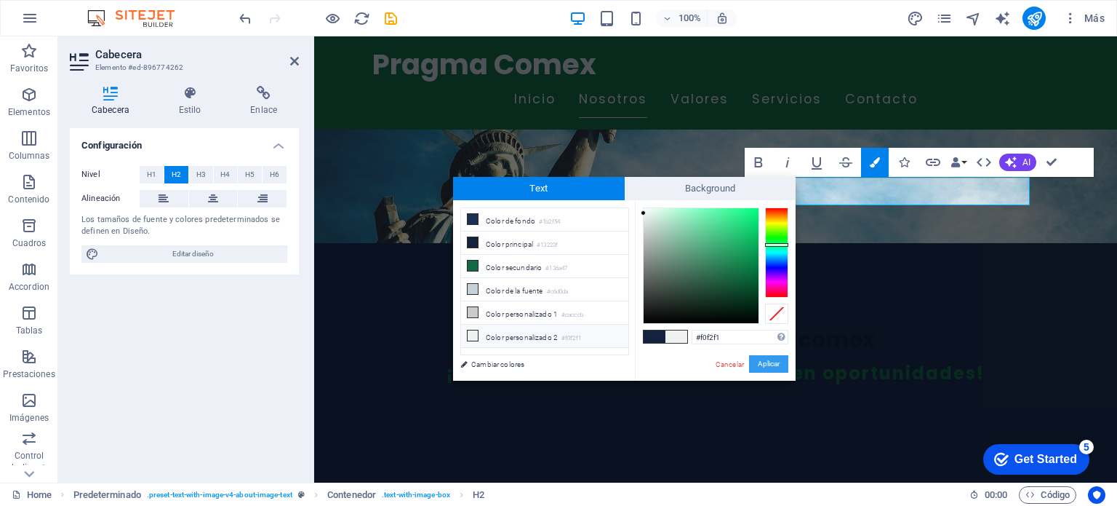
click at [760, 363] on button "Aplicar" at bounding box center [768, 363] width 39 height 17
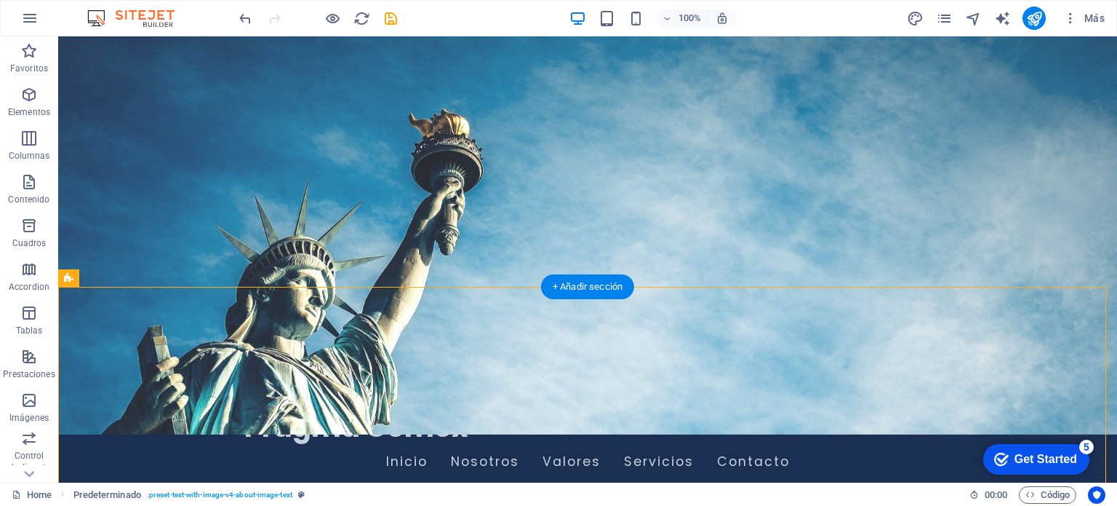
scroll to position [0, 0]
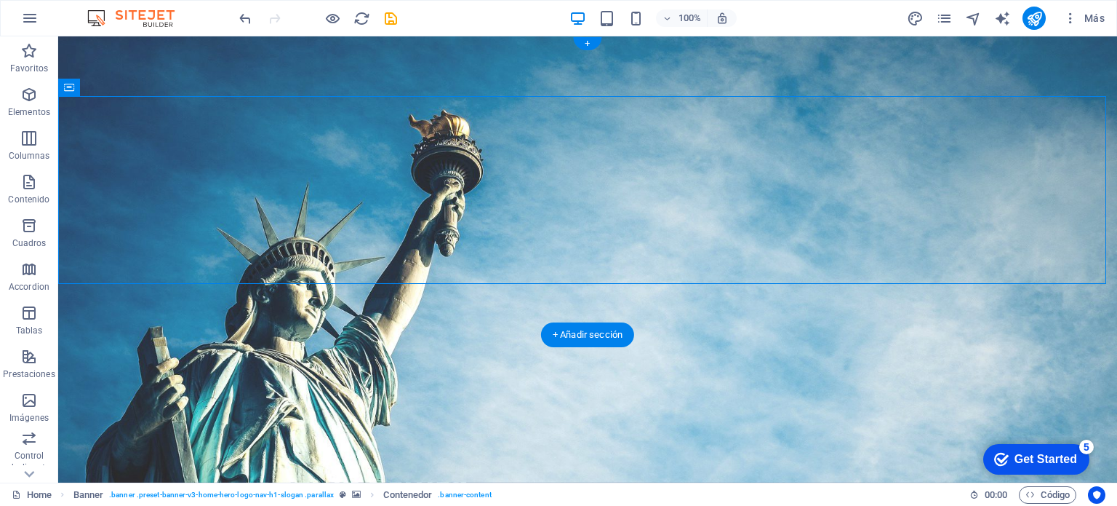
click at [205, 314] on figure at bounding box center [587, 259] width 1059 height 446
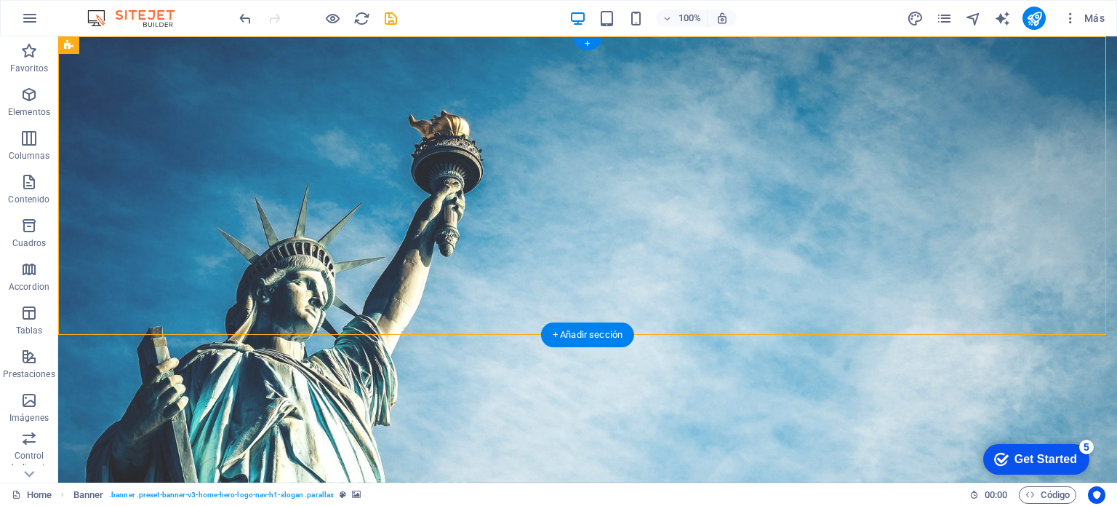
click at [204, 299] on figure at bounding box center [587, 259] width 1059 height 446
select select "vh"
select select "header"
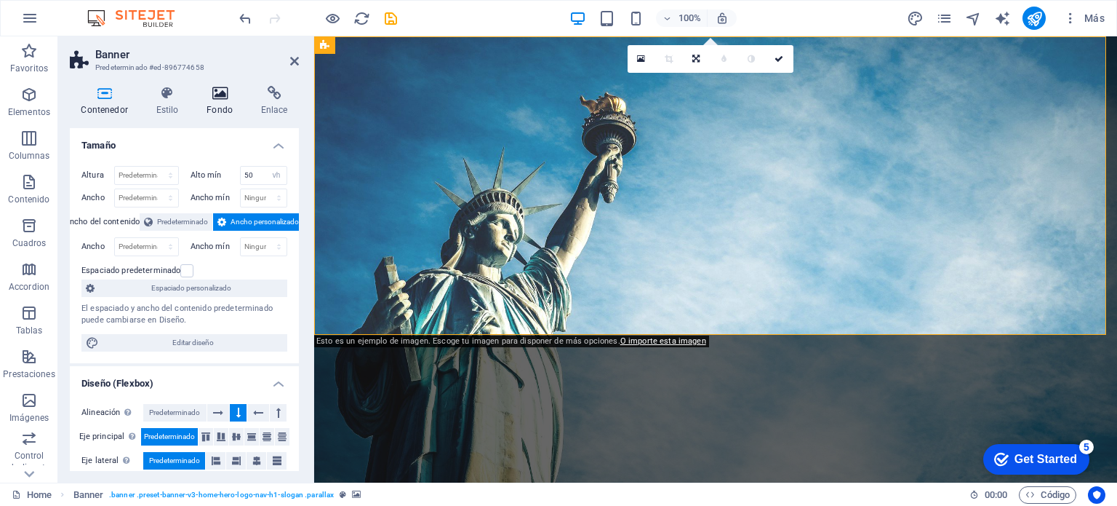
click at [216, 102] on h4 "Fondo" at bounding box center [223, 101] width 55 height 31
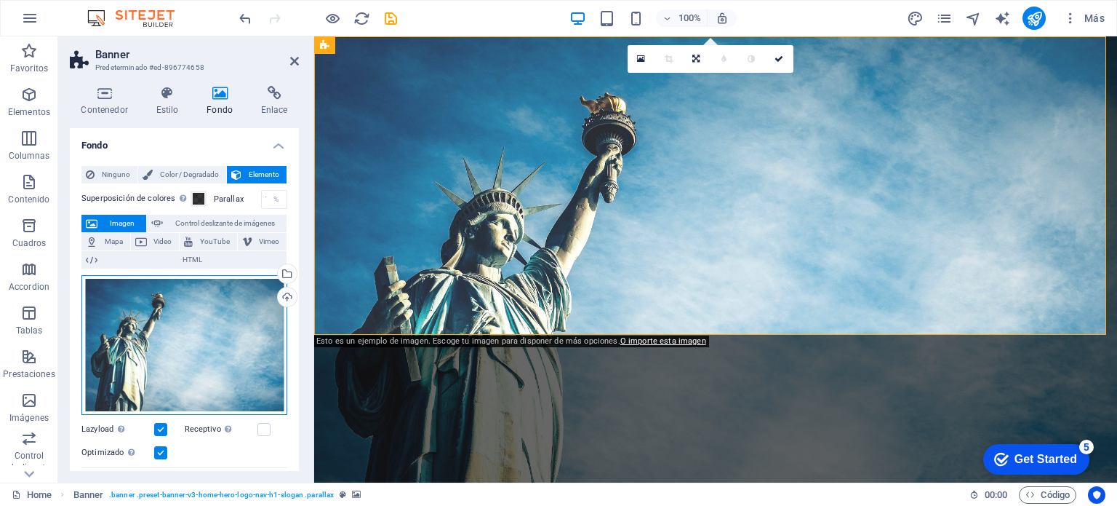
click at [232, 337] on div "Arrastra archivos aquí, haz clic para escoger archivos o selecciona archivos de…" at bounding box center [184, 345] width 206 height 140
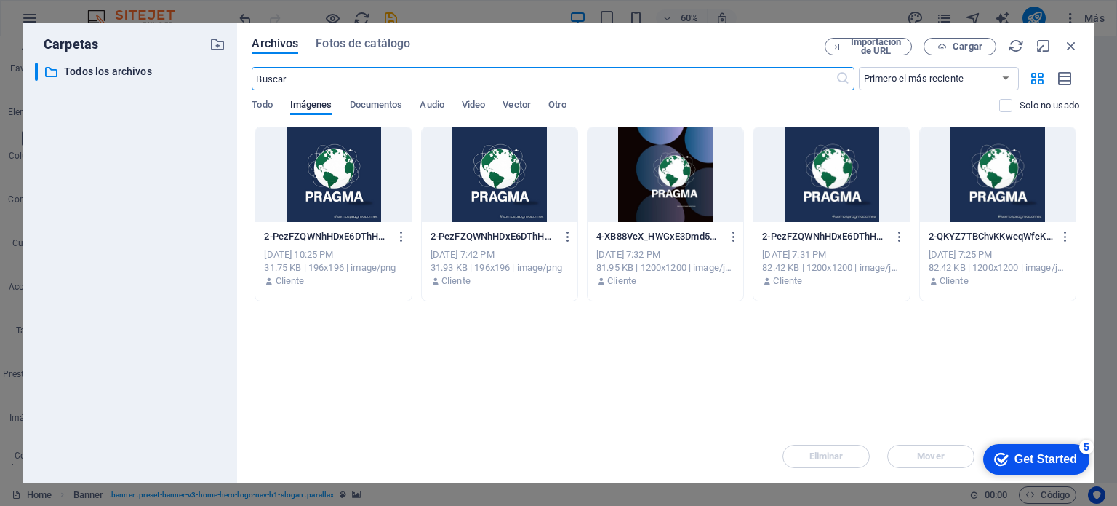
click at [481, 175] on div at bounding box center [500, 174] width 156 height 95
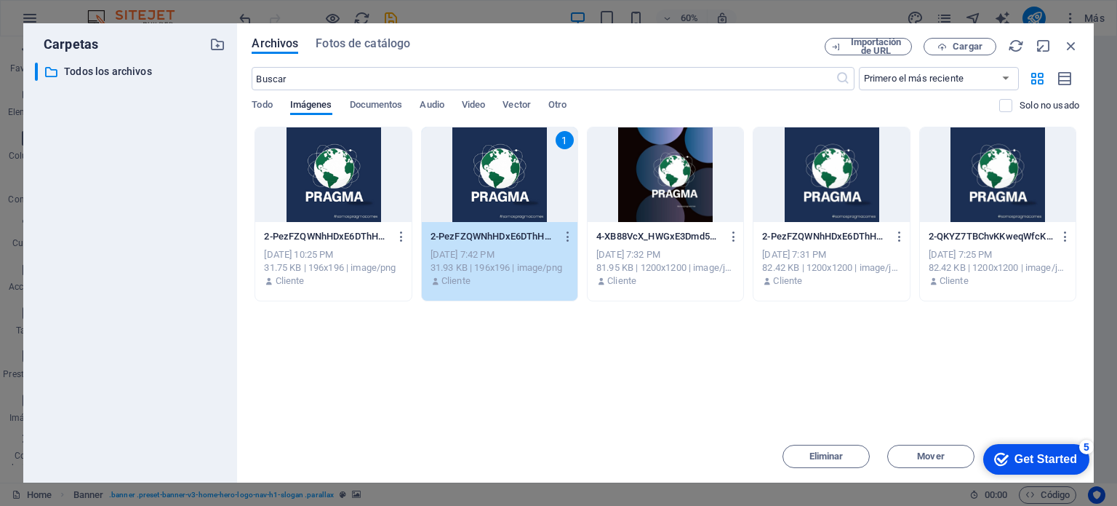
click at [481, 175] on div "1" at bounding box center [500, 174] width 156 height 95
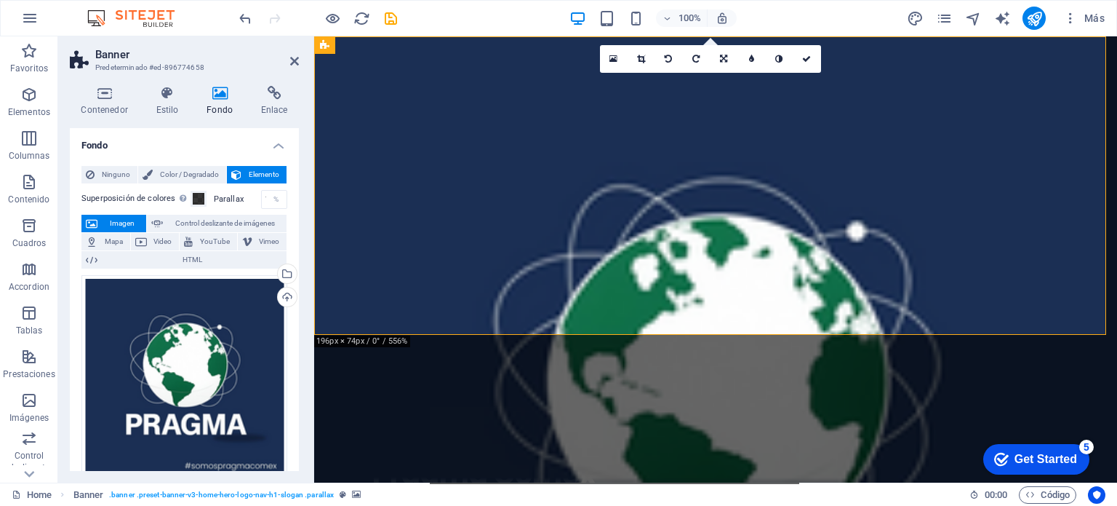
click at [198, 131] on h4 "Fondo" at bounding box center [184, 141] width 229 height 26
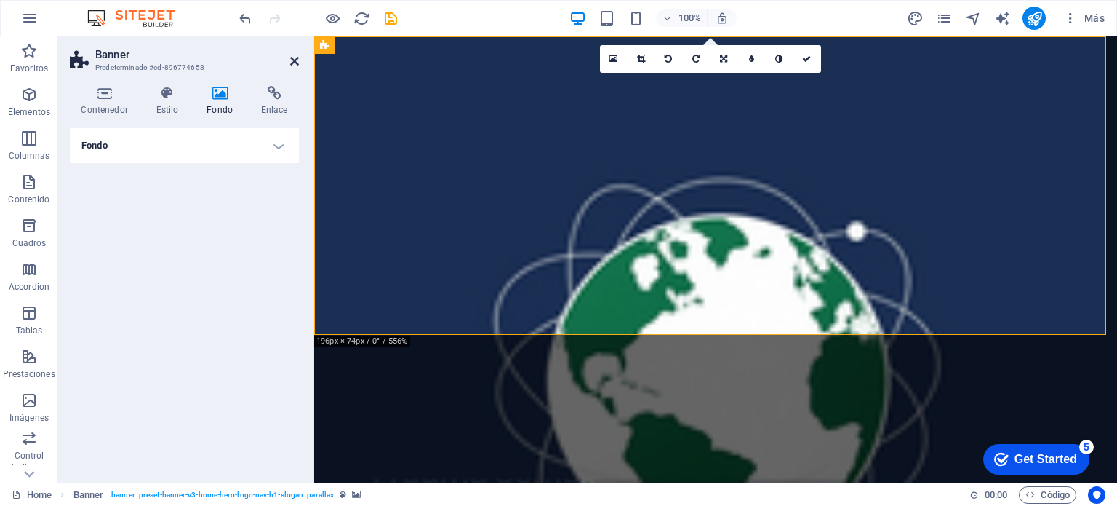
click at [296, 56] on icon at bounding box center [294, 61] width 9 height 12
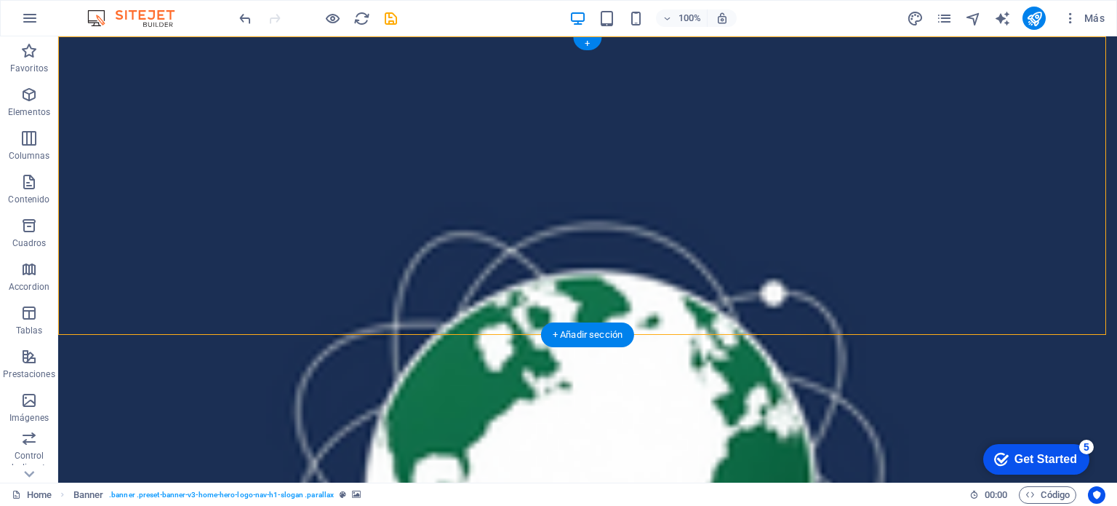
click at [949, 284] on figure at bounding box center [587, 259] width 1059 height 446
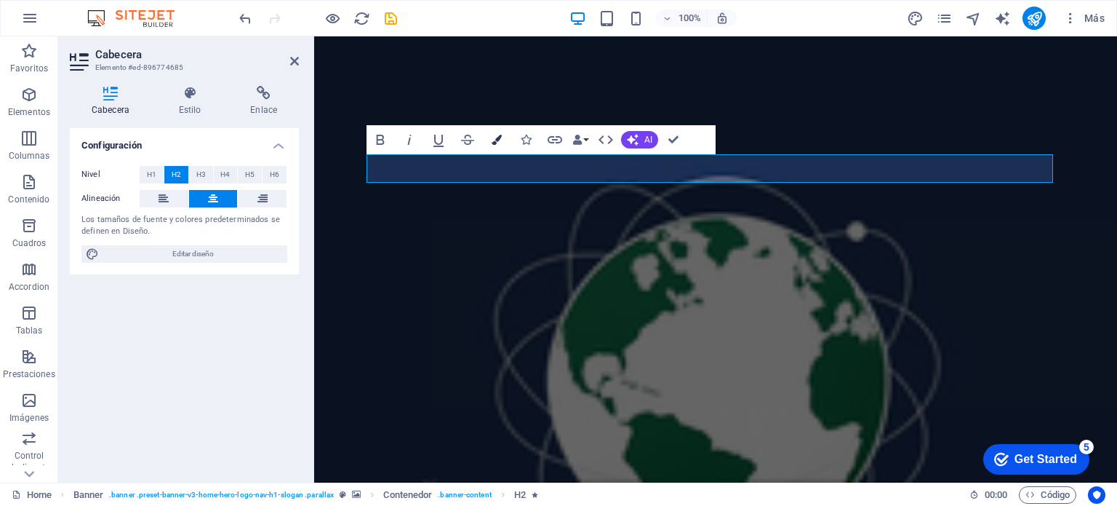
click at [499, 142] on icon "button" at bounding box center [497, 140] width 10 height 10
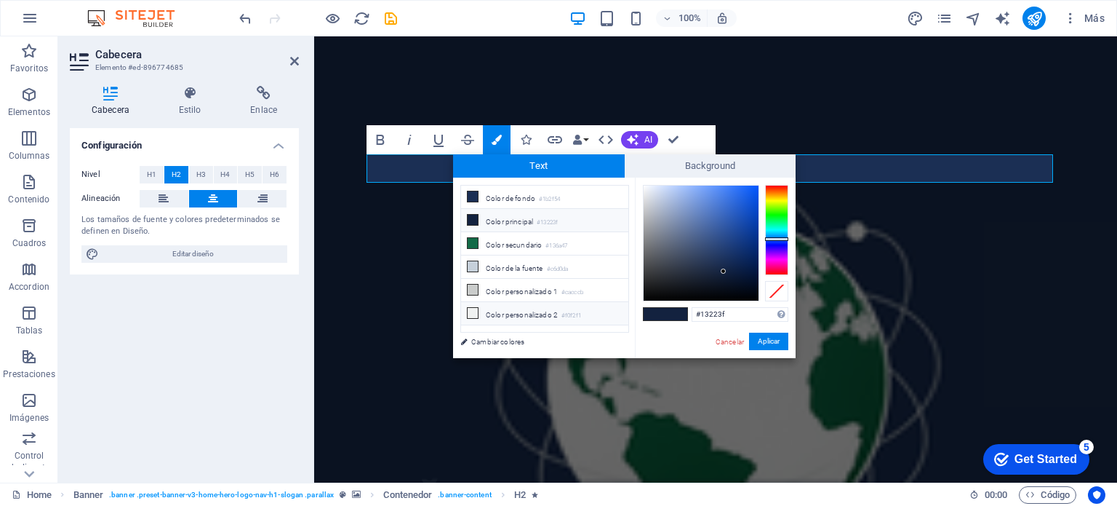
click at [522, 312] on li "Color personalizado 2 #f0f2f1" at bounding box center [544, 313] width 167 height 23
type input "#f0f2f1"
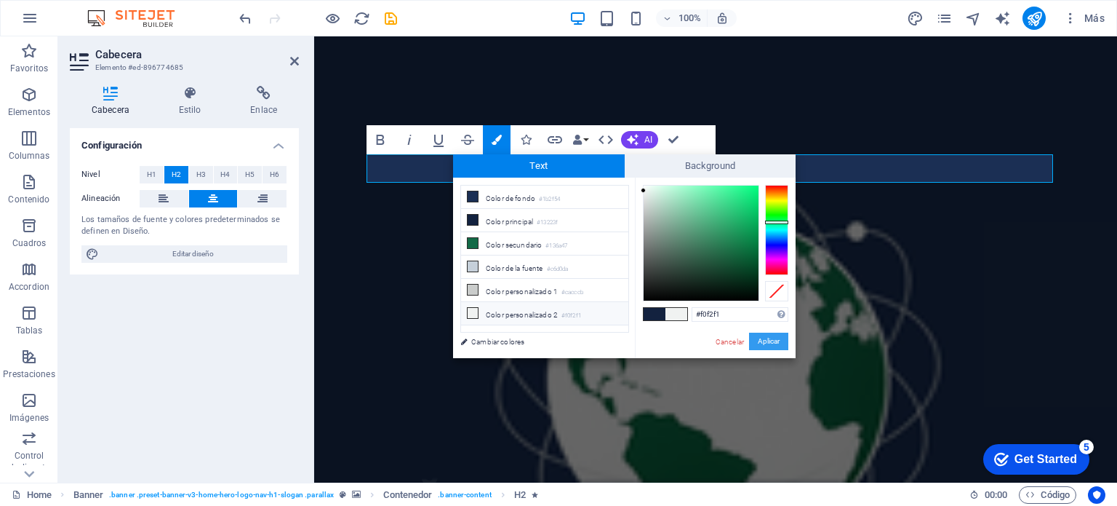
click at [765, 343] on button "Aplicar" at bounding box center [768, 340] width 39 height 17
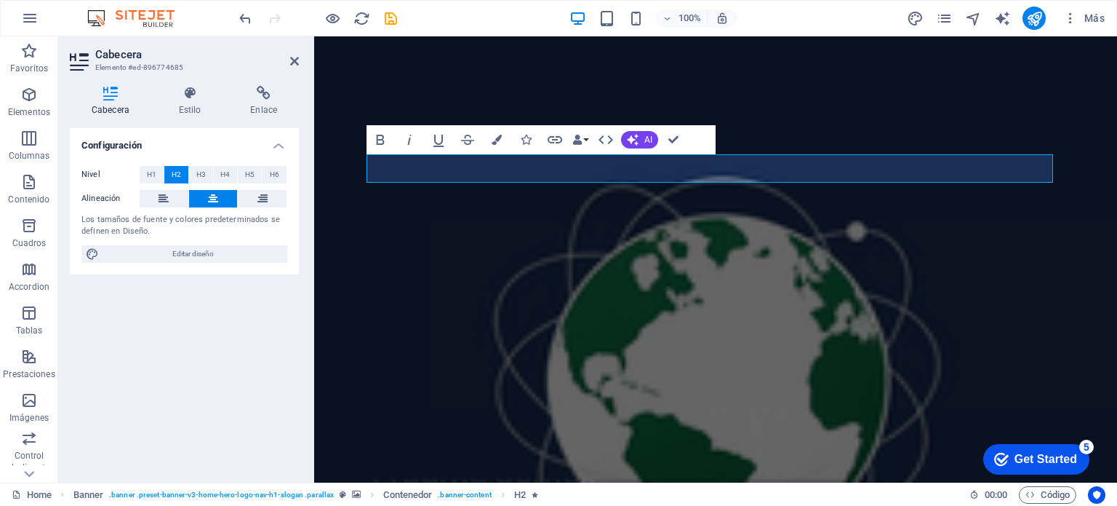
click at [748, 286] on figure at bounding box center [715, 259] width 803 height 446
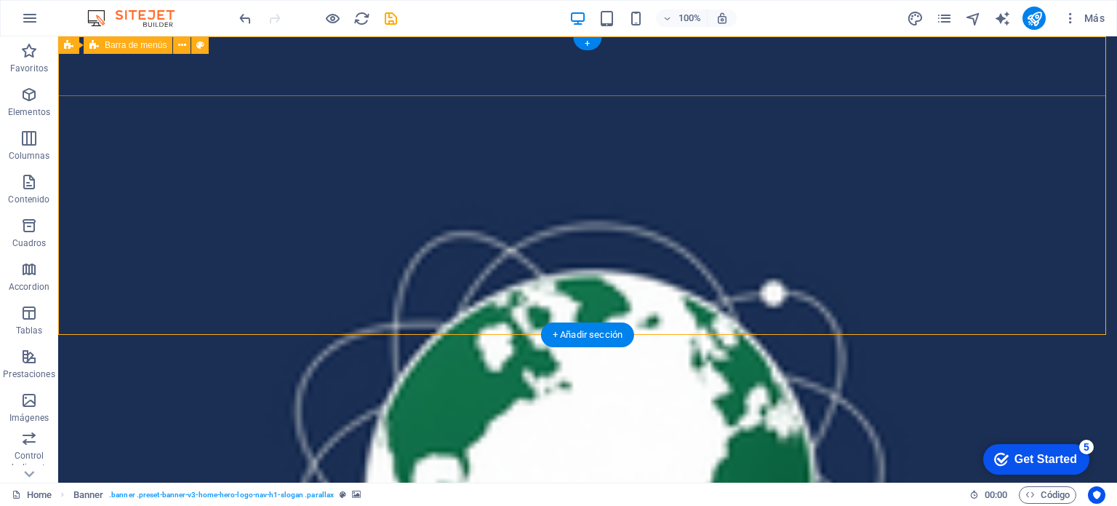
click at [207, 446] on div "Pragma Comex Inicio Nosotros Valores Servicios Contacto" at bounding box center [587, 492] width 1059 height 93
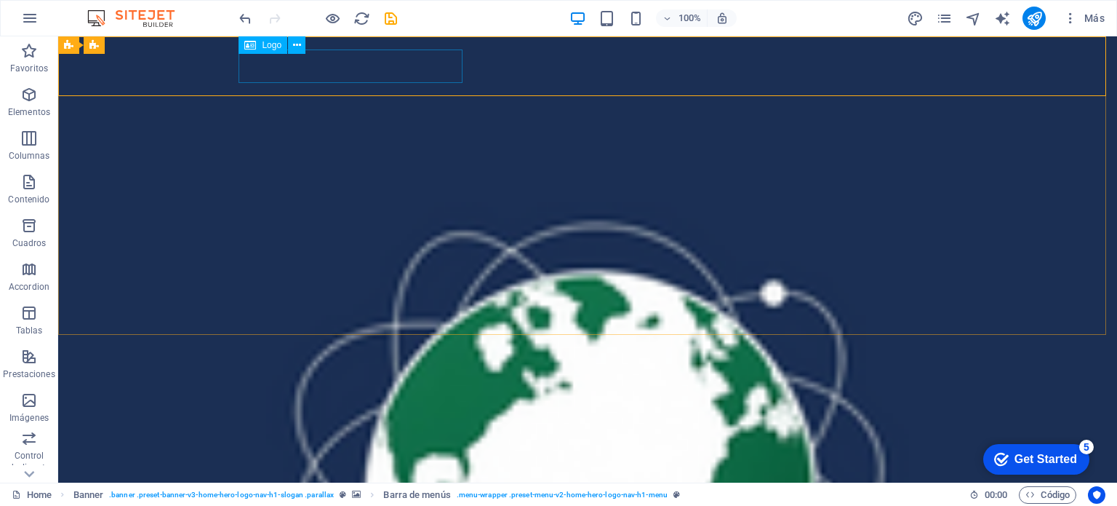
click at [273, 46] on span "Logo" at bounding box center [272, 45] width 20 height 9
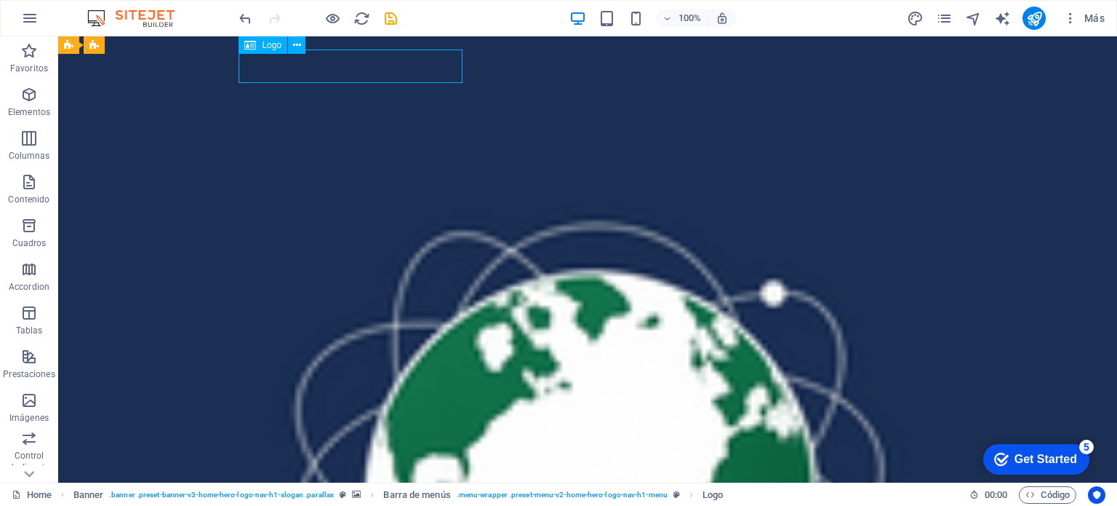
click at [260, 43] on div "Logo" at bounding box center [263, 44] width 49 height 17
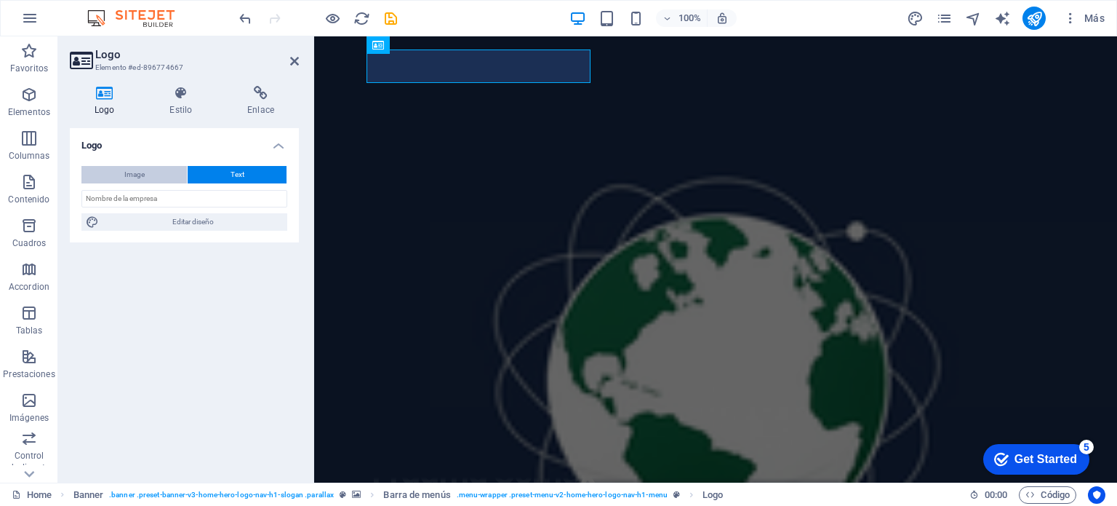
click at [143, 171] on span "Image" at bounding box center [134, 174] width 20 height 17
select select "DISABLED_OPTION_VALUE"
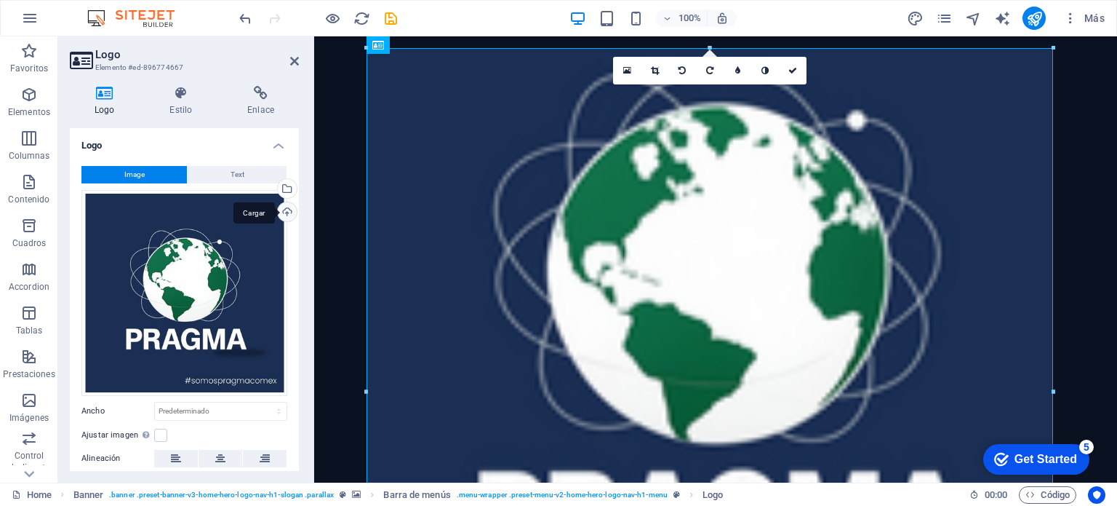
click at [285, 211] on div "Cargar" at bounding box center [286, 213] width 22 height 22
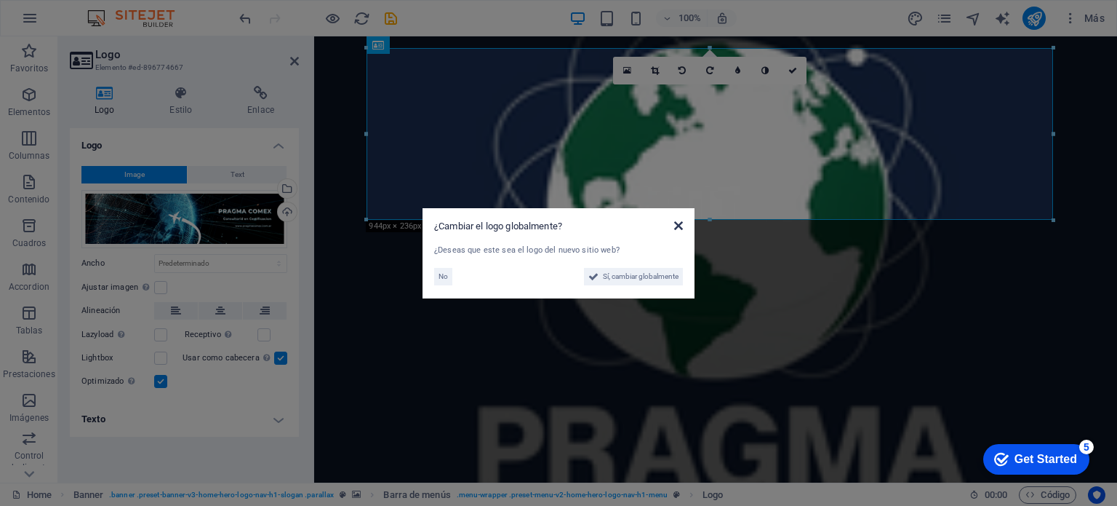
click at [678, 227] on icon at bounding box center [678, 226] width 9 height 12
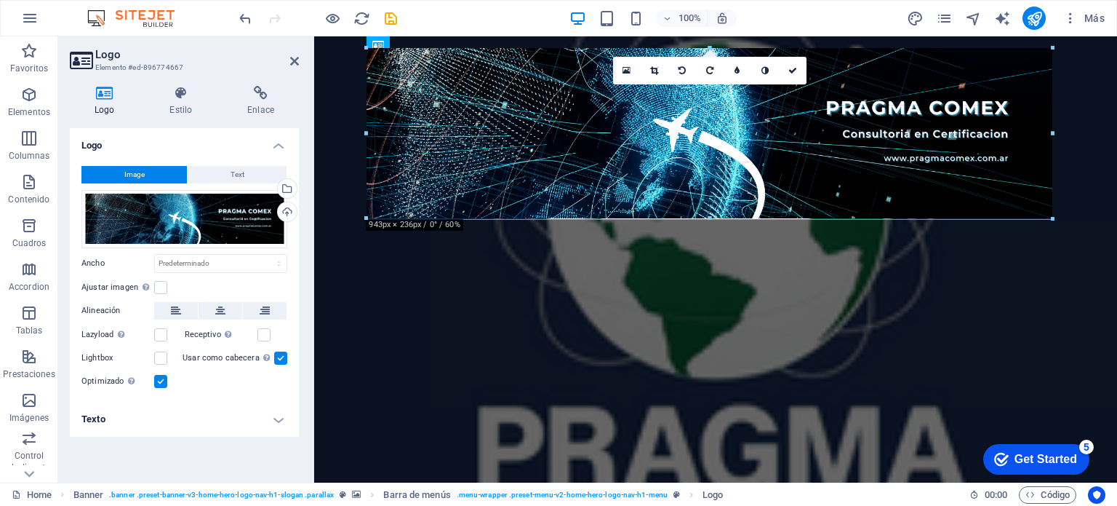
drag, startPoint x: 1053, startPoint y: 218, endPoint x: 1046, endPoint y: 197, distance: 21.6
type input "934"
select select "px"
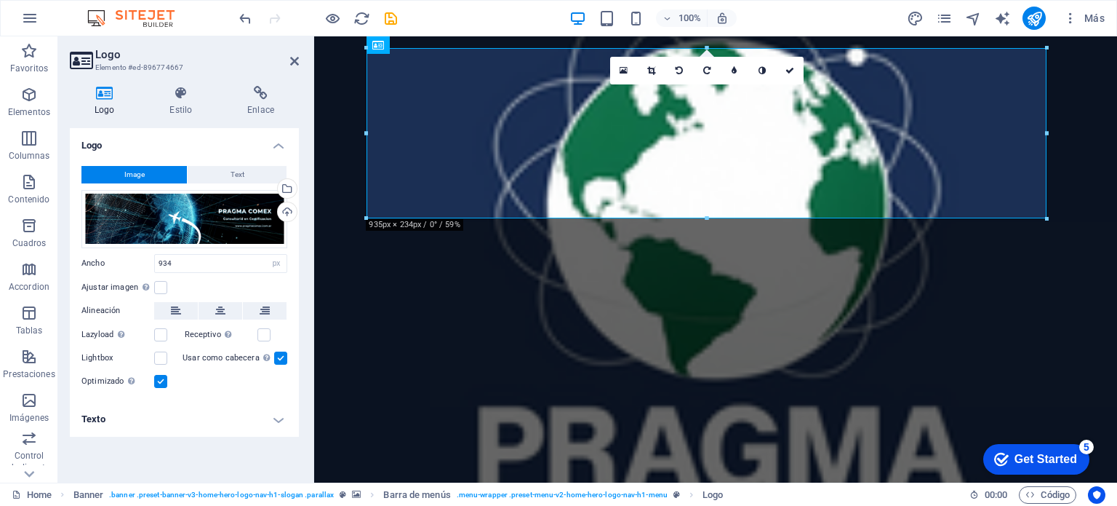
click at [1046, 197] on div at bounding box center [1047, 133] width 5 height 170
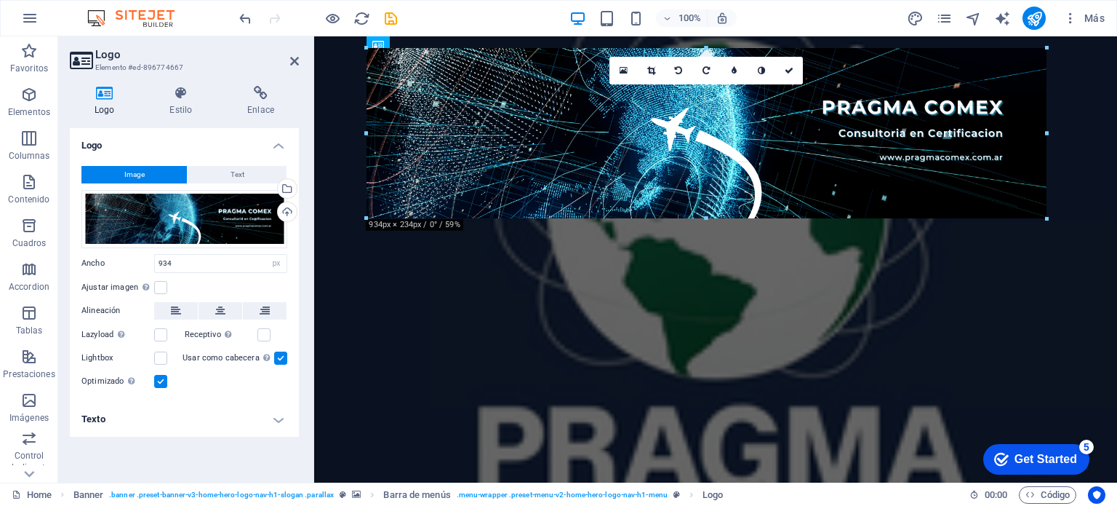
drag, startPoint x: 1043, startPoint y: 215, endPoint x: 729, endPoint y: 159, distance: 319.2
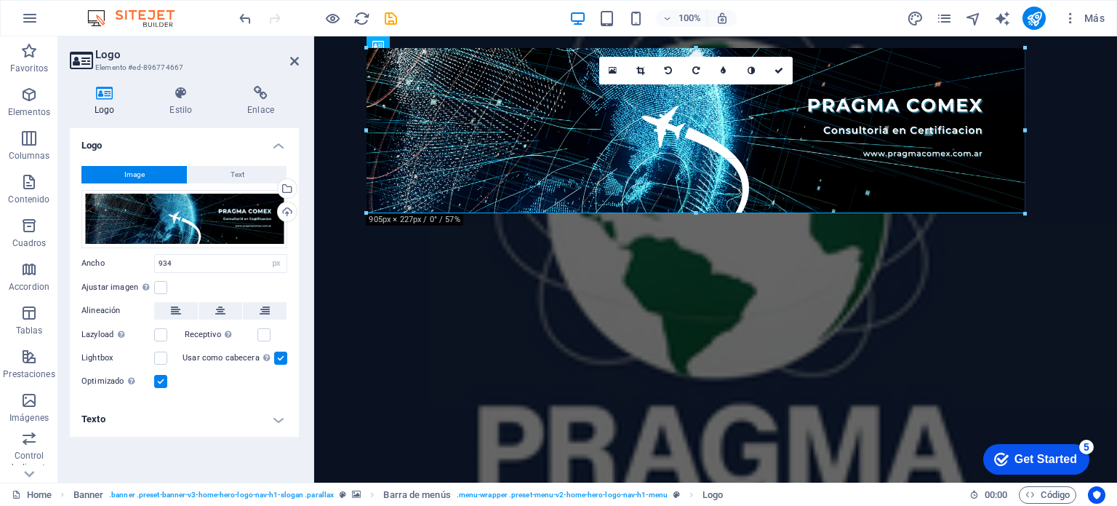
drag, startPoint x: 1048, startPoint y: 218, endPoint x: 1019, endPoint y: 180, distance: 47.3
type input "904"
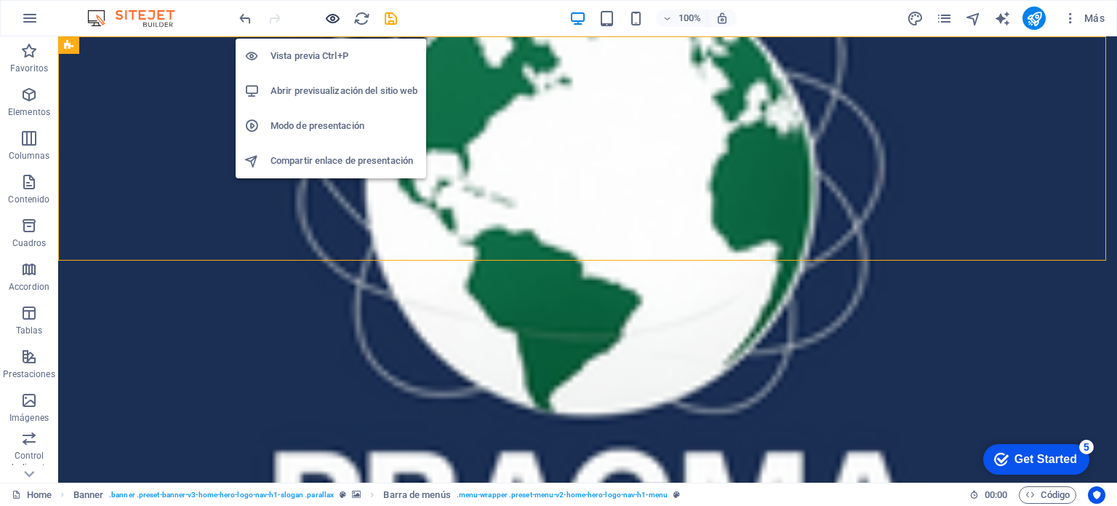
click at [331, 17] on icon "button" at bounding box center [332, 18] width 17 height 17
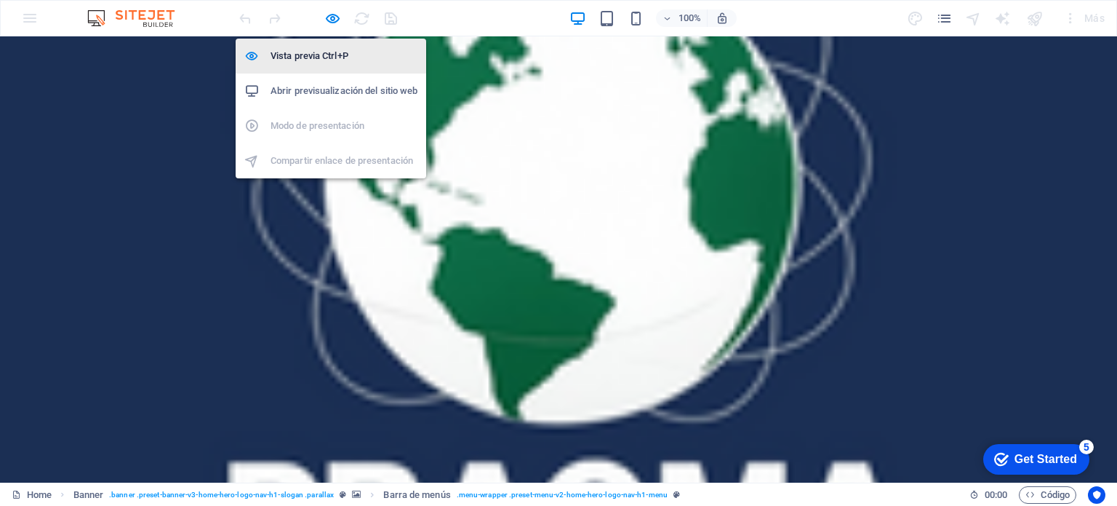
click at [306, 53] on h6 "Vista previa Ctrl+P" at bounding box center [344, 55] width 147 height 17
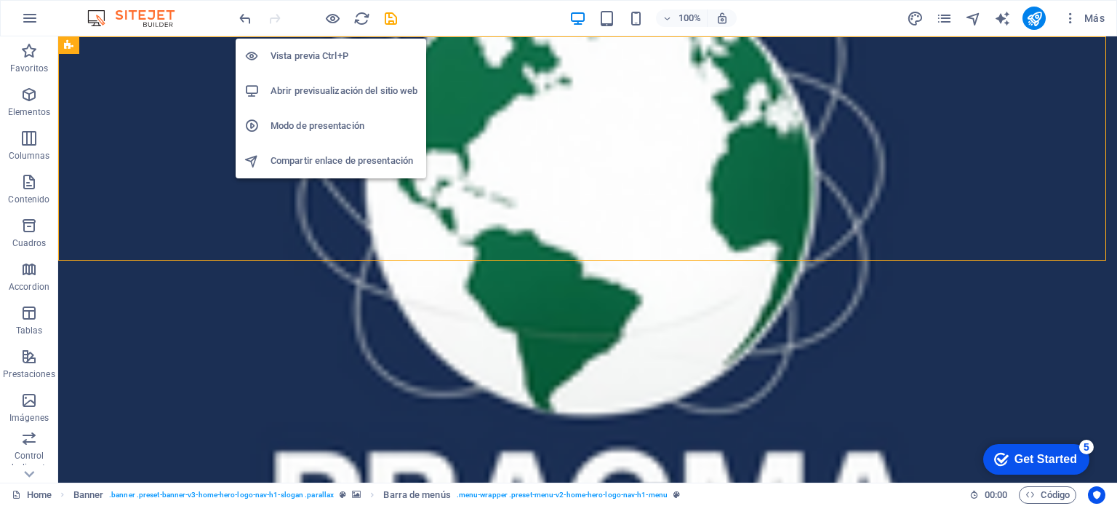
click at [306, 53] on h6 "Vista previa Ctrl+P" at bounding box center [344, 55] width 147 height 17
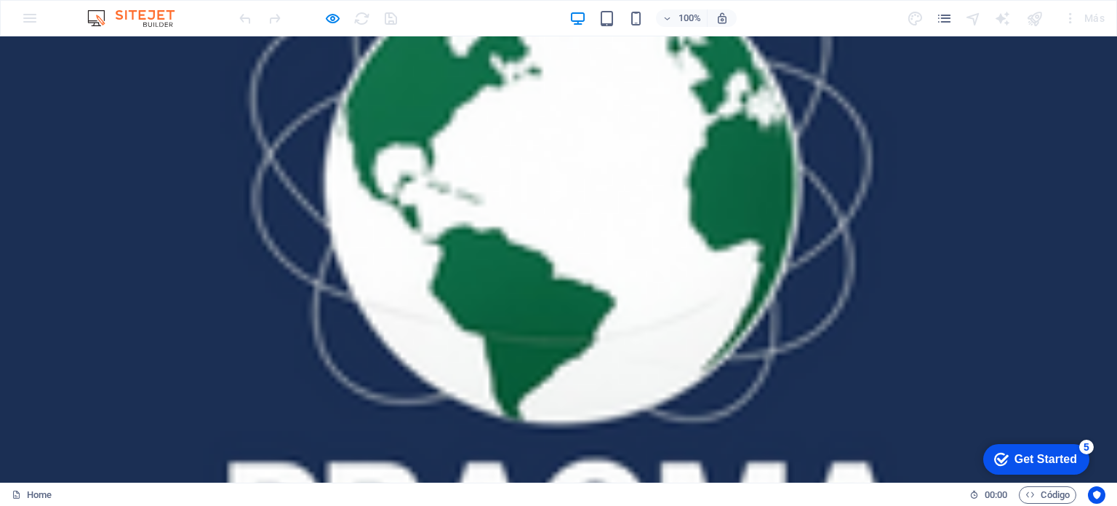
click at [309, 25] on div at bounding box center [303, 17] width 17 height 17
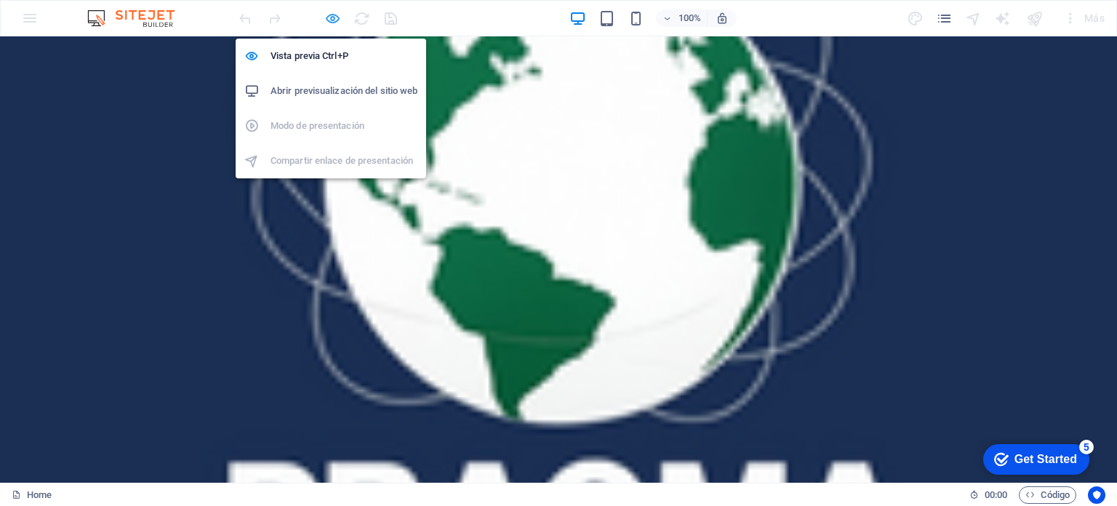
click at [331, 17] on icon "button" at bounding box center [332, 18] width 17 height 17
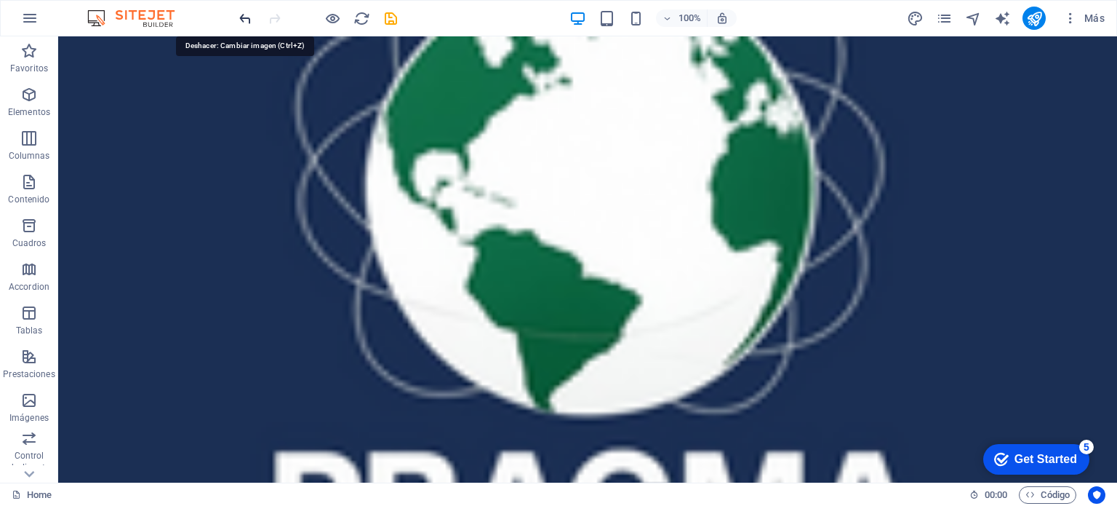
click at [246, 17] on icon "undo" at bounding box center [245, 18] width 17 height 17
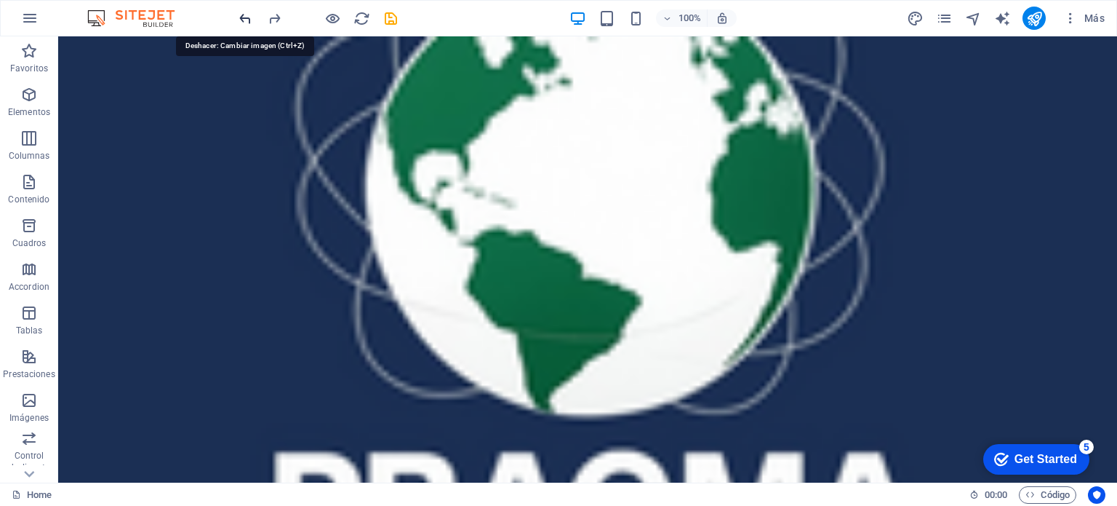
click at [246, 17] on icon "undo" at bounding box center [245, 18] width 17 height 17
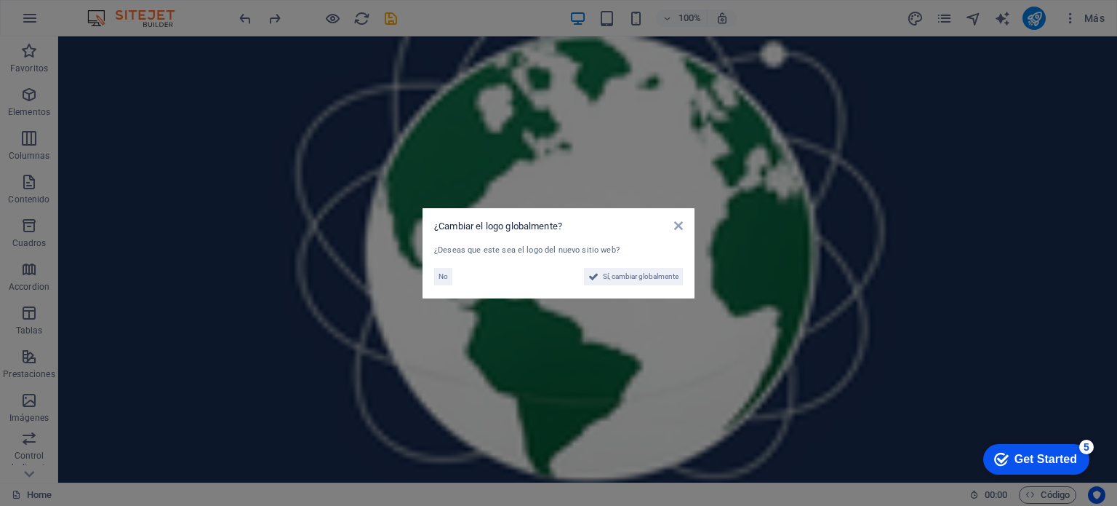
click at [247, 16] on aside "¿Cambiar el logo globalmente? ¿Deseas que este sea el logo del nuevo sitio web?…" at bounding box center [558, 253] width 1117 height 506
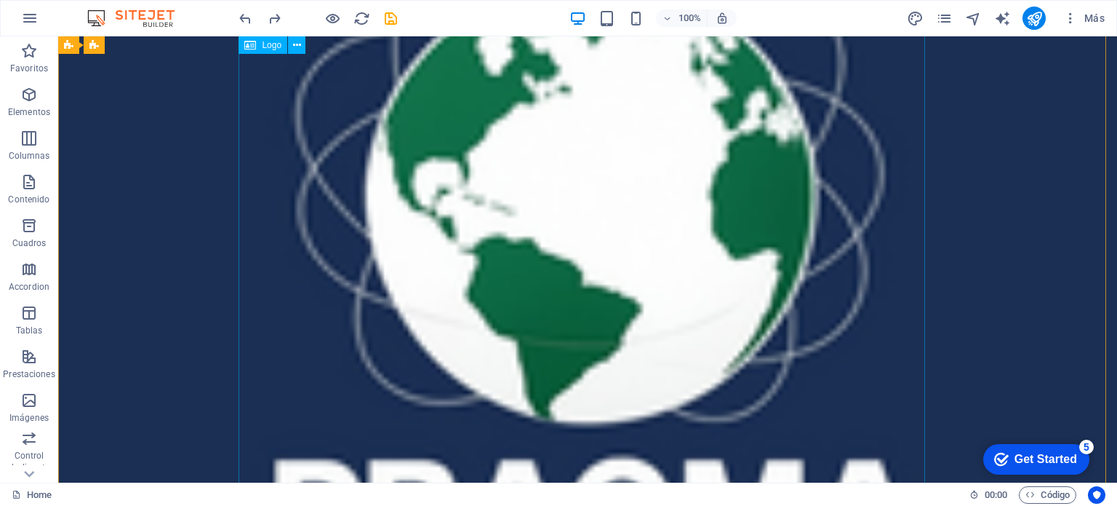
scroll to position [291, 0]
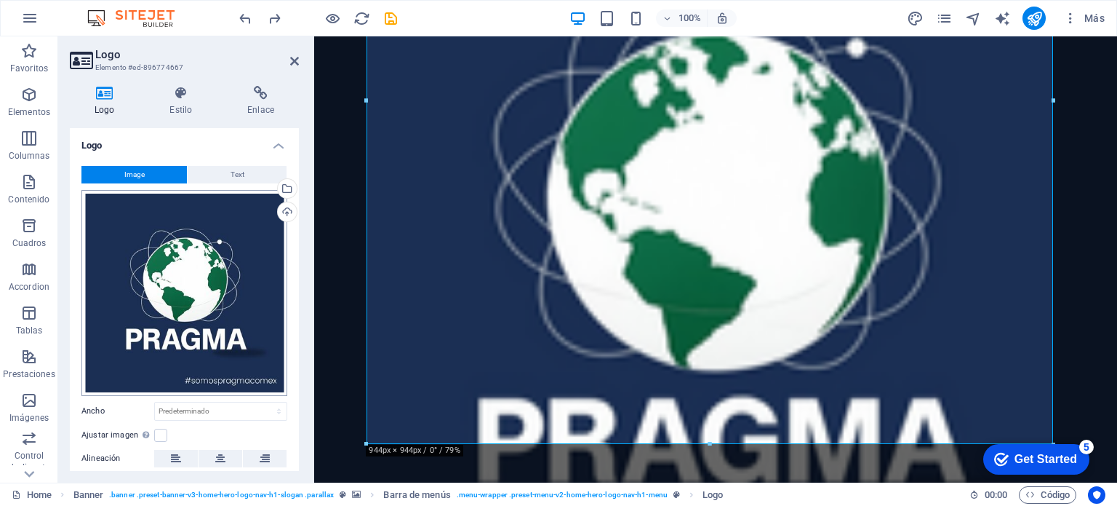
scroll to position [110, 0]
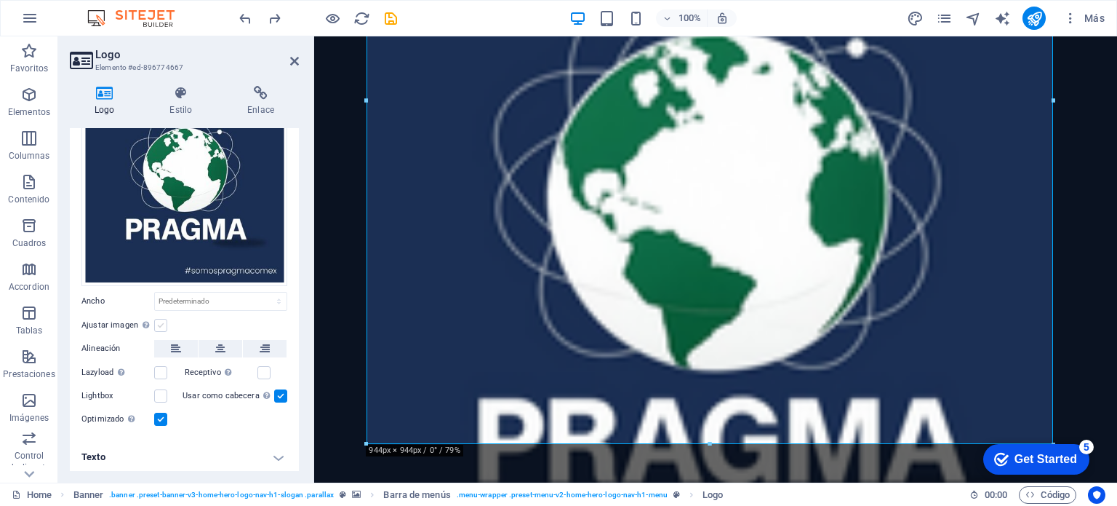
click at [161, 321] on label at bounding box center [160, 325] width 13 height 13
click at [0, 0] on input "Ajustar imagen Ajustar imagen automáticamente a un ancho y alto fijo" at bounding box center [0, 0] width 0 height 0
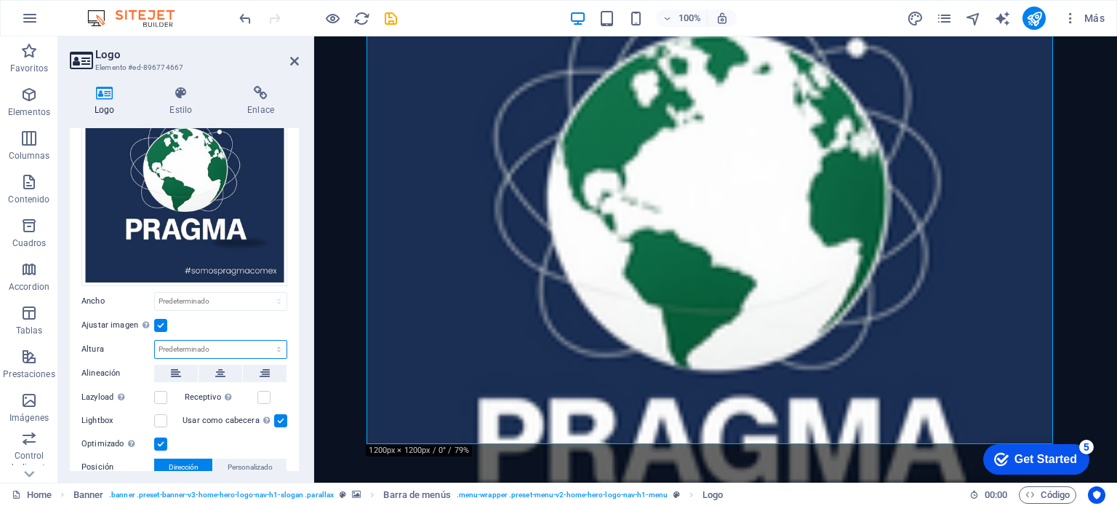
click at [192, 348] on select "Predeterminado automático px" at bounding box center [221, 348] width 132 height 17
click at [212, 348] on select "Predeterminado automático px" at bounding box center [221, 348] width 132 height 17
click at [198, 342] on select "Predeterminado automático px" at bounding box center [221, 348] width 132 height 17
select select "px"
click at [263, 340] on select "Predeterminado automático px" at bounding box center [221, 348] width 132 height 17
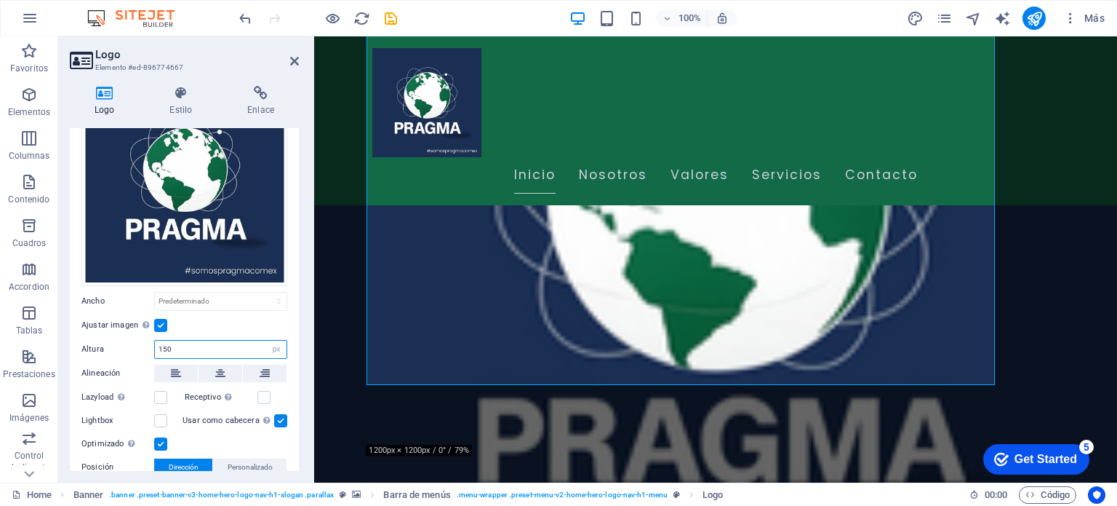
type input "150"
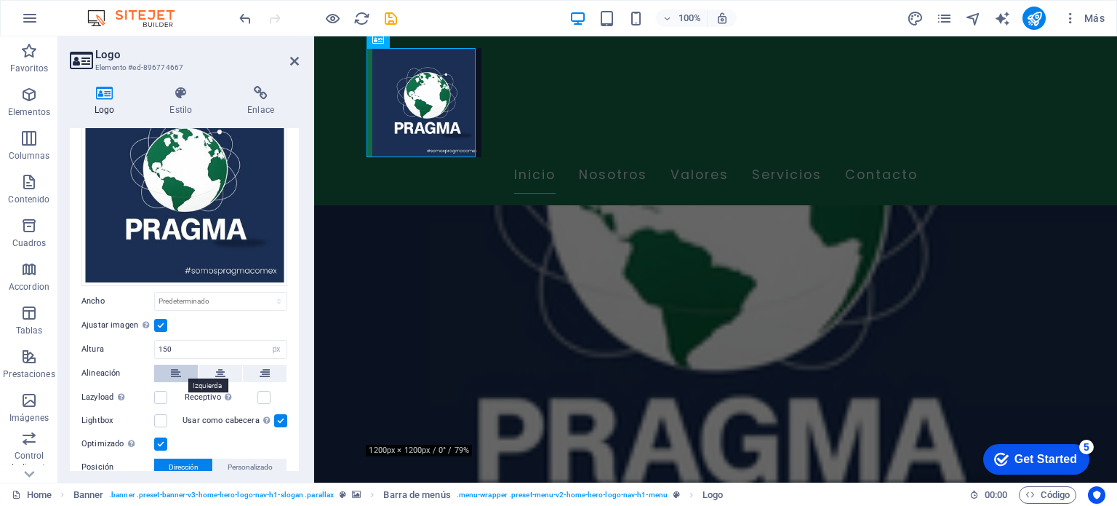
click at [165, 368] on button at bounding box center [176, 372] width 44 height 17
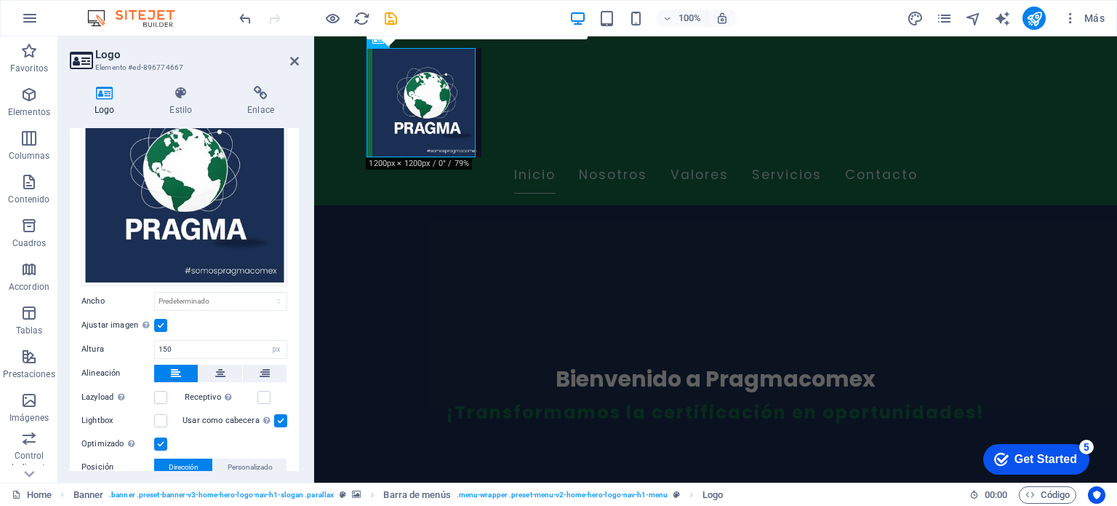
click at [248, 322] on div "Ajustar imagen Ajustar imagen automáticamente a un ancho y alto fijo" at bounding box center [184, 324] width 206 height 17
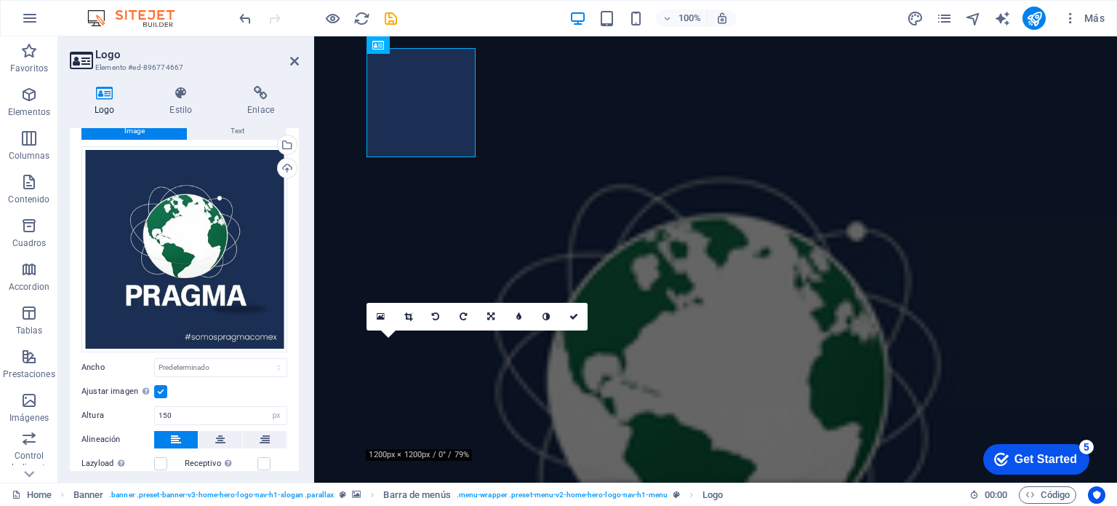
scroll to position [0, 0]
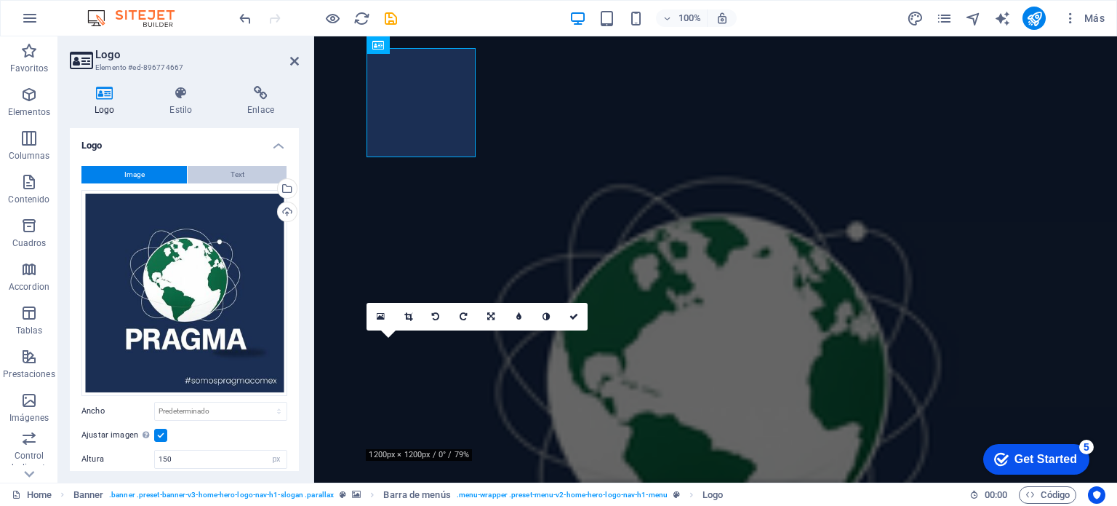
click at [218, 180] on button "Text" at bounding box center [237, 174] width 99 height 17
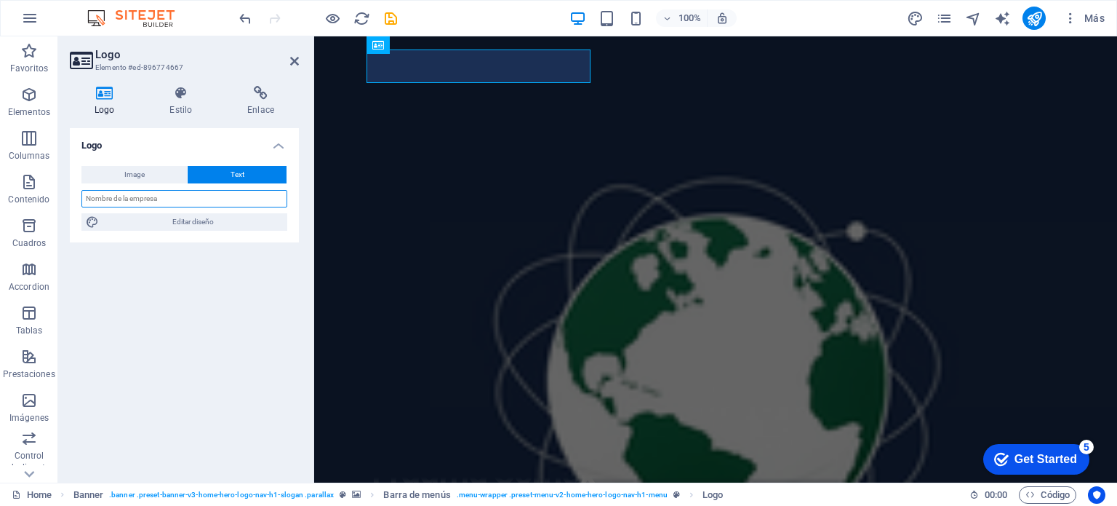
click at [153, 200] on input "text" at bounding box center [184, 198] width 206 height 17
click at [142, 168] on span "Image" at bounding box center [134, 174] width 20 height 17
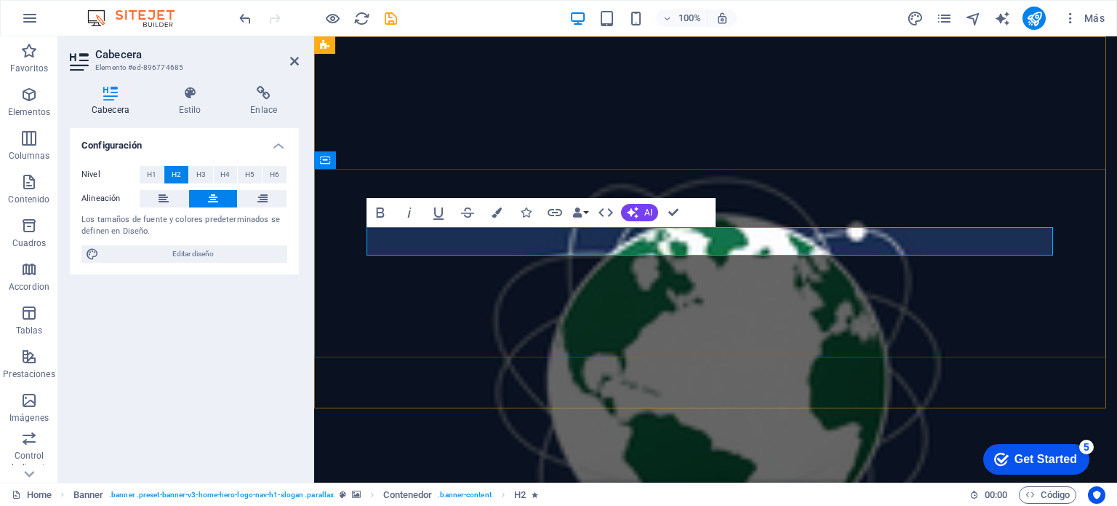
click at [497, 204] on button "Colors" at bounding box center [497, 212] width 28 height 29
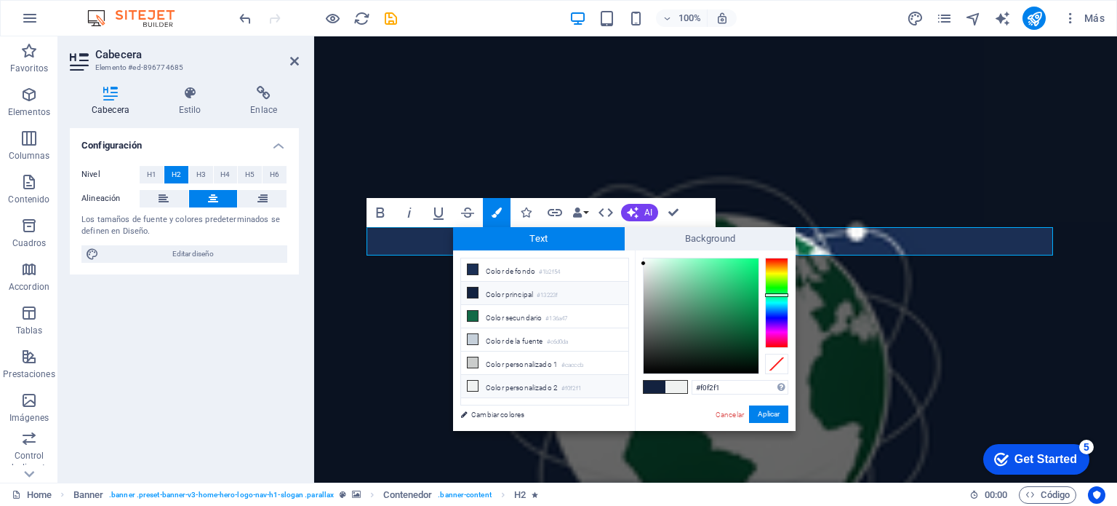
click at [519, 380] on li "Color personalizado 2 #f0f2f1" at bounding box center [544, 386] width 167 height 23
click at [517, 378] on li "Color personalizado 2 #f0f2f1" at bounding box center [544, 386] width 167 height 23
click at [756, 415] on button "Aplicar" at bounding box center [768, 413] width 39 height 17
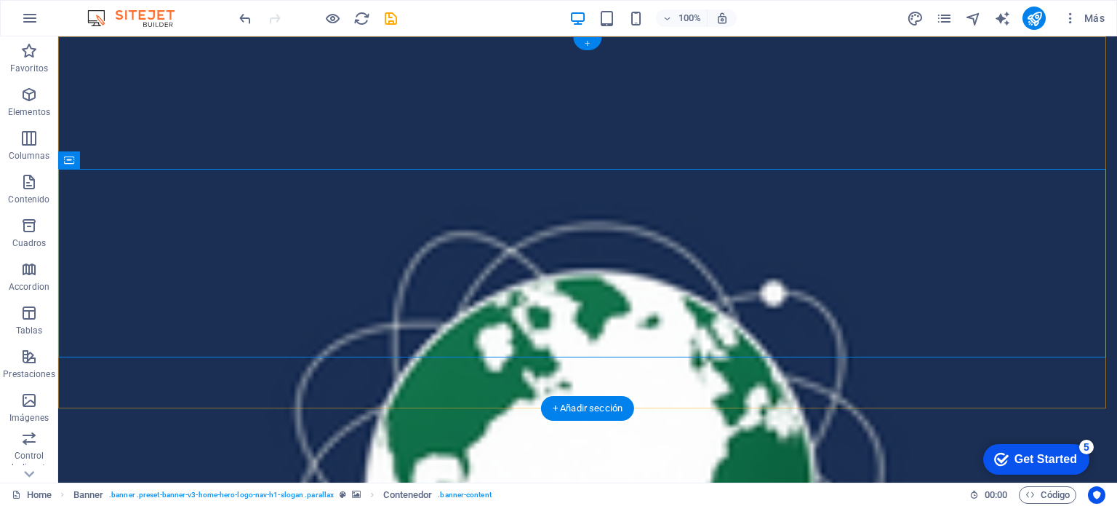
click at [589, 49] on div "+" at bounding box center [587, 43] width 28 height 13
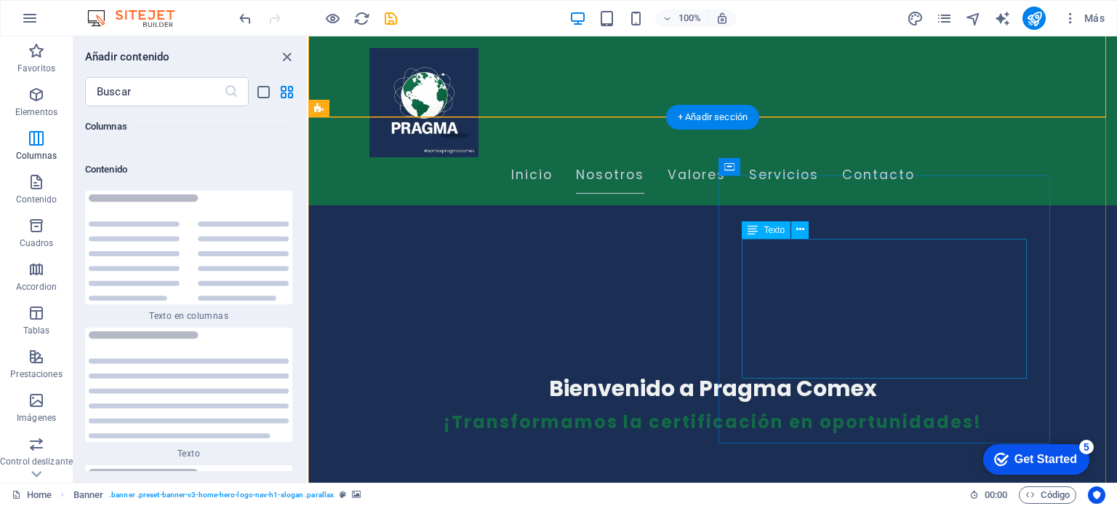
scroll to position [291, 0]
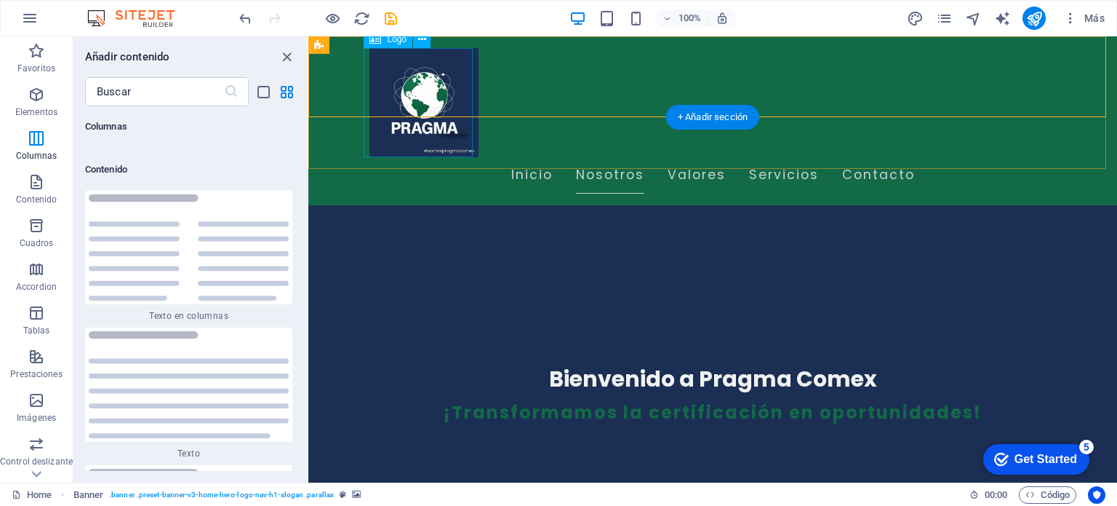
click at [436, 115] on div at bounding box center [713, 102] width 687 height 109
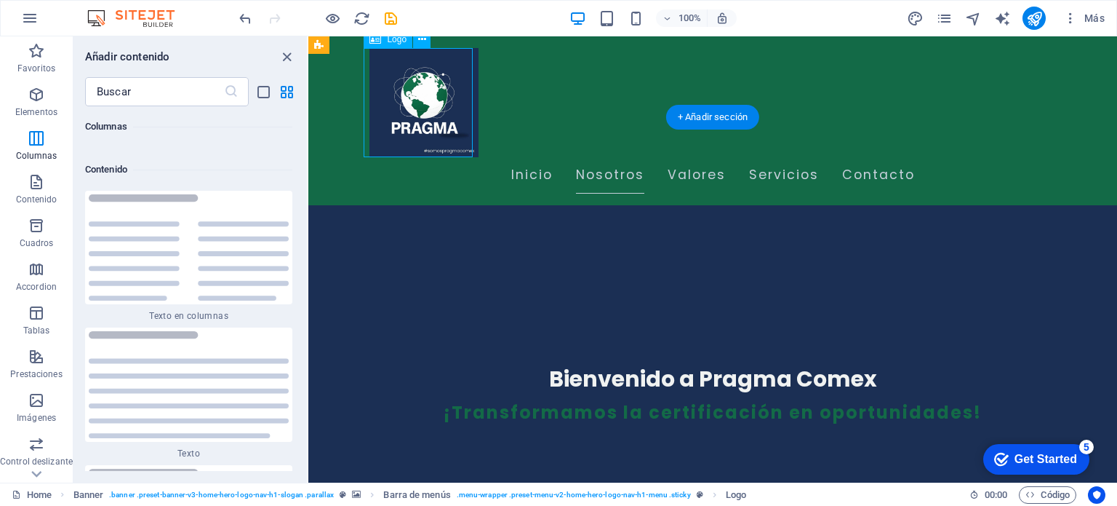
click at [436, 115] on div at bounding box center [713, 102] width 687 height 109
select select "px"
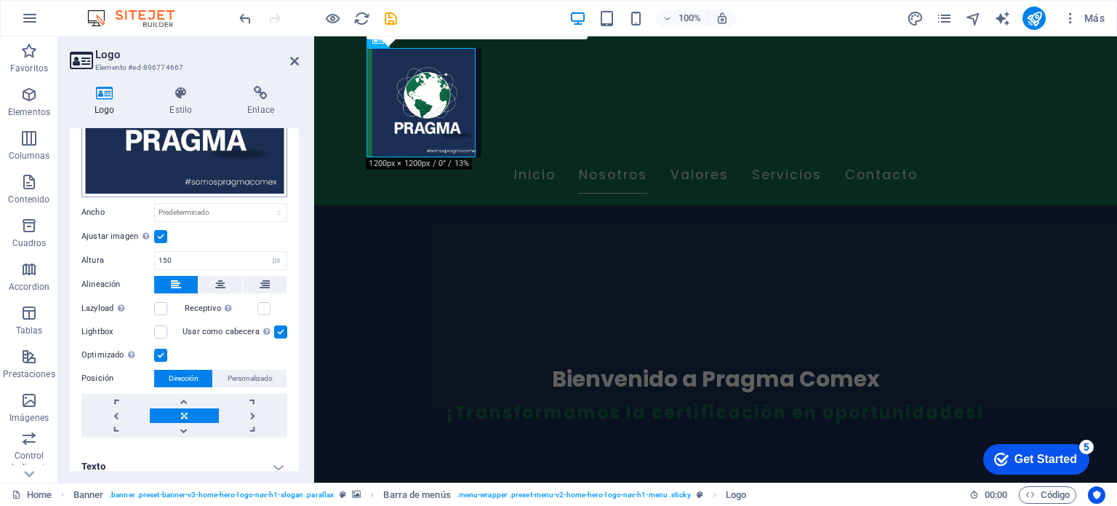
scroll to position [207, 0]
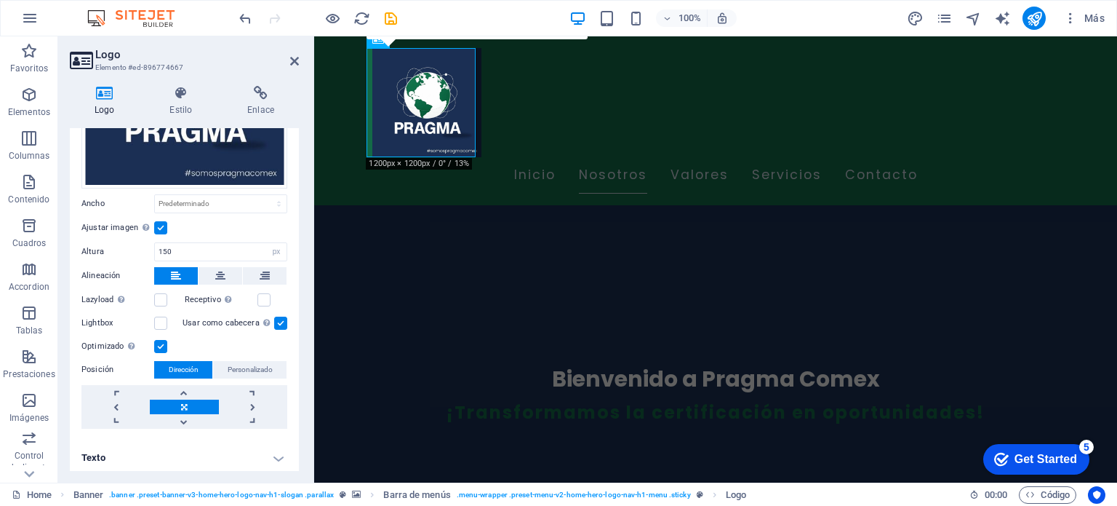
click at [274, 322] on label at bounding box center [280, 322] width 13 height 13
click at [0, 0] on input "Usar como cabecera La imagen se ajustará en una etiqueta de cabecera H1. Result…" at bounding box center [0, 0] width 0 height 0
click at [157, 318] on label at bounding box center [160, 322] width 13 height 13
click at [0, 0] on input "Lightbox" at bounding box center [0, 0] width 0 height 0
click at [160, 301] on label at bounding box center [160, 299] width 13 height 13
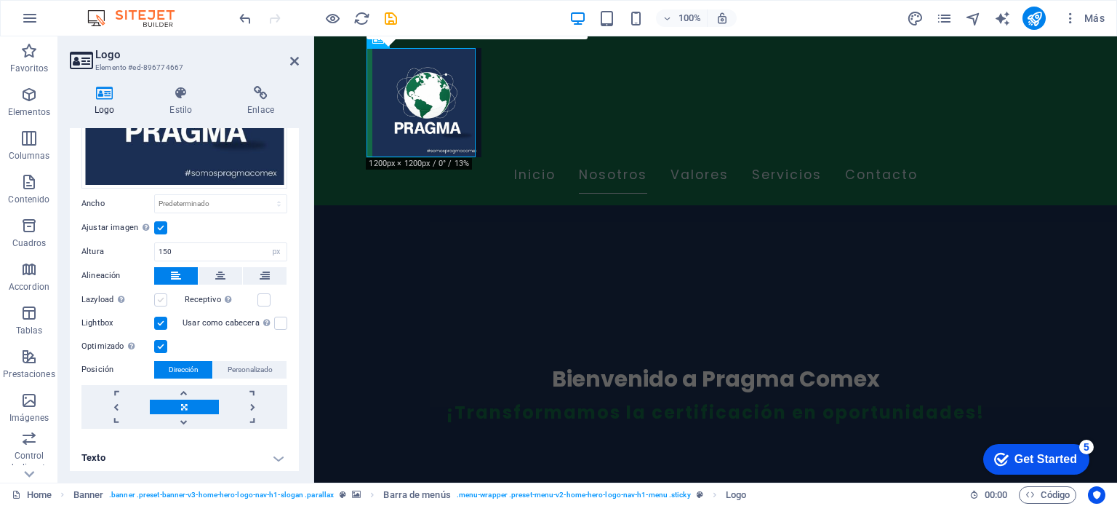
click at [0, 0] on input "Lazyload La carga de imágenes tras la carga de la página mejora la velocidad de…" at bounding box center [0, 0] width 0 height 0
click at [261, 297] on label at bounding box center [264, 299] width 13 height 13
click at [0, 0] on input "Receptivo Automáticamente cargar tamaños optimizados de smartphone e imagen ret…" at bounding box center [0, 0] width 0 height 0
click at [228, 366] on span "Personalizado" at bounding box center [250, 369] width 45 height 17
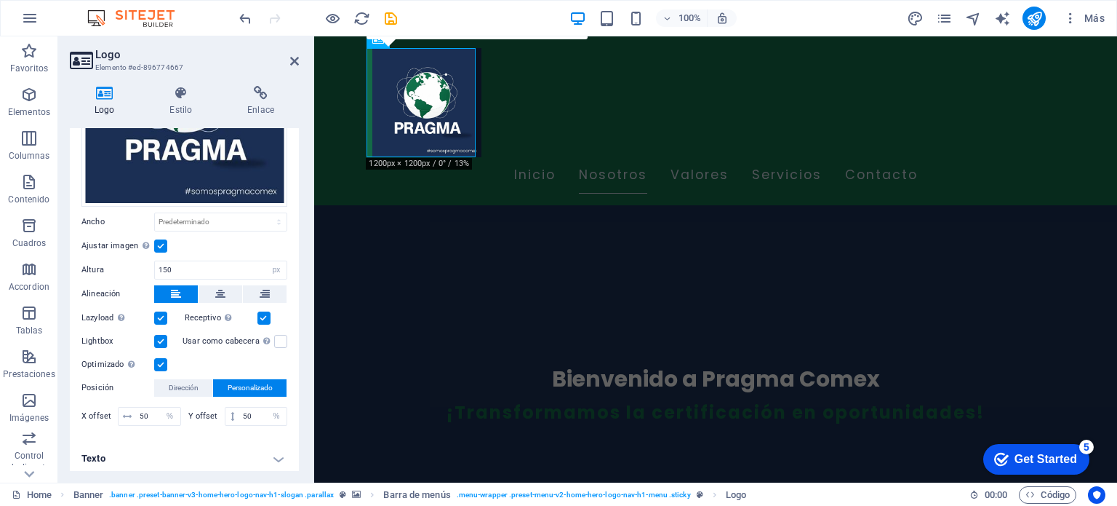
click at [279, 455] on h4 "Texto" at bounding box center [184, 458] width 229 height 35
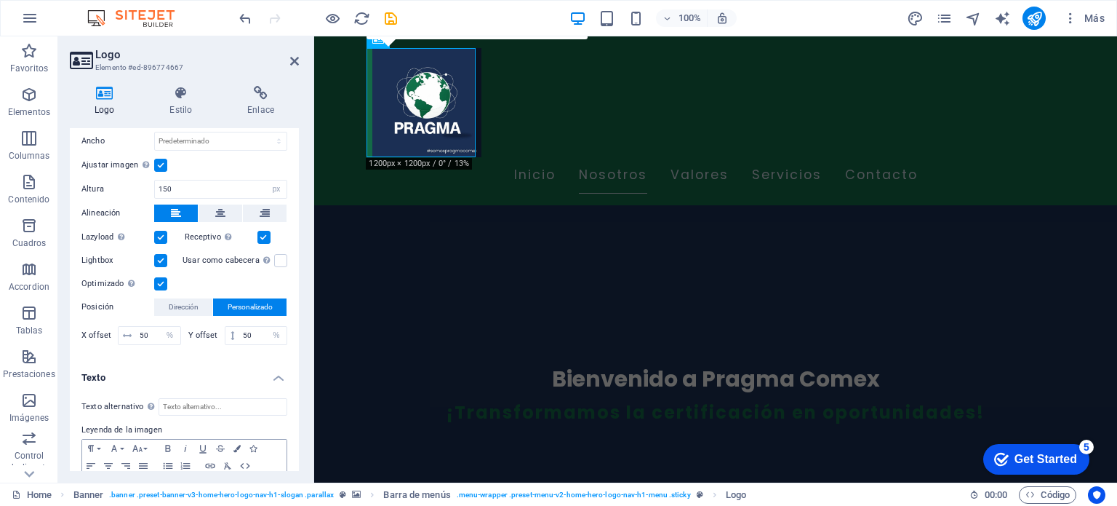
scroll to position [326, 0]
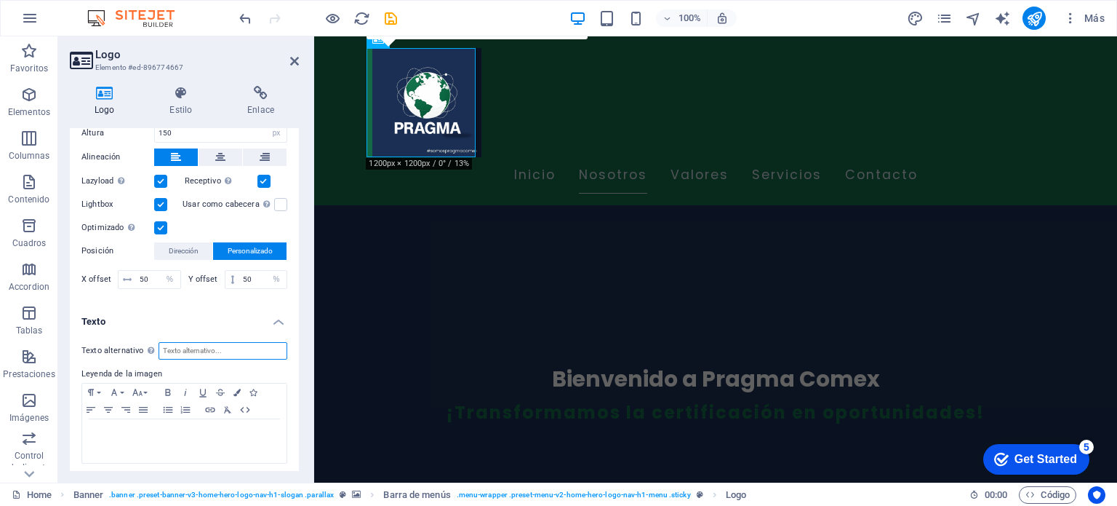
click at [186, 342] on input "Texto alternativo El texto alternativo es usado por aquellos dispositivos que n…" at bounding box center [223, 350] width 129 height 17
type input "Pragma Comex"
click at [183, 306] on h4 "Texto" at bounding box center [184, 317] width 229 height 26
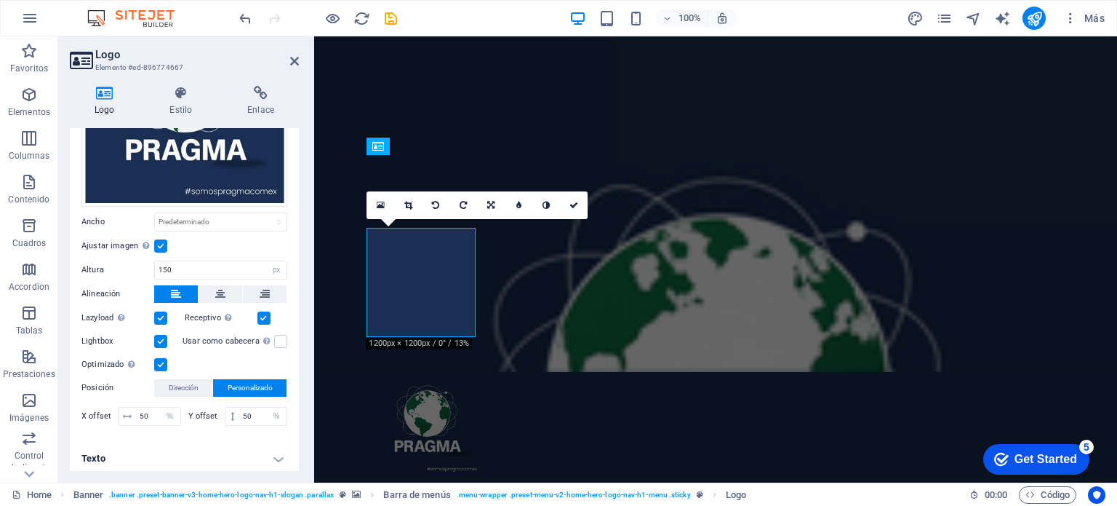
scroll to position [0, 0]
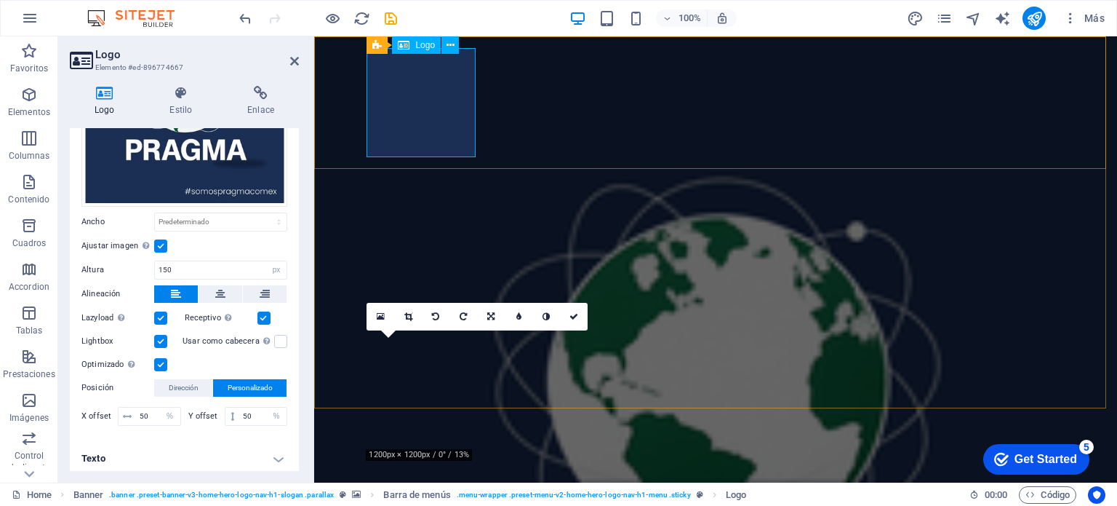
click at [277, 445] on h4 "Texto" at bounding box center [184, 458] width 229 height 35
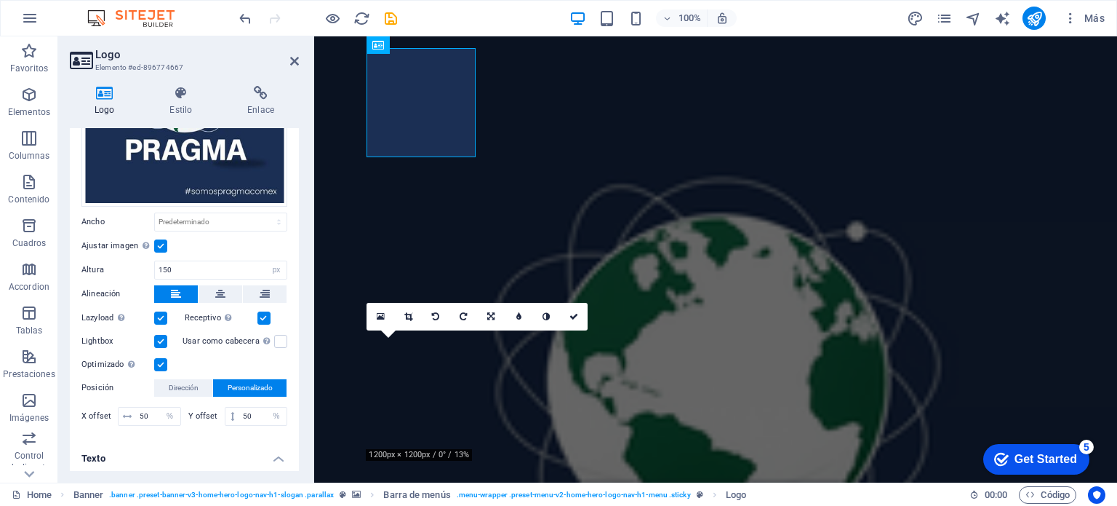
scroll to position [326, 0]
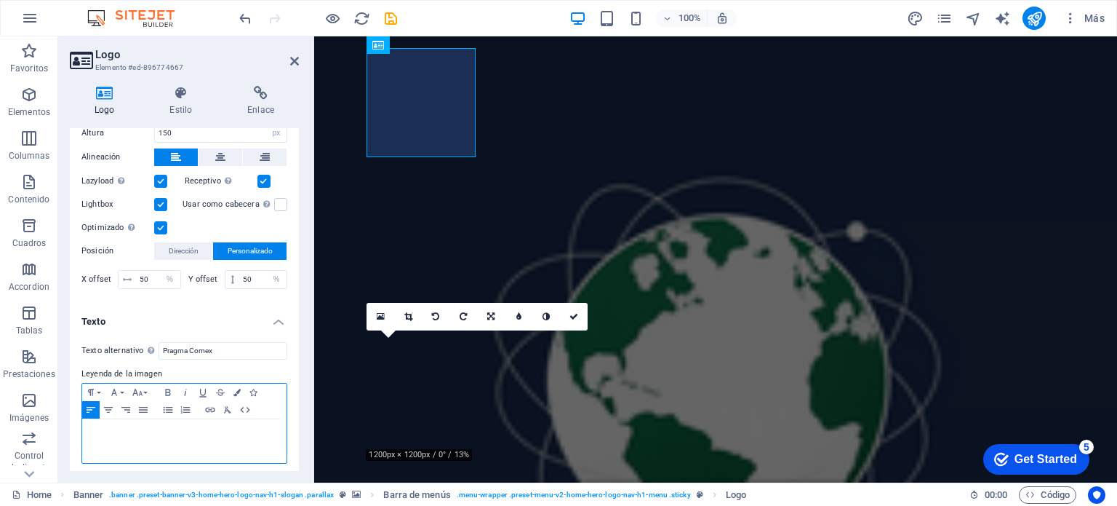
click at [105, 432] on p at bounding box center [184, 432] width 190 height 13
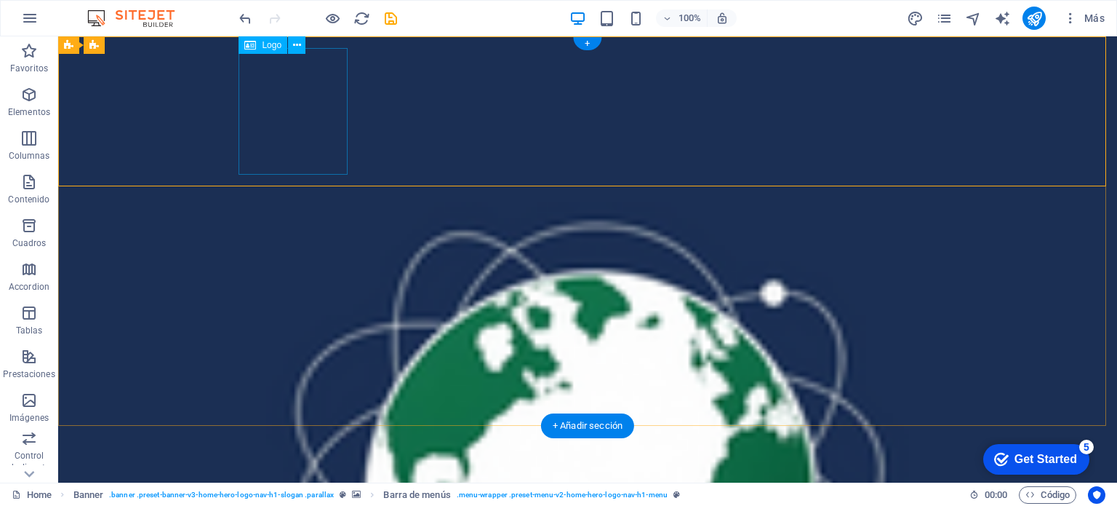
click at [297, 44] on icon at bounding box center [297, 45] width 8 height 15
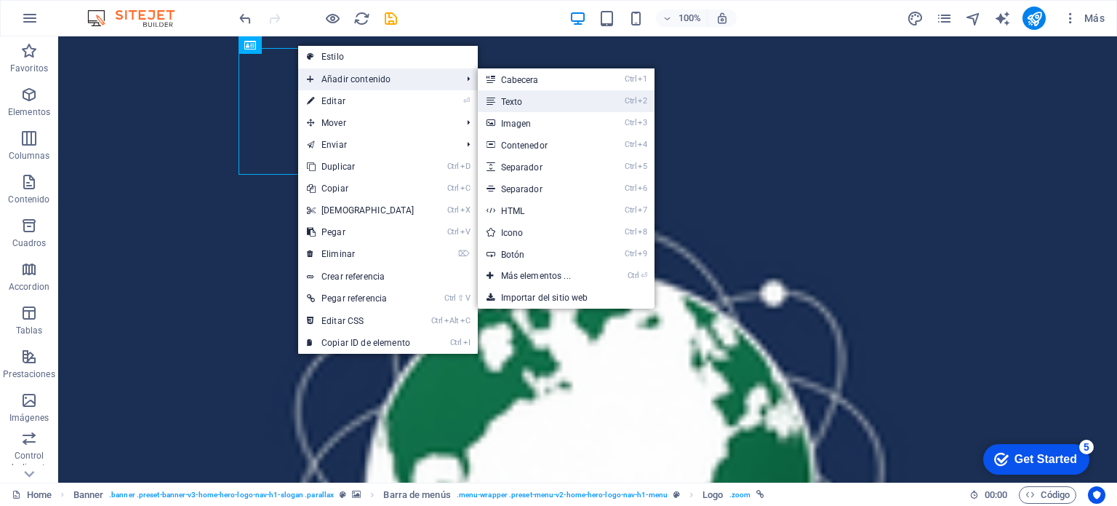
click at [541, 104] on link "Ctrl 2 Texto" at bounding box center [539, 101] width 122 height 22
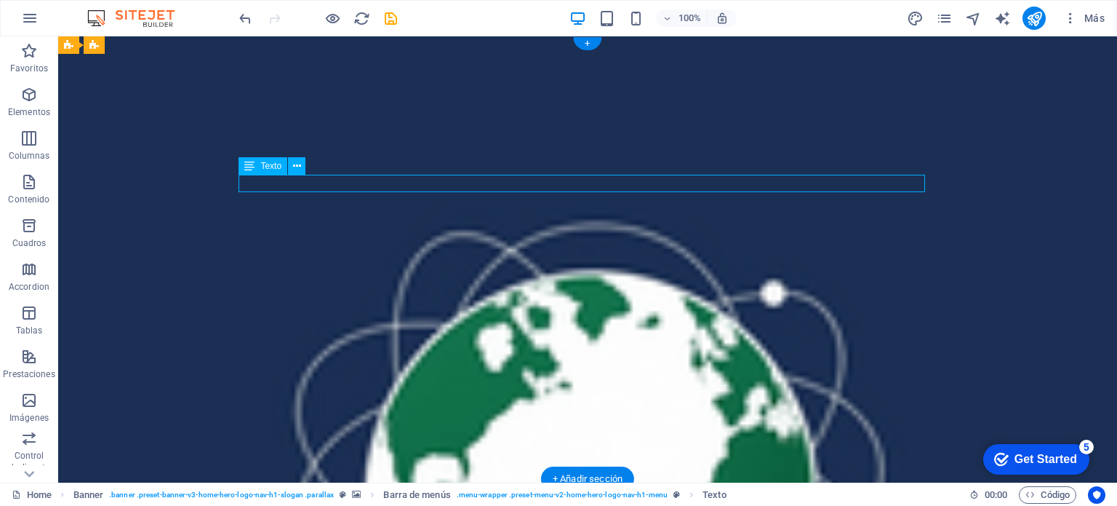
click at [297, 164] on icon at bounding box center [297, 166] width 8 height 15
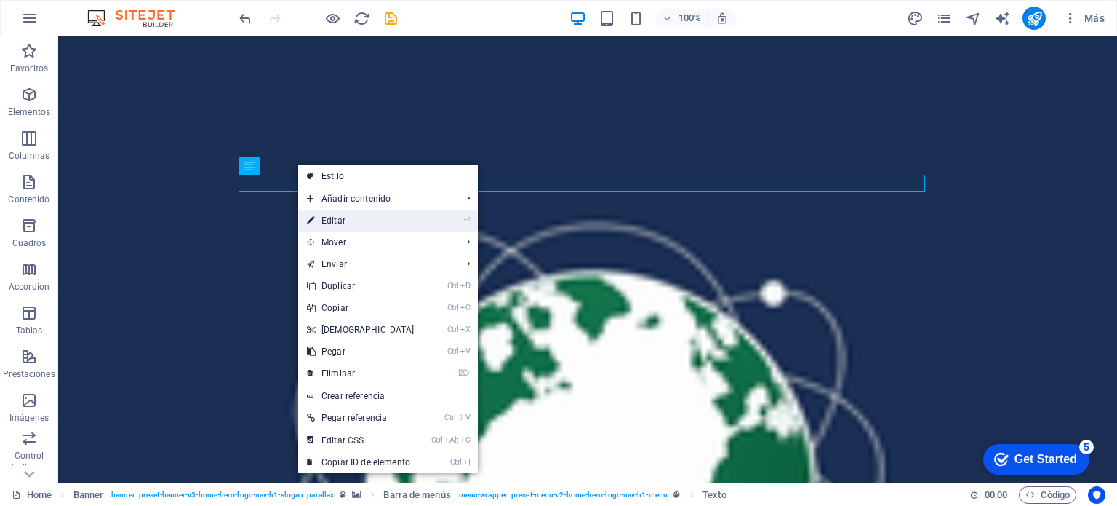
click at [328, 220] on link "⏎ Editar" at bounding box center [360, 221] width 125 height 22
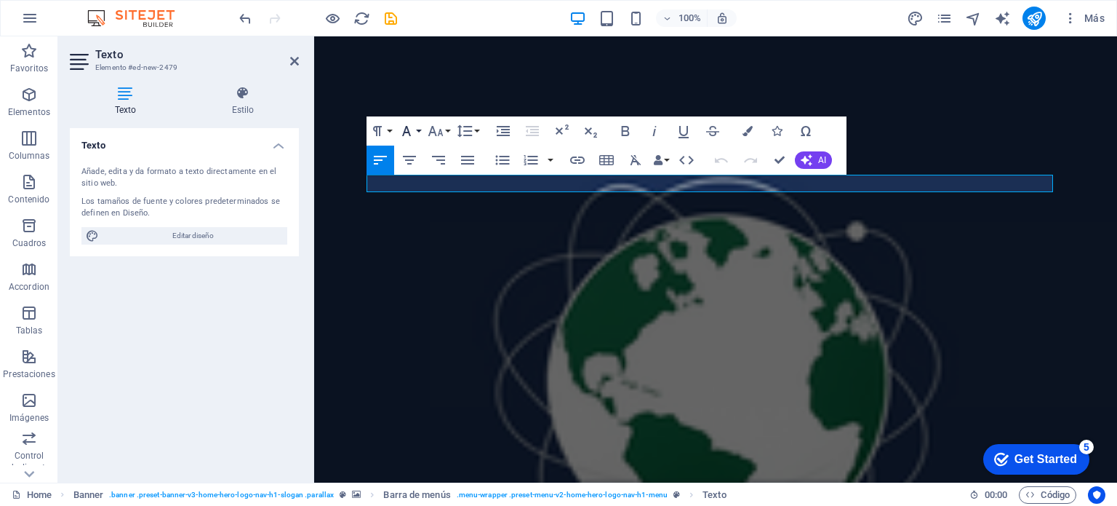
click at [408, 135] on icon "button" at bounding box center [406, 130] width 17 height 17
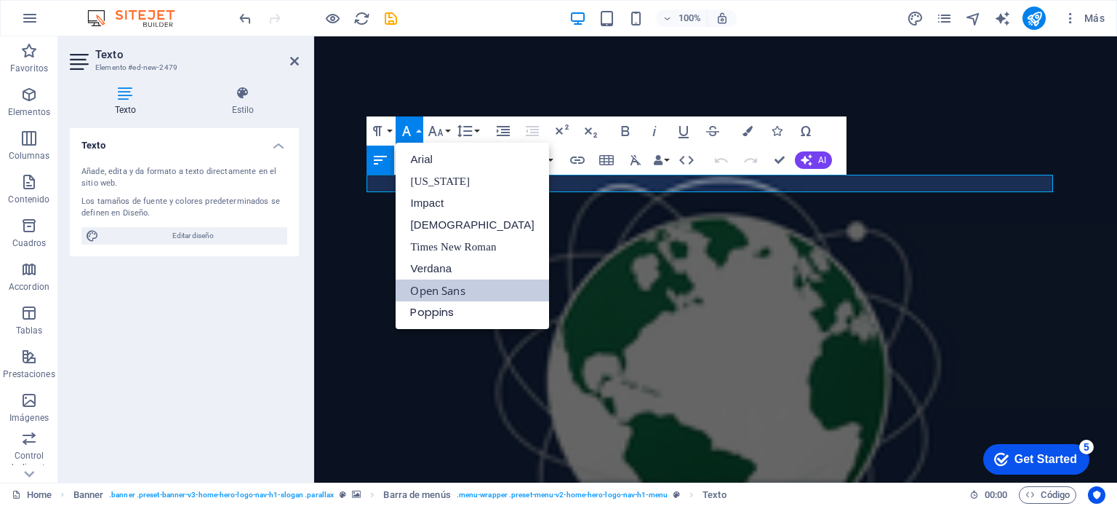
scroll to position [0, 0]
click at [422, 202] on link "Impact" at bounding box center [472, 203] width 153 height 22
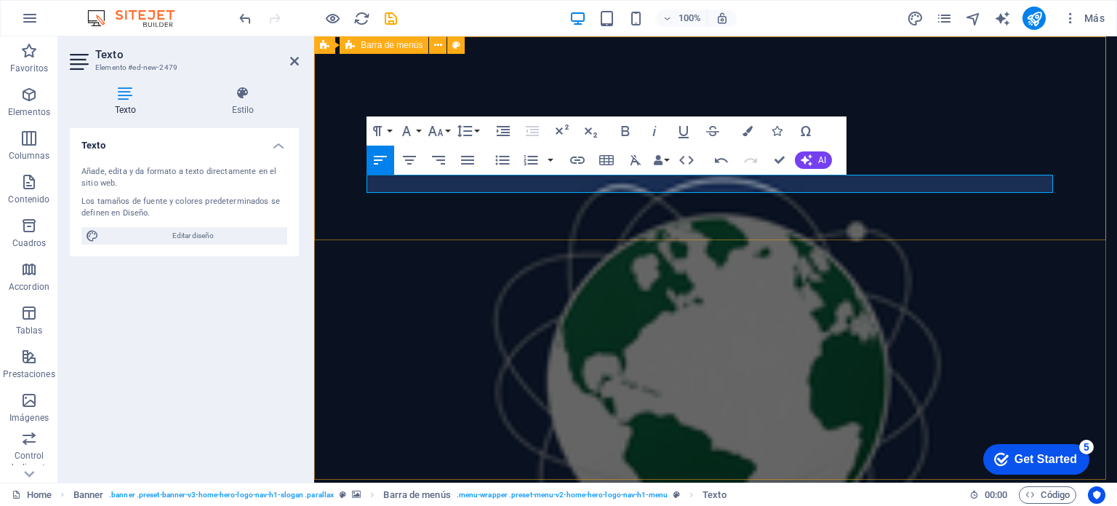
drag, startPoint x: 474, startPoint y: 180, endPoint x: 365, endPoint y: 183, distance: 109.1
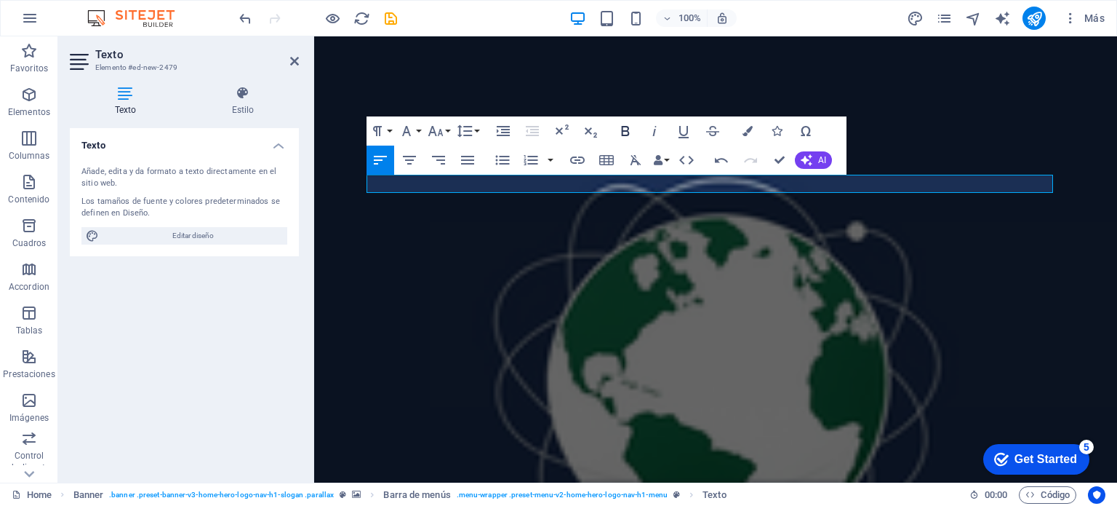
click at [629, 128] on icon "button" at bounding box center [626, 131] width 8 height 10
click at [652, 130] on icon "button" at bounding box center [654, 130] width 17 height 17
click at [408, 129] on icon "button" at bounding box center [406, 131] width 9 height 10
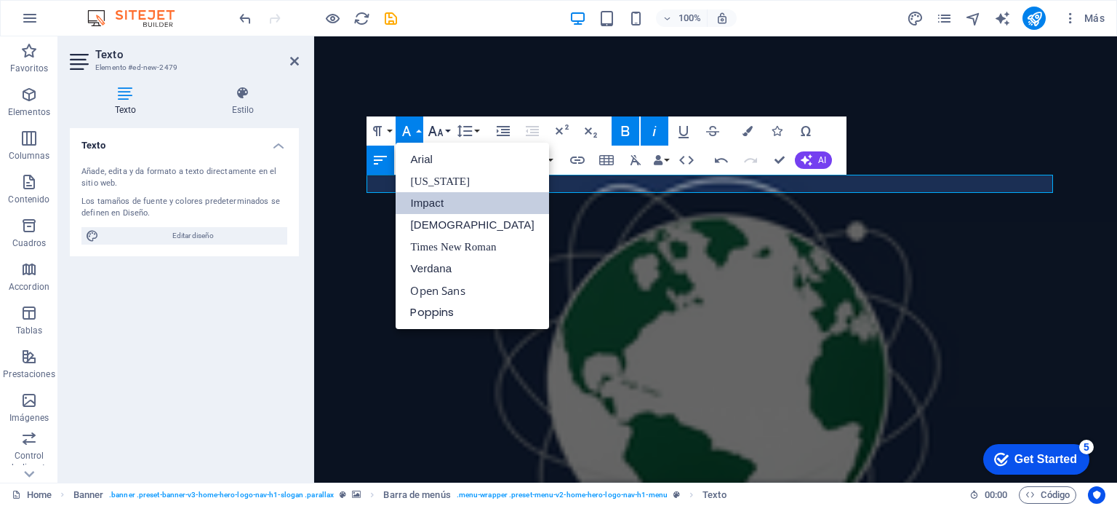
click at [428, 129] on icon "button" at bounding box center [435, 130] width 17 height 17
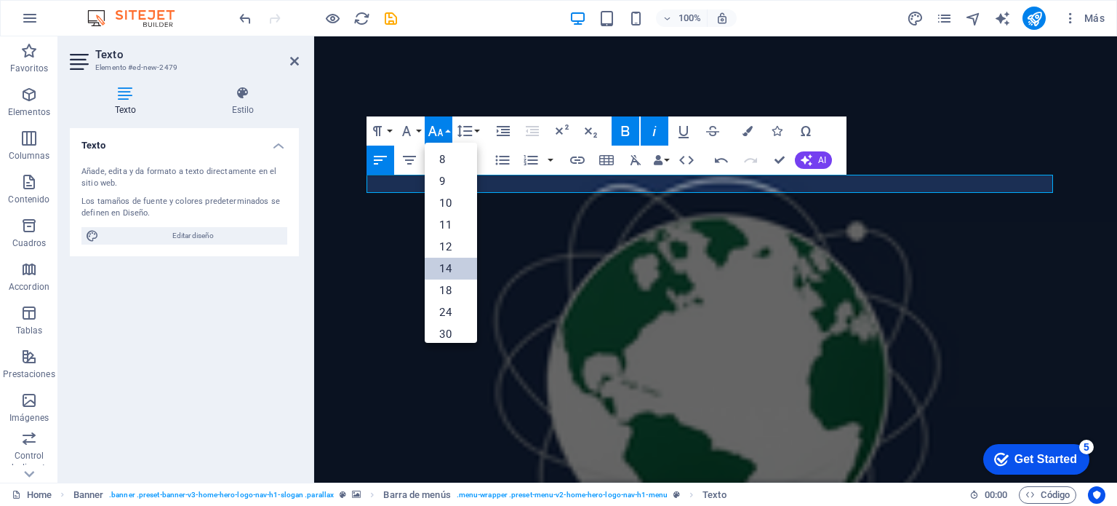
click at [455, 263] on link "14" at bounding box center [451, 269] width 52 height 22
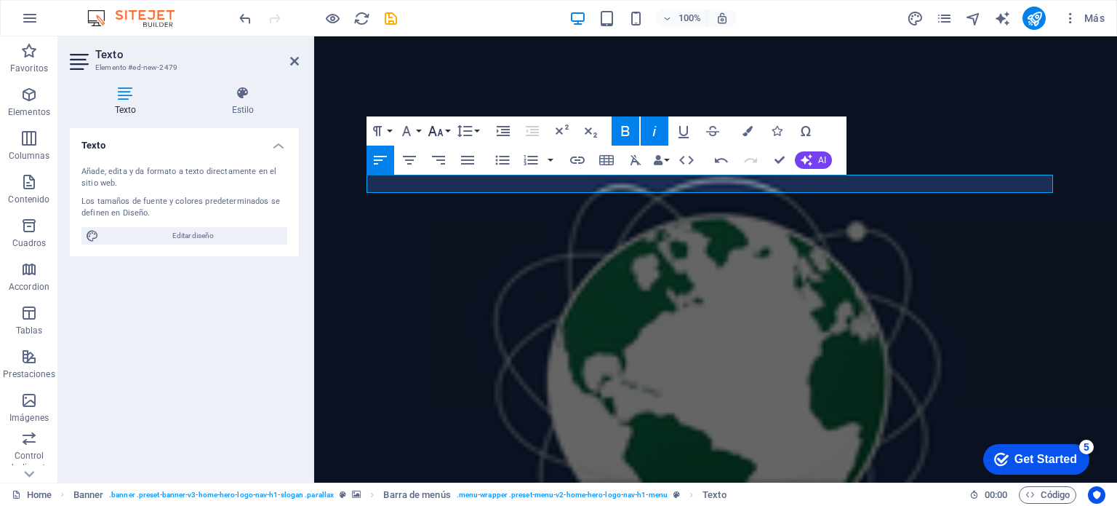
click at [434, 127] on icon "button" at bounding box center [435, 131] width 15 height 10
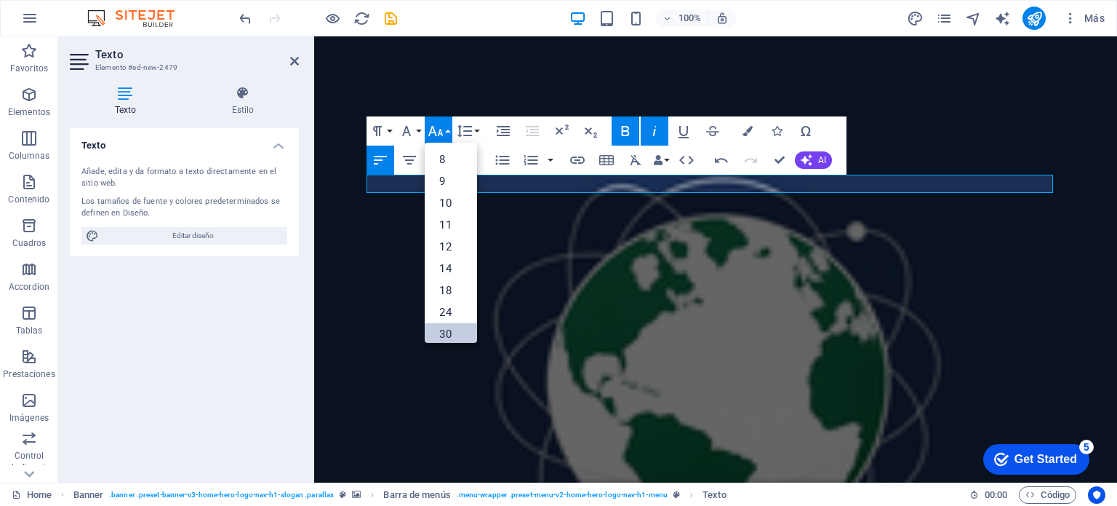
click at [448, 327] on link "30" at bounding box center [451, 334] width 52 height 22
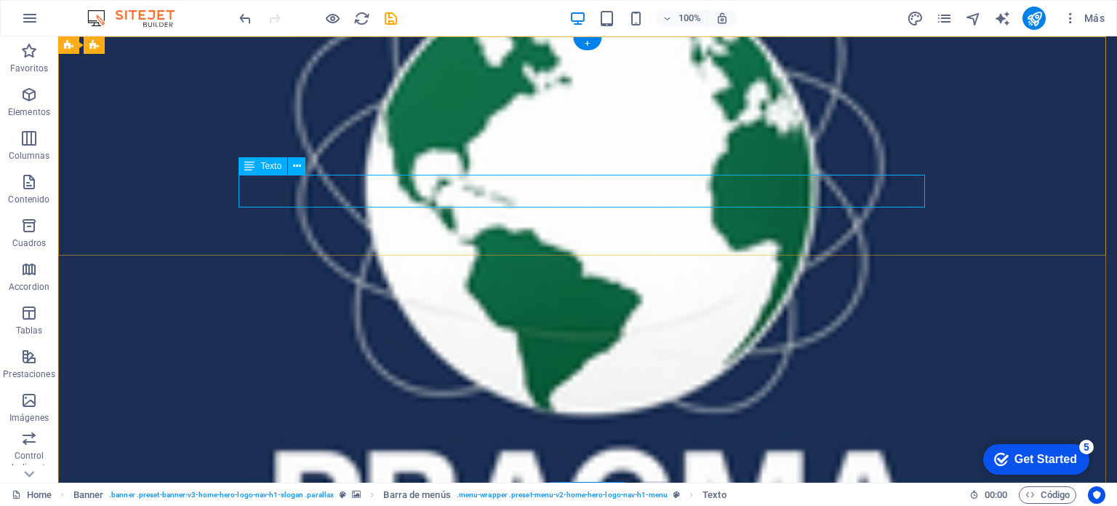
click at [300, 169] on icon at bounding box center [297, 166] width 8 height 15
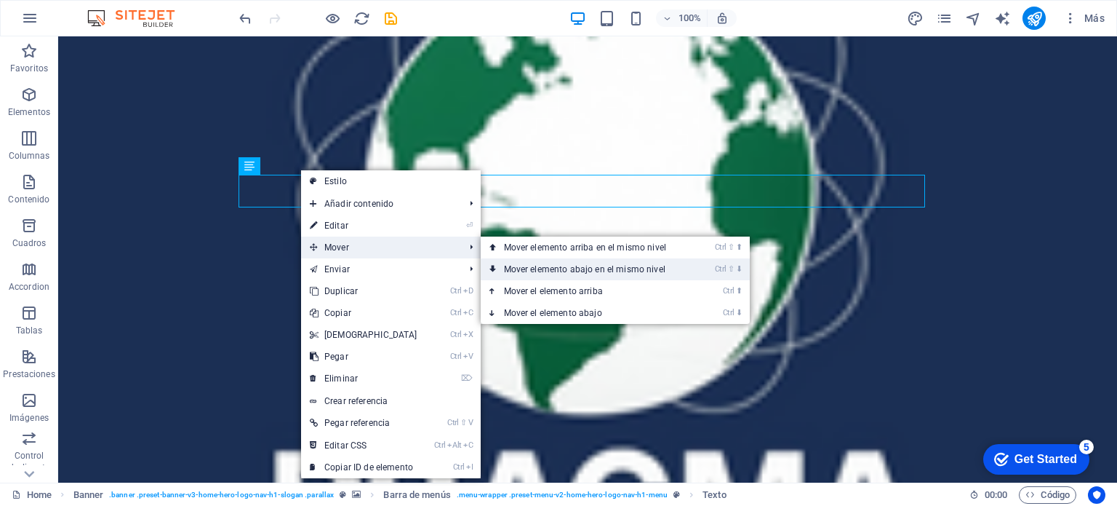
click at [509, 261] on link "Ctrl ⇧ ⬇ Mover elemento abajo en el mismo nivel" at bounding box center [588, 269] width 215 height 22
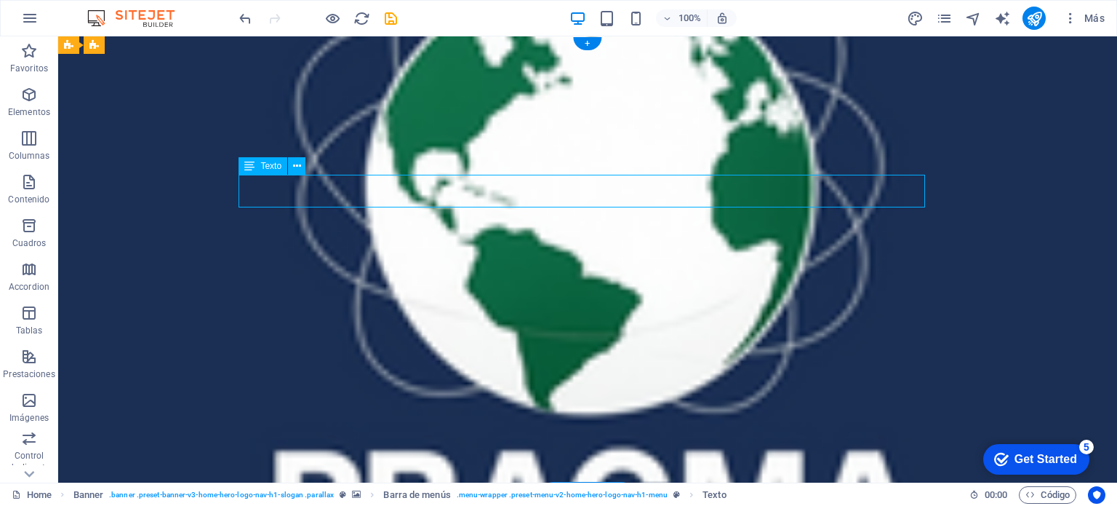
drag, startPoint x: 324, startPoint y: 183, endPoint x: 306, endPoint y: 202, distance: 25.7
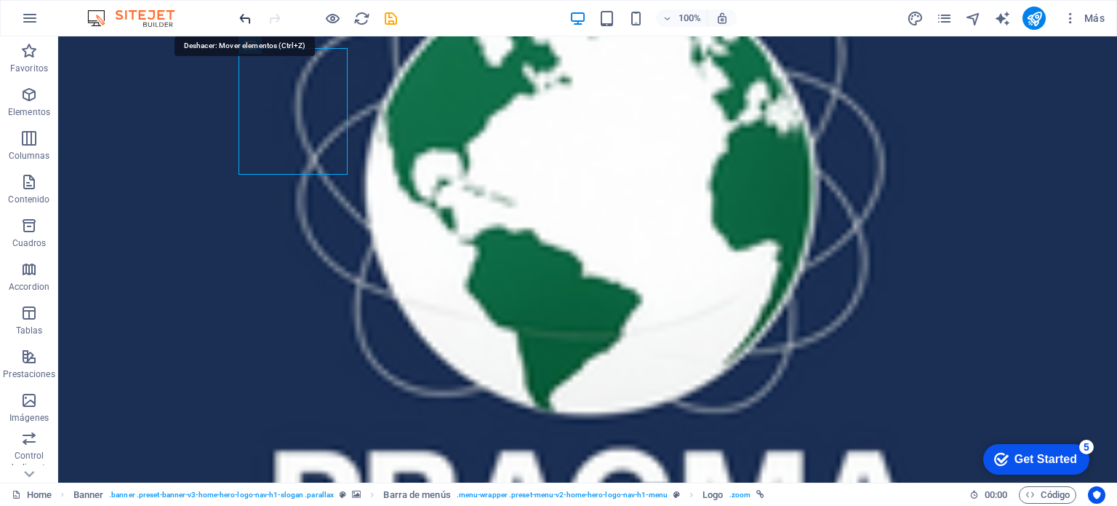
click at [245, 19] on icon "undo" at bounding box center [245, 18] width 17 height 17
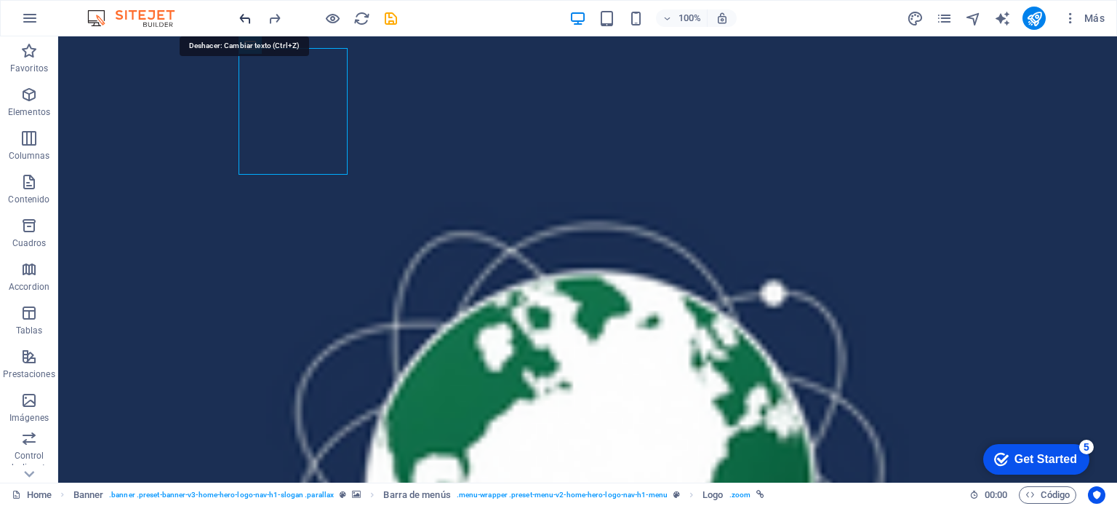
click at [245, 19] on icon "undo" at bounding box center [245, 18] width 17 height 17
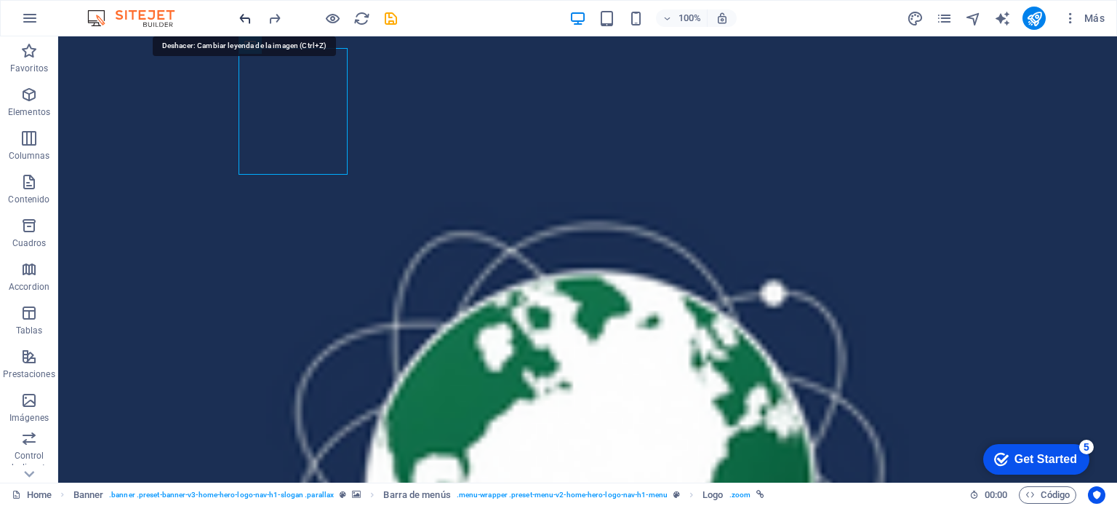
click at [244, 13] on icon "undo" at bounding box center [245, 18] width 17 height 17
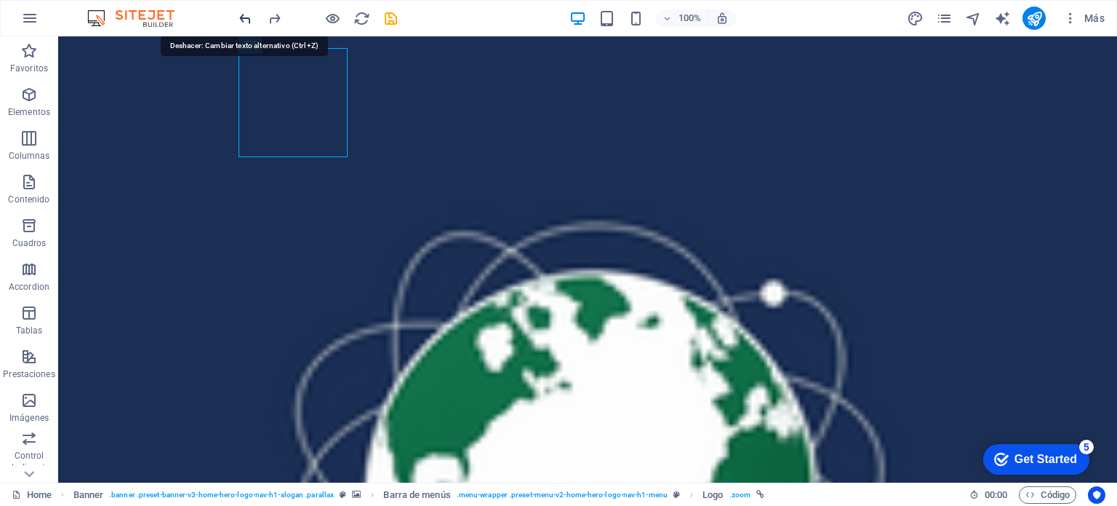
click at [244, 13] on icon "undo" at bounding box center [245, 18] width 17 height 17
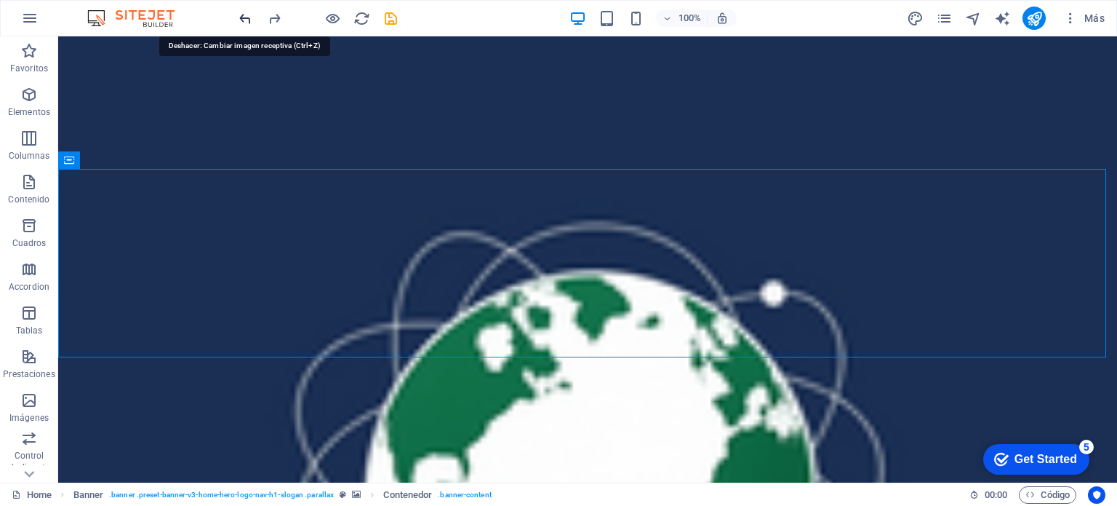
click at [239, 12] on icon "undo" at bounding box center [245, 18] width 17 height 17
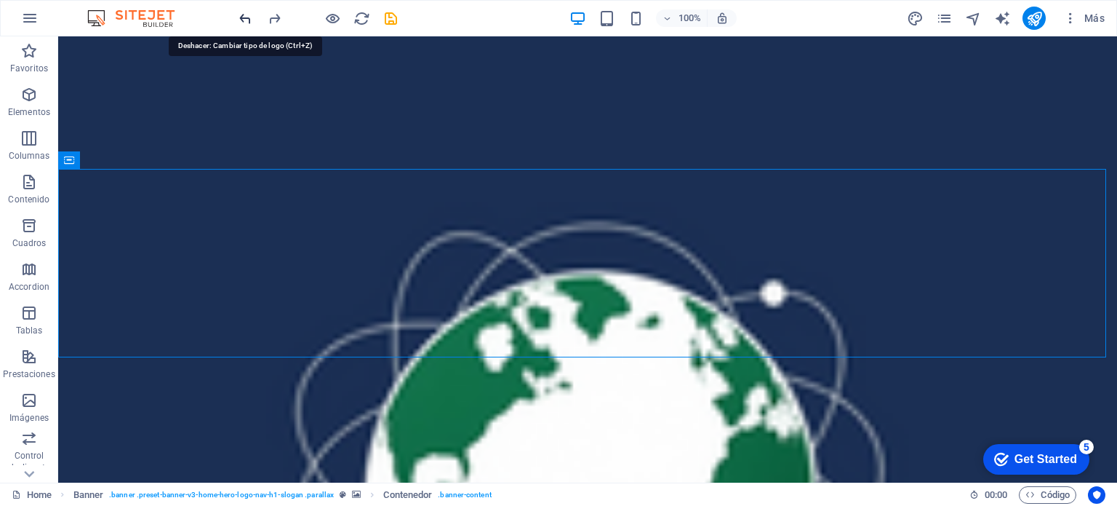
click at [239, 12] on icon "undo" at bounding box center [245, 18] width 17 height 17
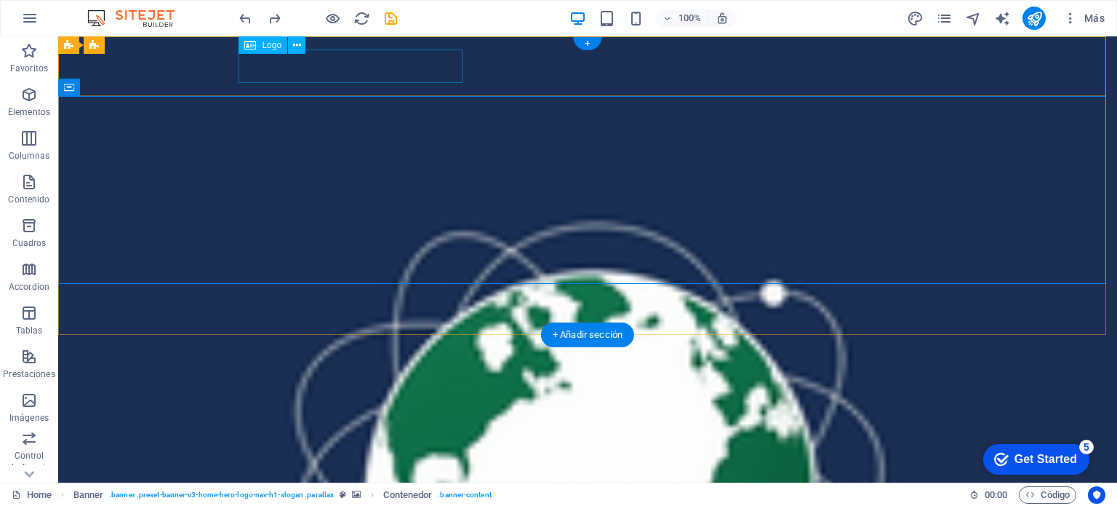
click at [281, 458] on div "Pragma Comex" at bounding box center [587, 474] width 687 height 33
click at [244, 458] on div "Pragma Comex" at bounding box center [587, 474] width 687 height 33
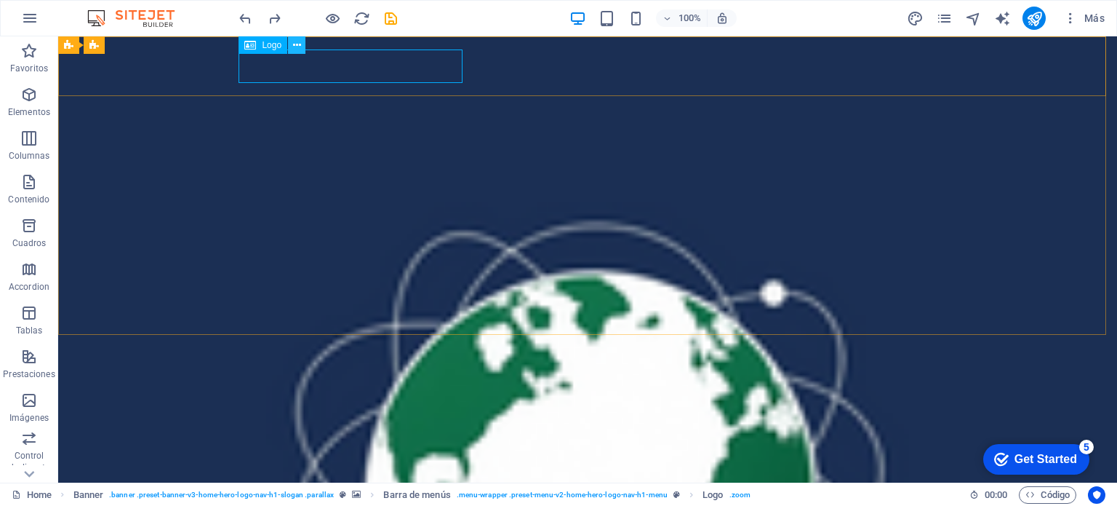
click at [296, 48] on icon at bounding box center [297, 45] width 8 height 15
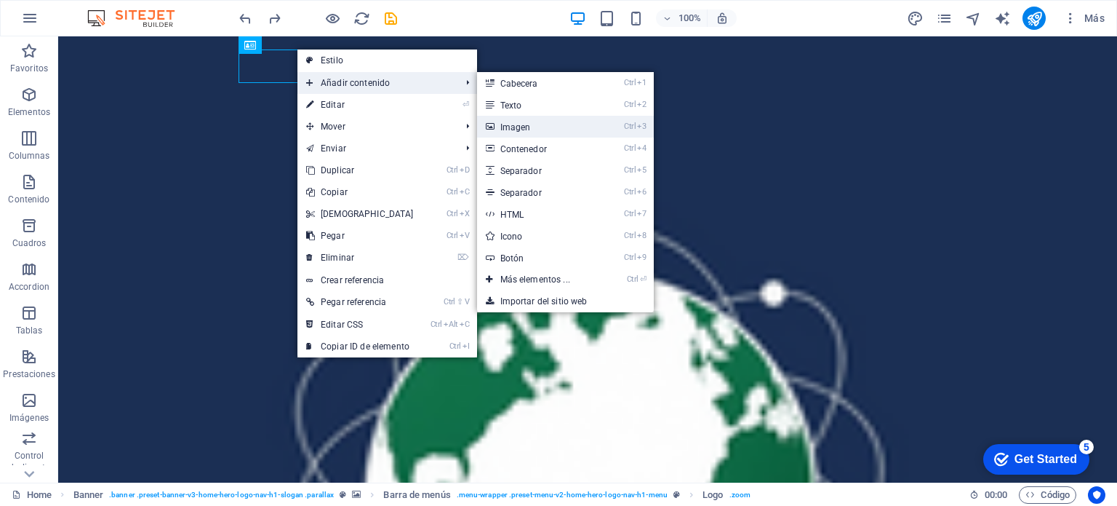
click at [511, 130] on link "Ctrl 3 Imagen" at bounding box center [538, 127] width 122 height 22
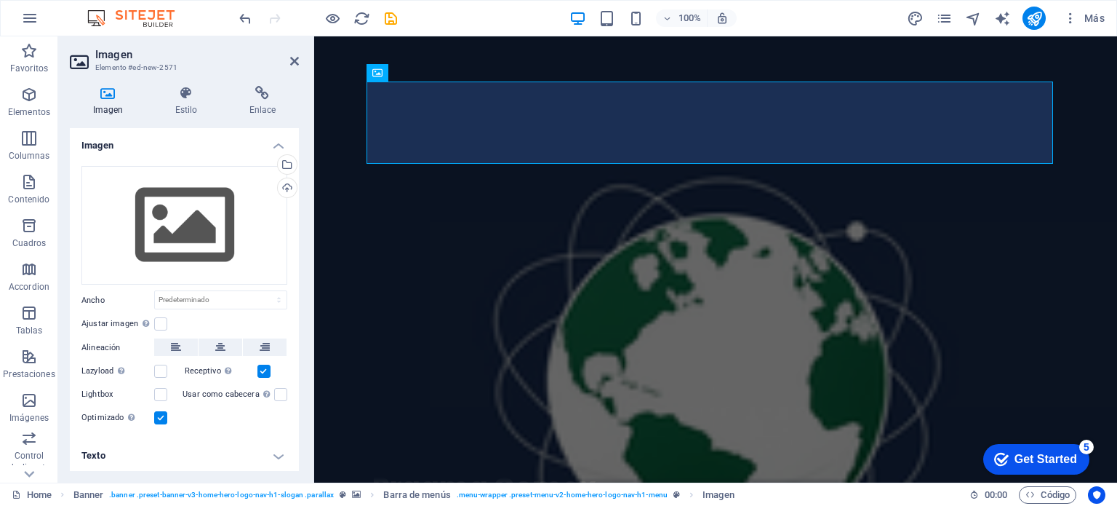
click at [105, 88] on icon at bounding box center [108, 93] width 76 height 15
click at [282, 159] on div "Selecciona archivos del administrador de archivos, de la galería de fotos o car…" at bounding box center [286, 166] width 22 height 22
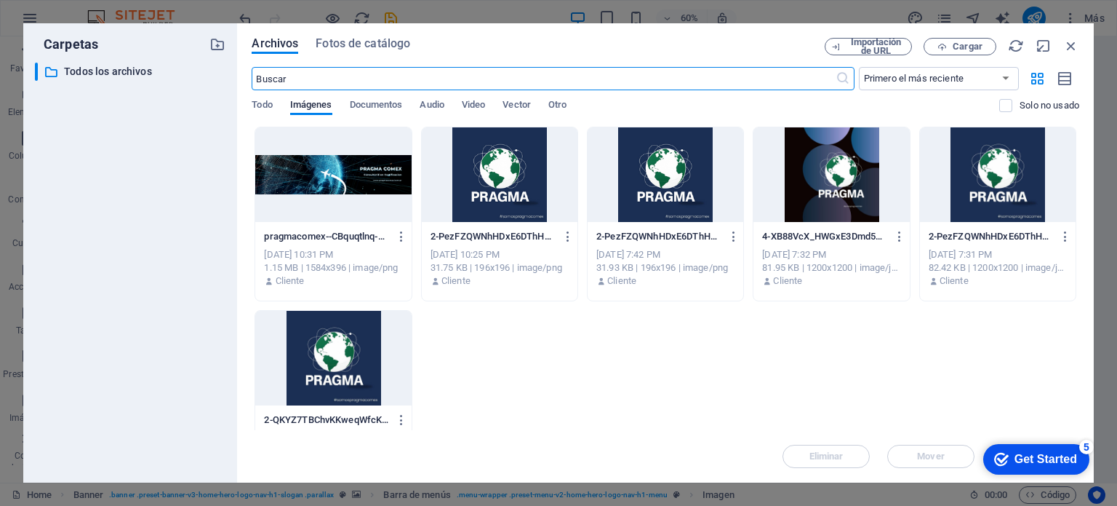
click at [513, 180] on div at bounding box center [500, 174] width 156 height 95
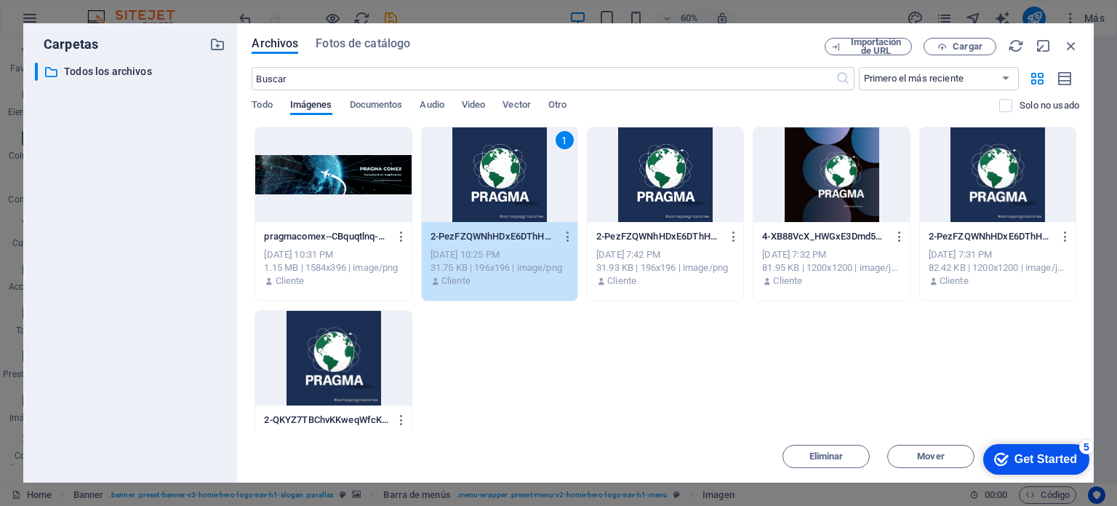
click at [513, 180] on div "1" at bounding box center [500, 174] width 156 height 95
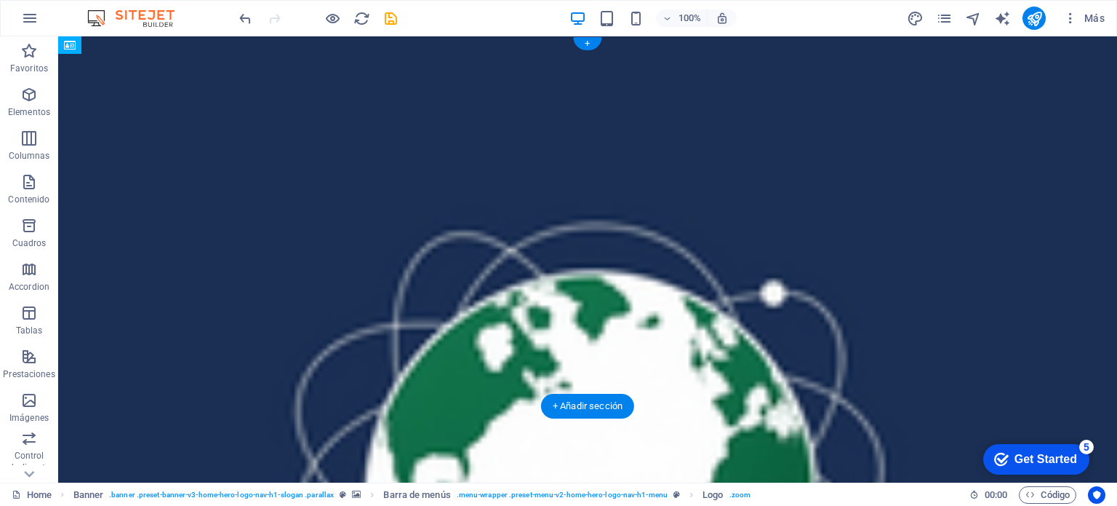
drag, startPoint x: 404, startPoint y: 67, endPoint x: 407, endPoint y: 97, distance: 30.0
